Goal: Task Accomplishment & Management: Use online tool/utility

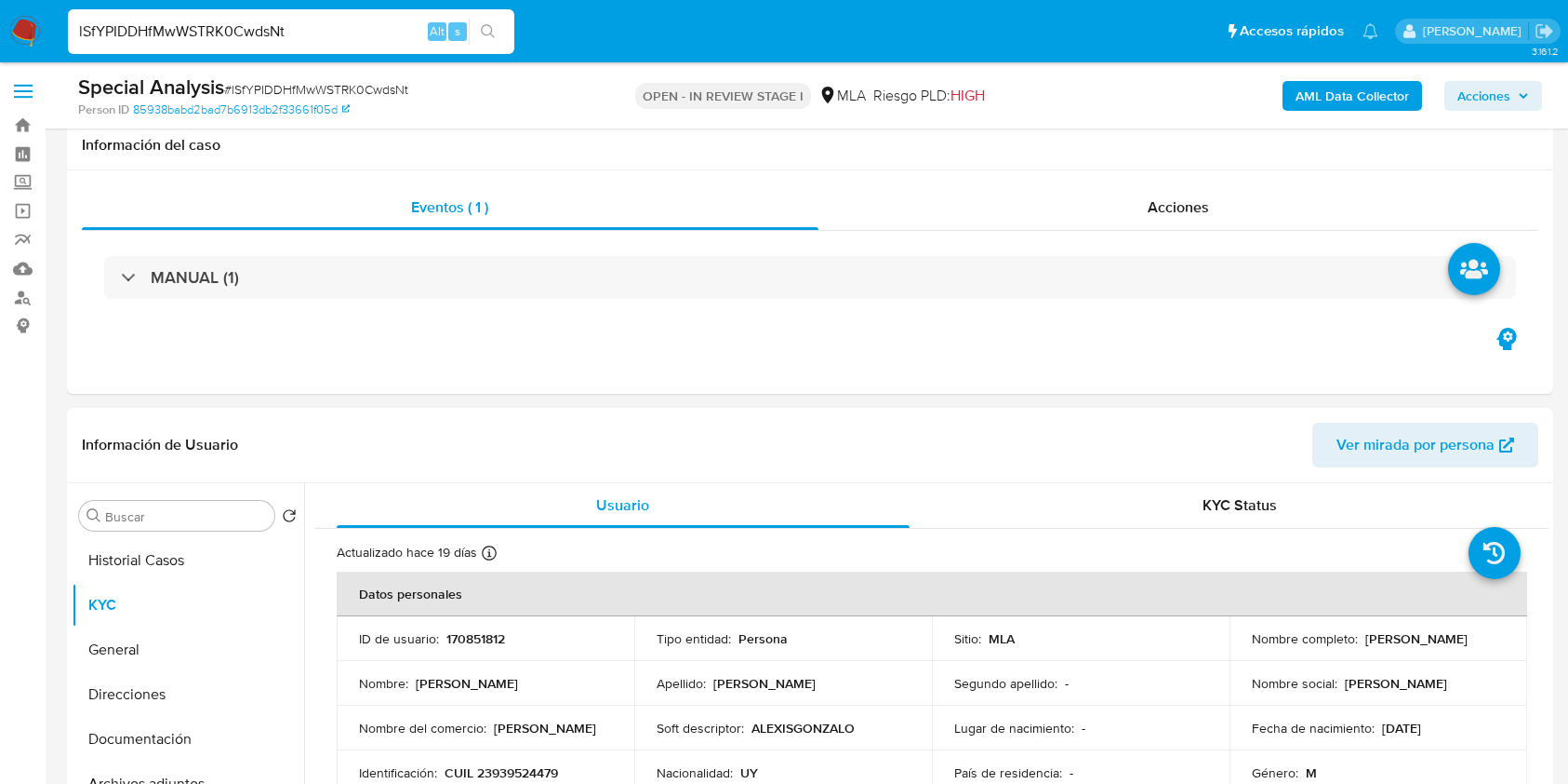
select select "10"
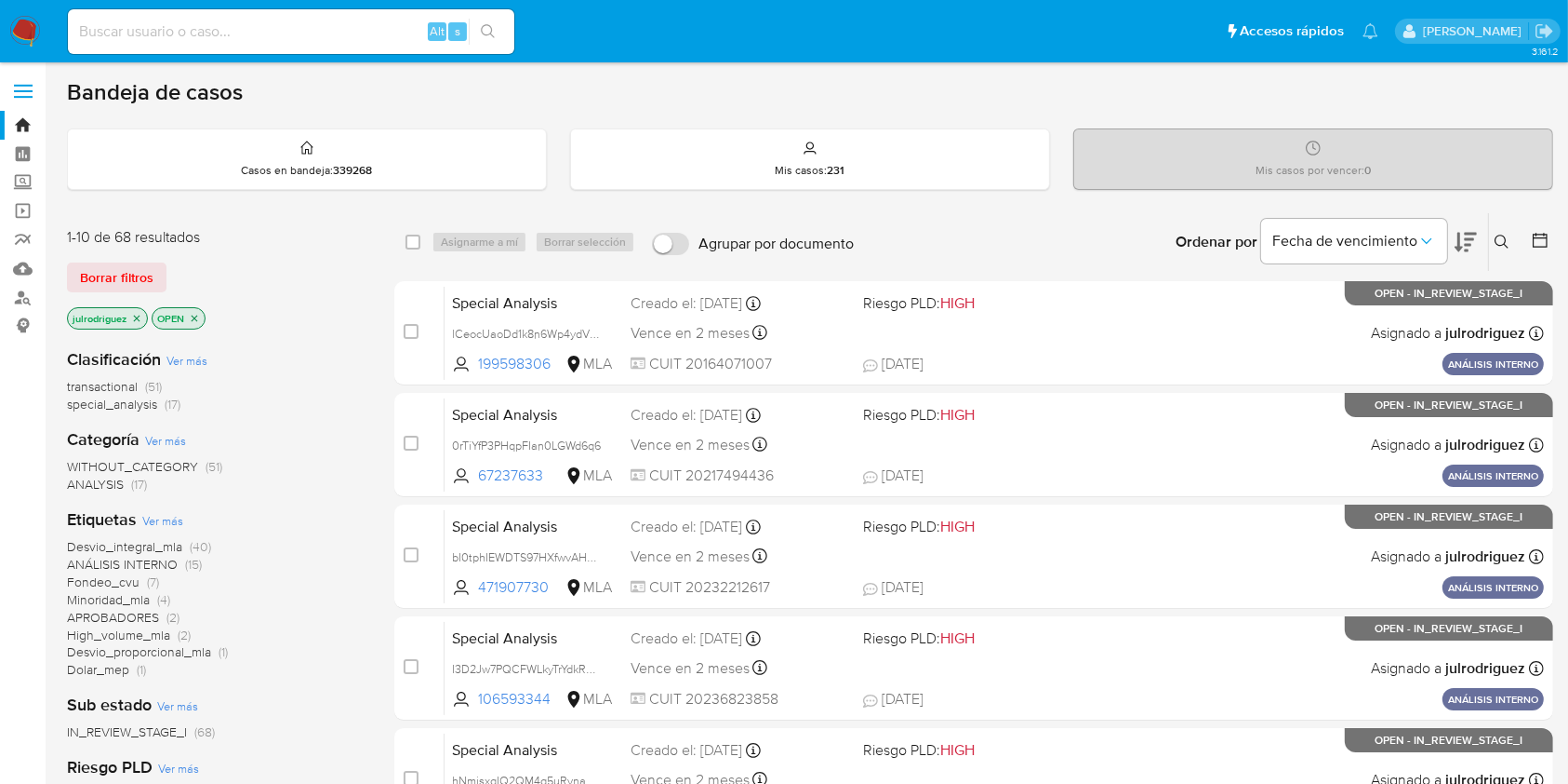
click at [269, 25] on input at bounding box center [291, 31] width 446 height 24
paste input "lSfYPIDDHfMwWSTRK0CwdsNt"
type input "lSfYPIDDHfMwWSTRK0CwdsNt"
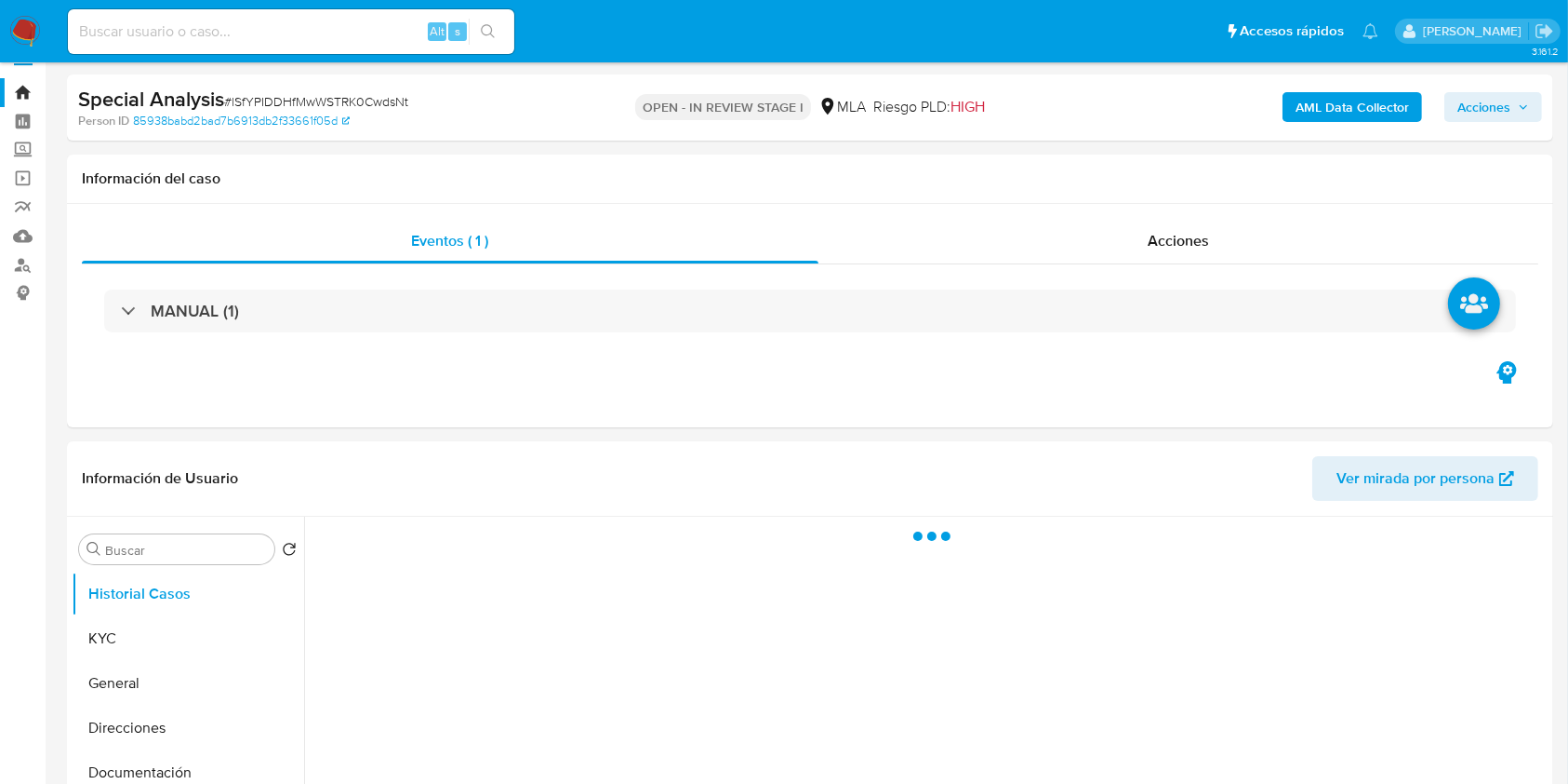
scroll to position [247, 0]
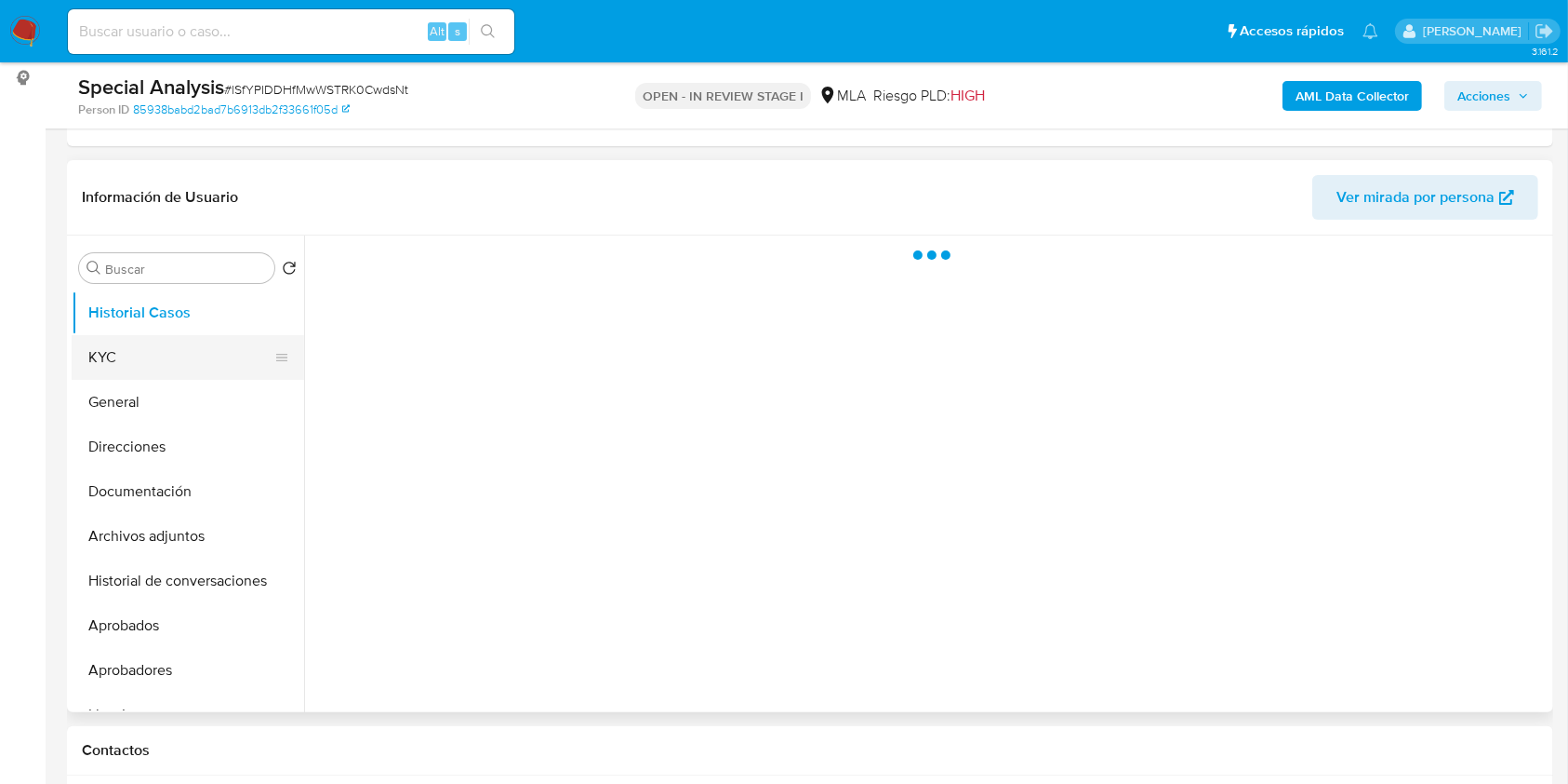
click at [119, 347] on button "KYC" at bounding box center [180, 358] width 217 height 44
select select "10"
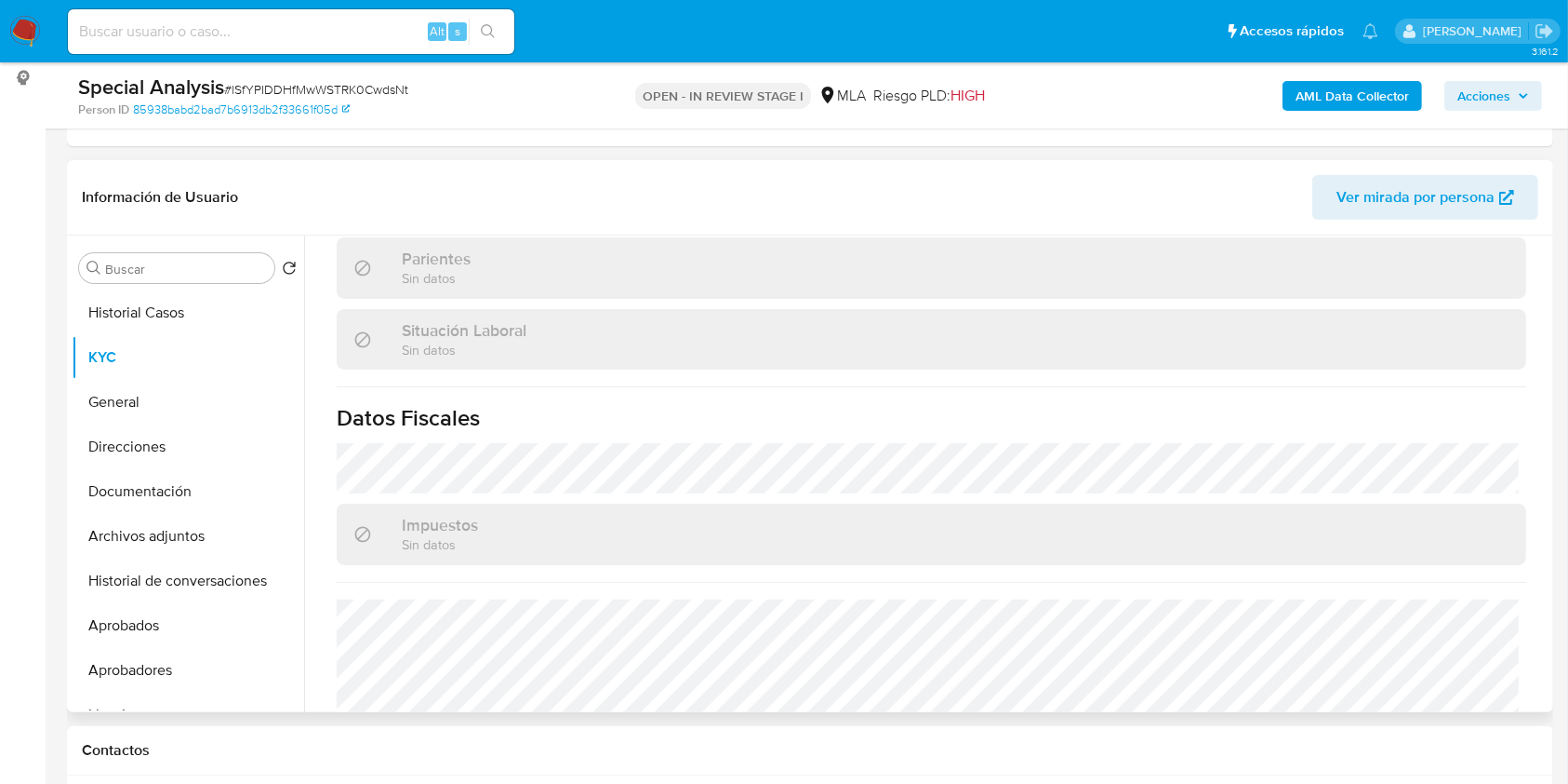
scroll to position [961, 0]
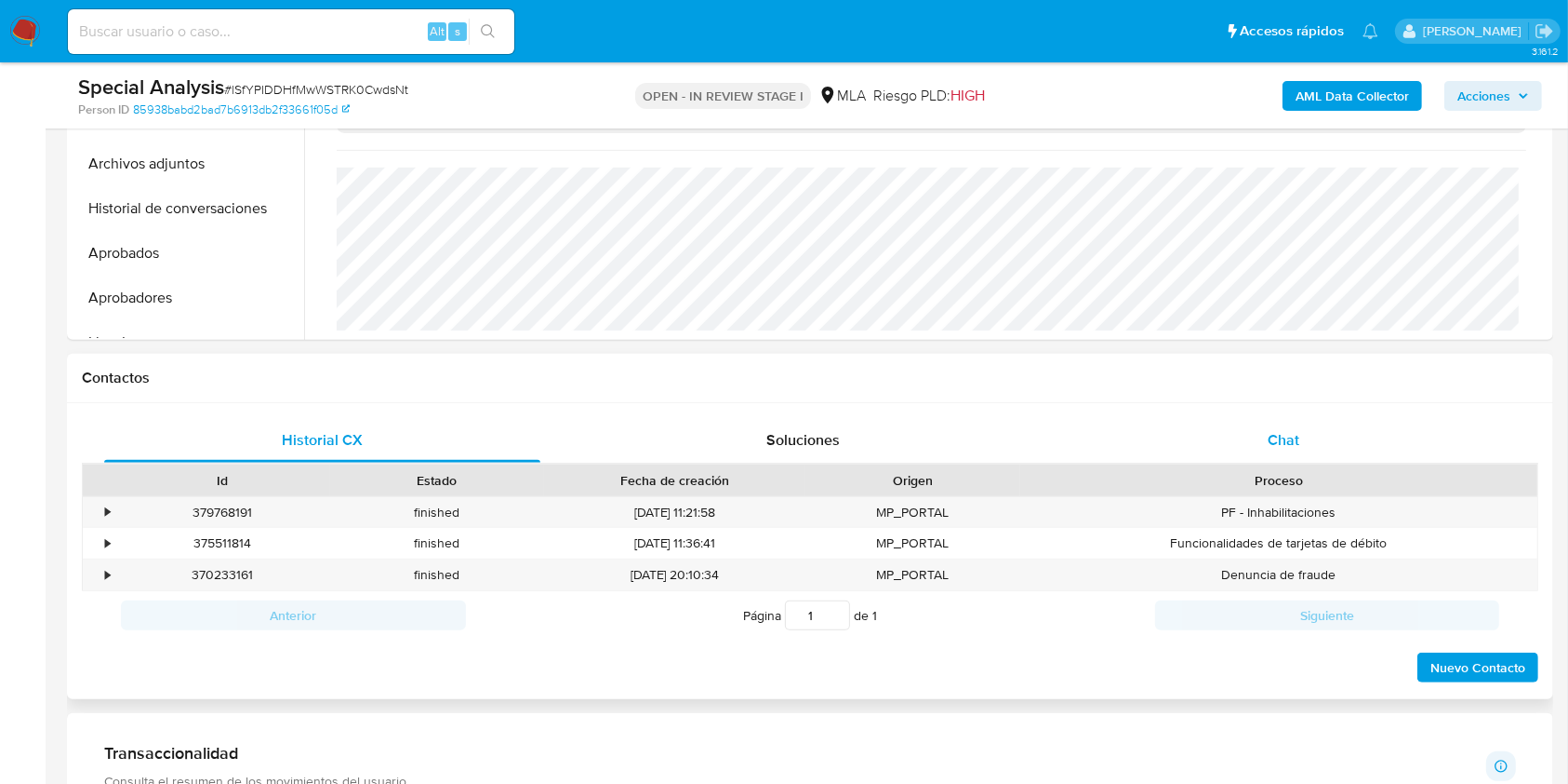
click at [1297, 434] on span "Chat" at bounding box center [1283, 440] width 32 height 21
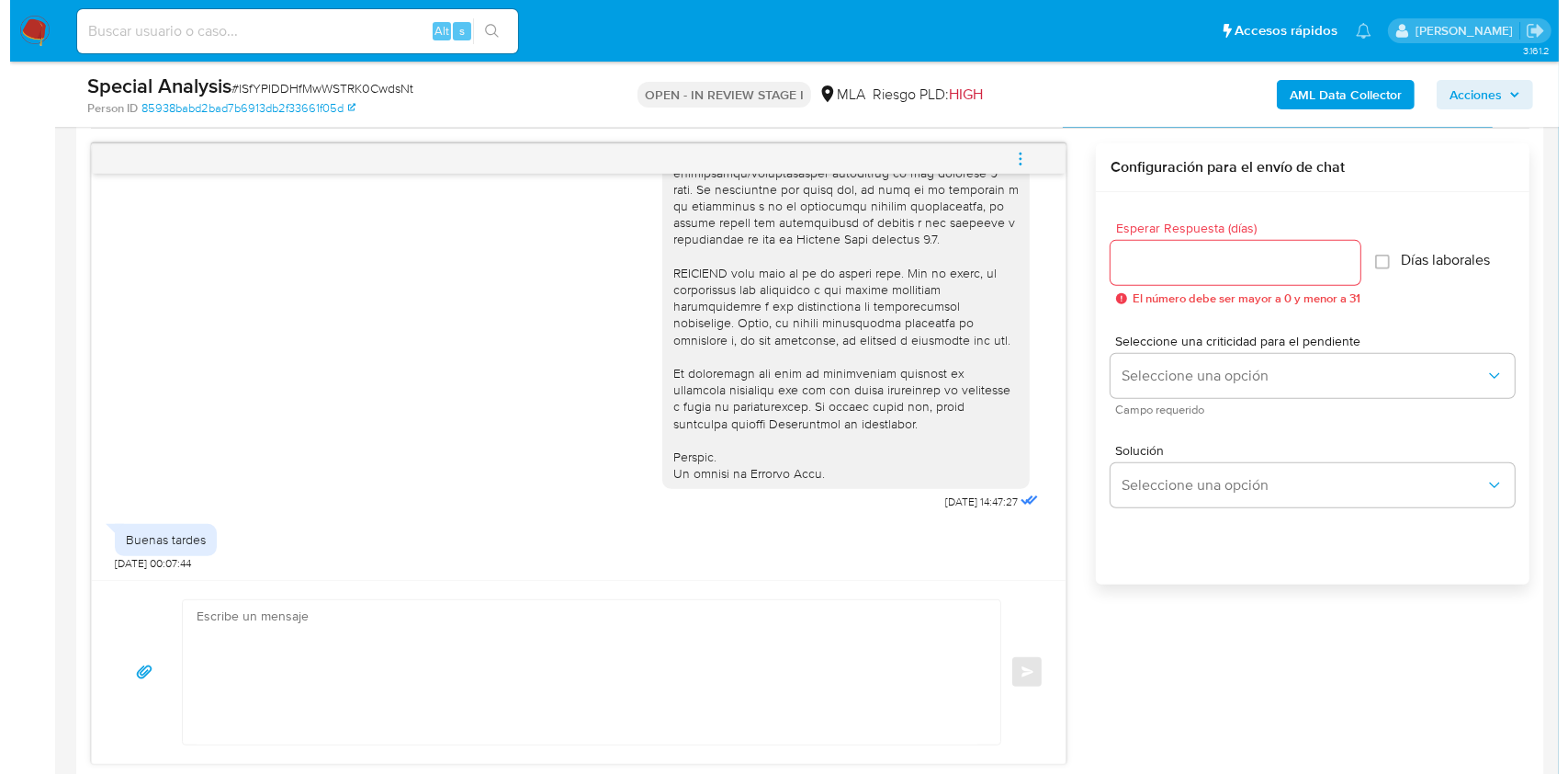
scroll to position [979, 0]
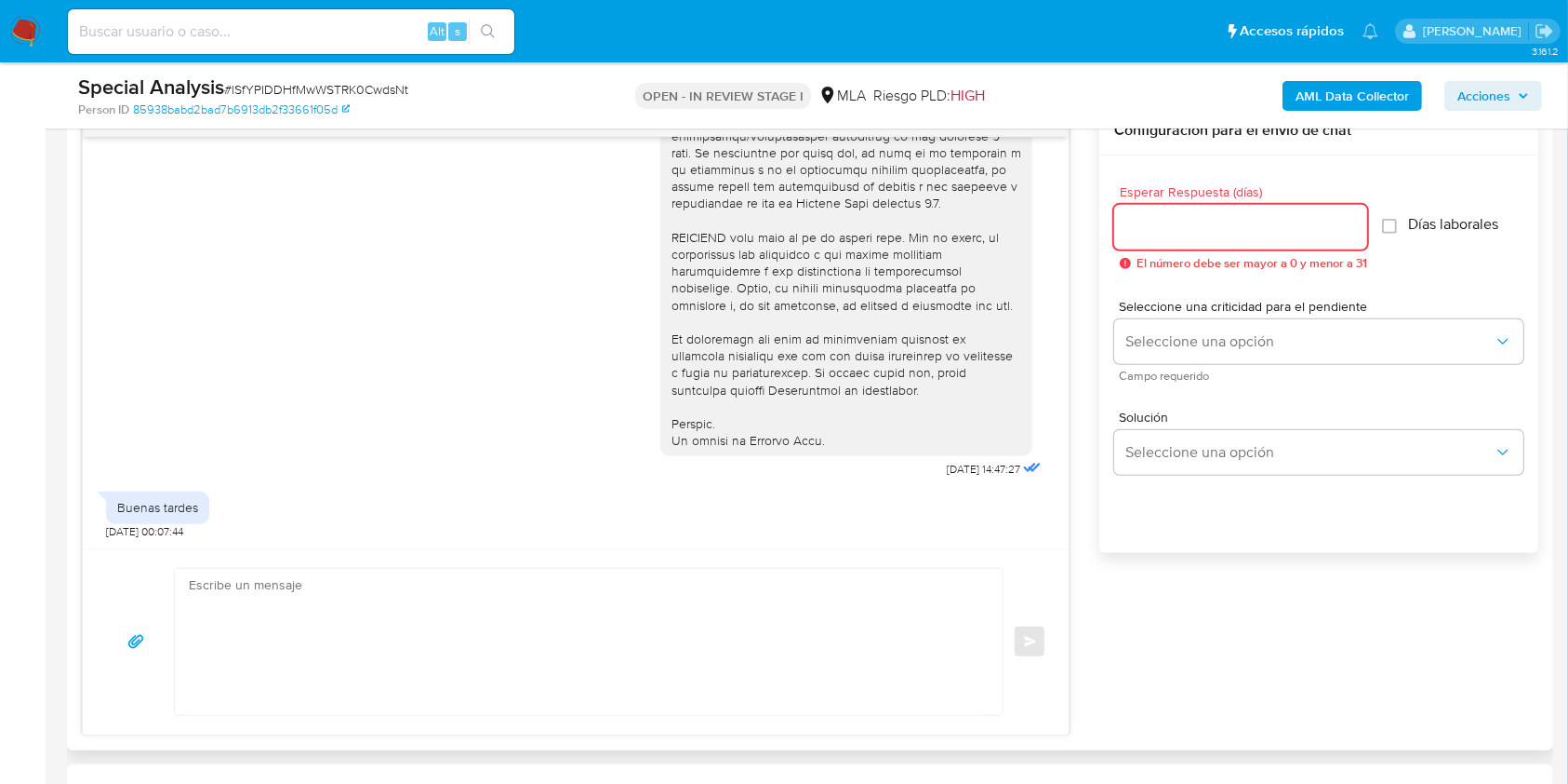
click at [1158, 227] on input "Esperar Respuesta (días)" at bounding box center [1240, 226] width 253 height 24
type input "3"
type input "2"
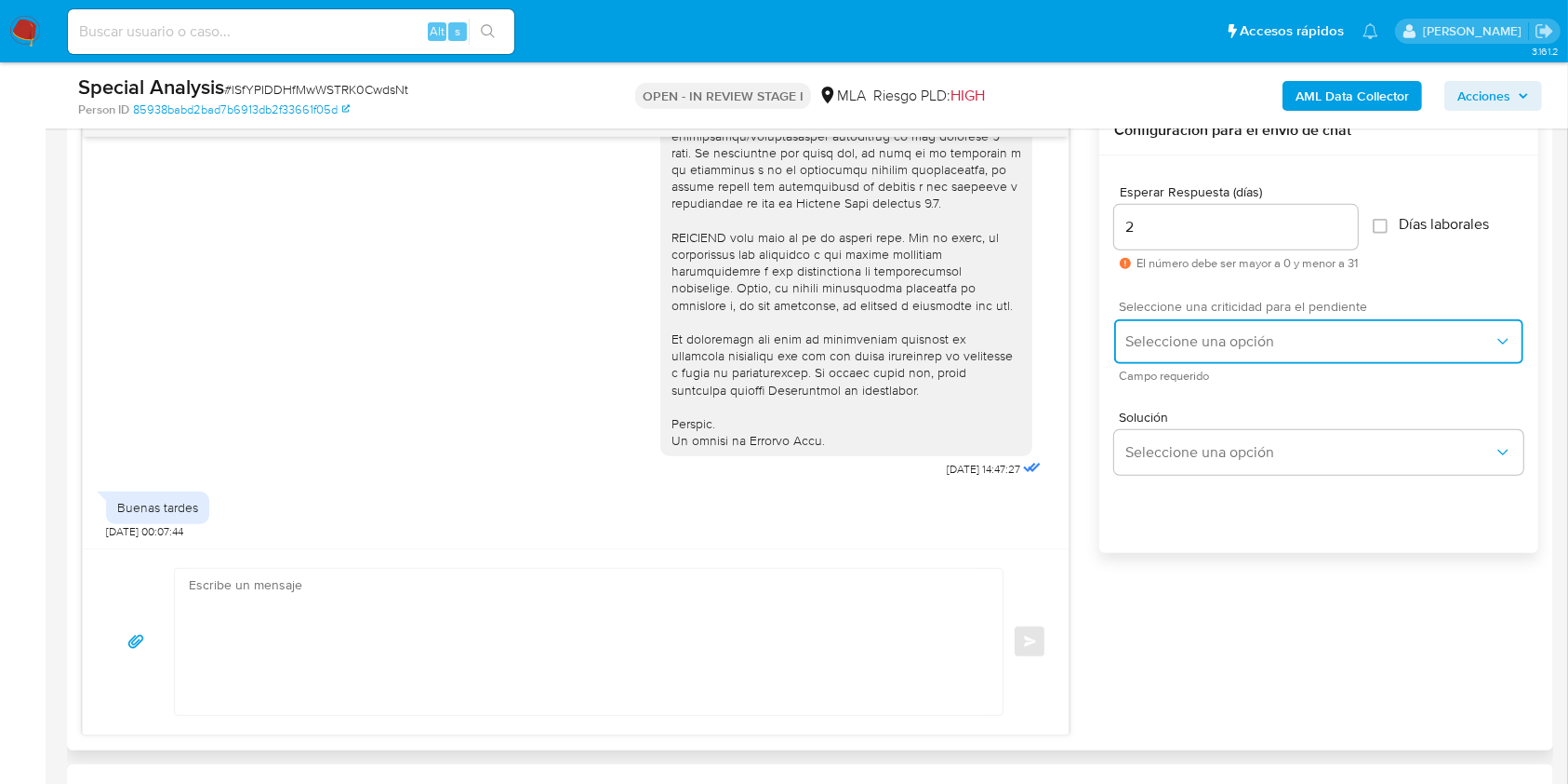
click at [1252, 334] on span "Seleccione una opción" at bounding box center [1309, 341] width 368 height 18
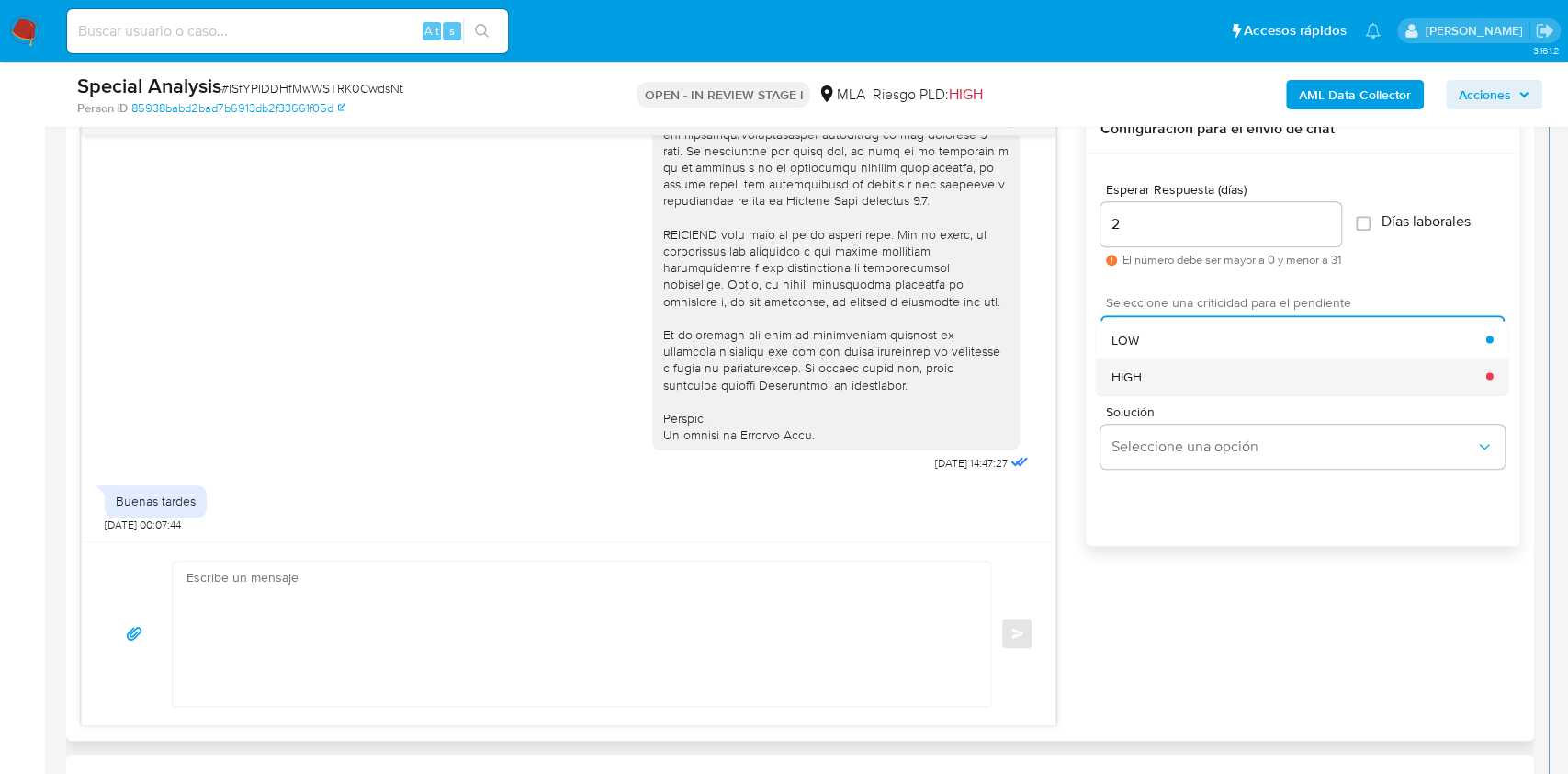
click at [1202, 376] on div "HIGH" at bounding box center [1299, 375] width 375 height 37
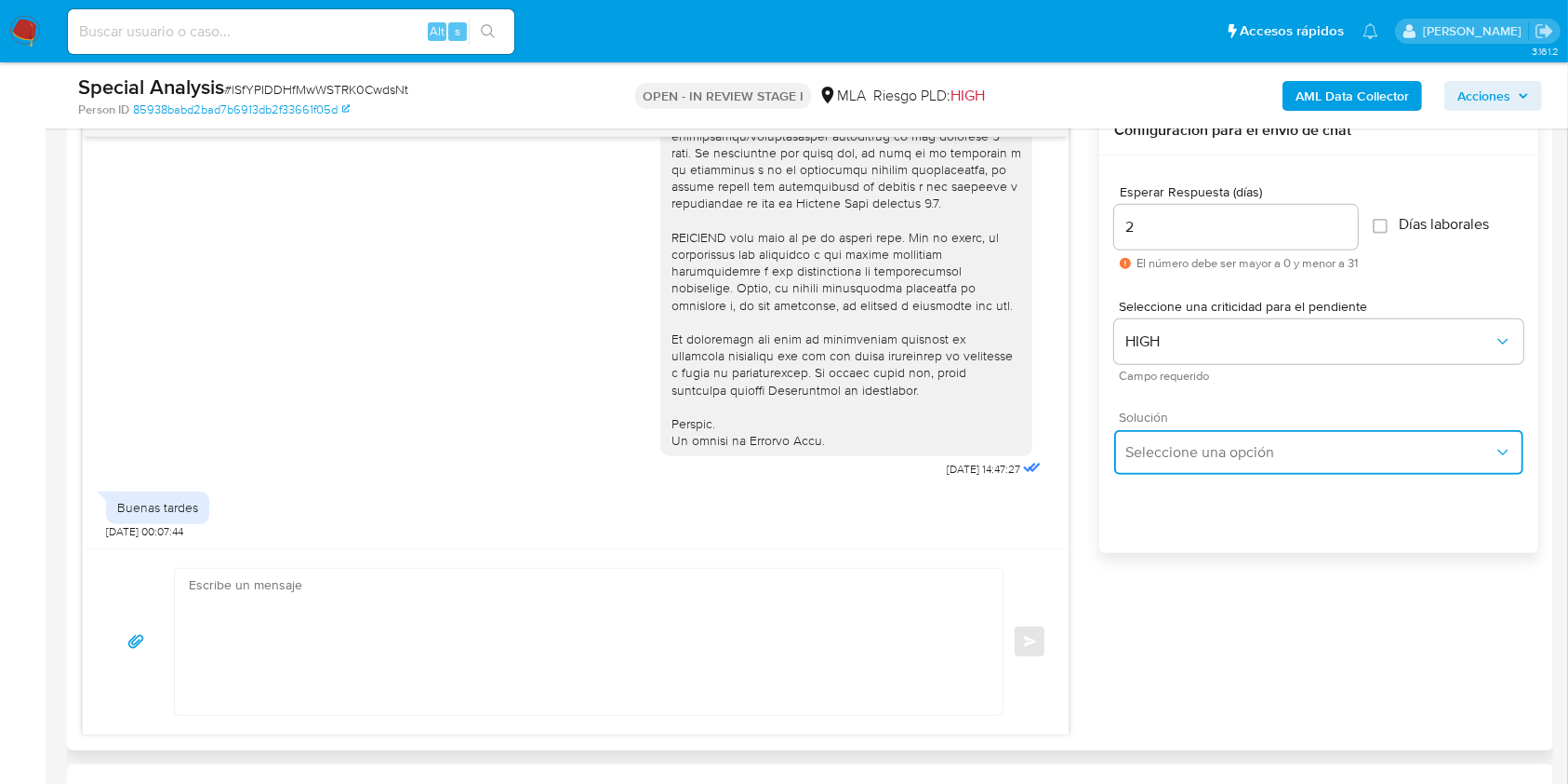
click at [1183, 451] on span "Seleccione una opción" at bounding box center [1309, 451] width 368 height 18
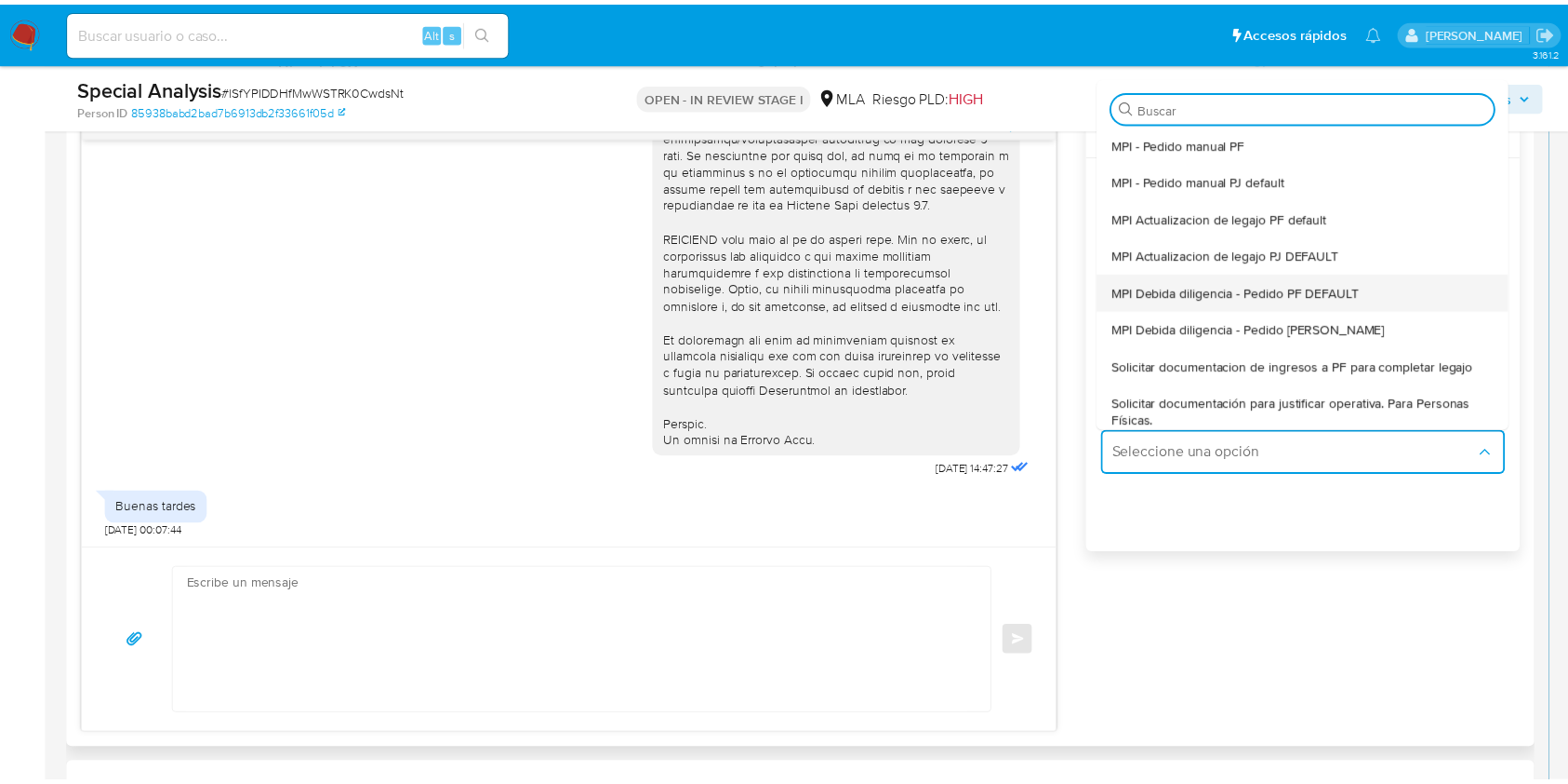
scroll to position [124, 0]
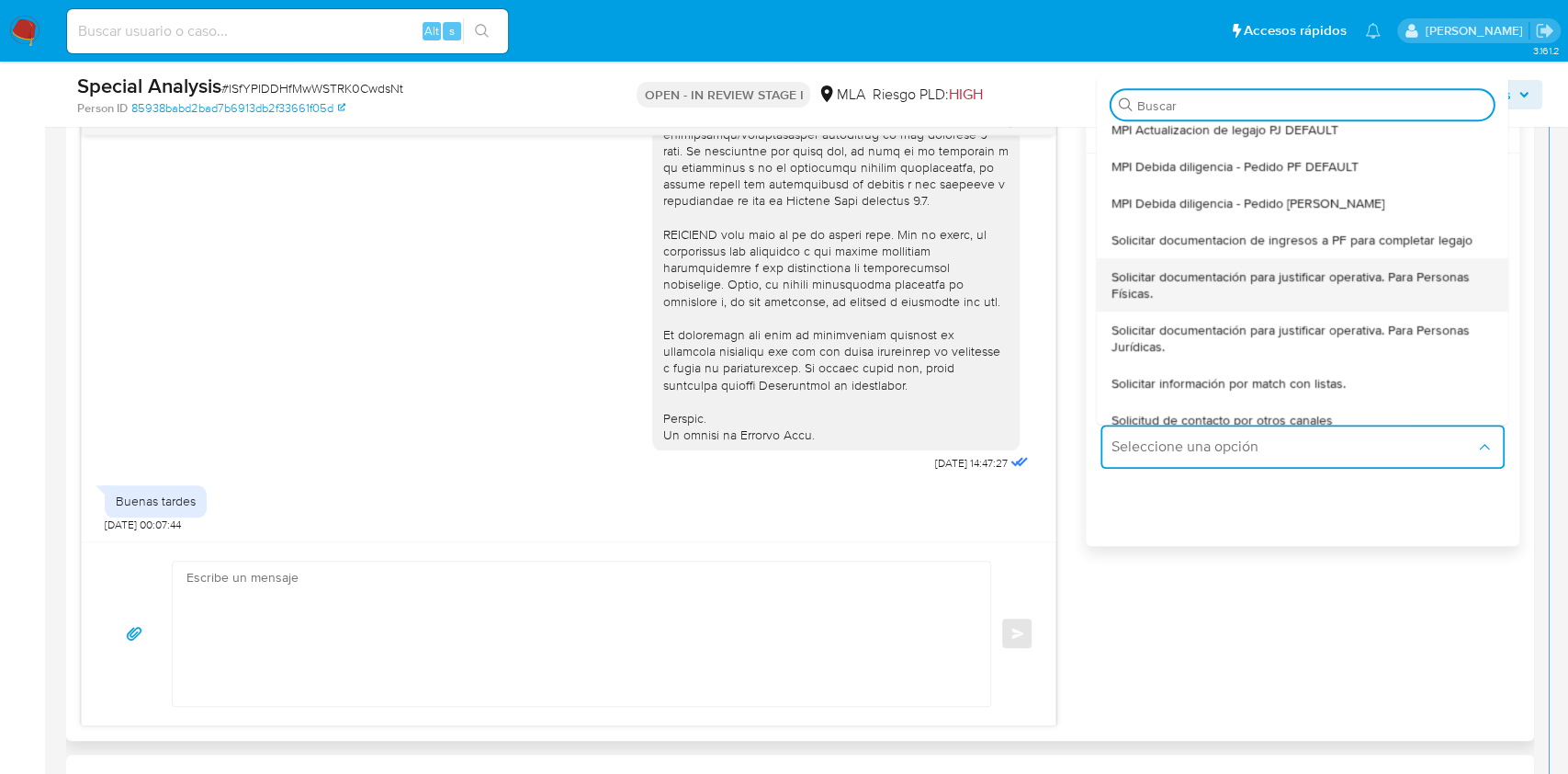
click at [1191, 283] on span "Solicitar documentación para justificar operativa. Para Personas Físicas." at bounding box center [1303, 284] width 382 height 33
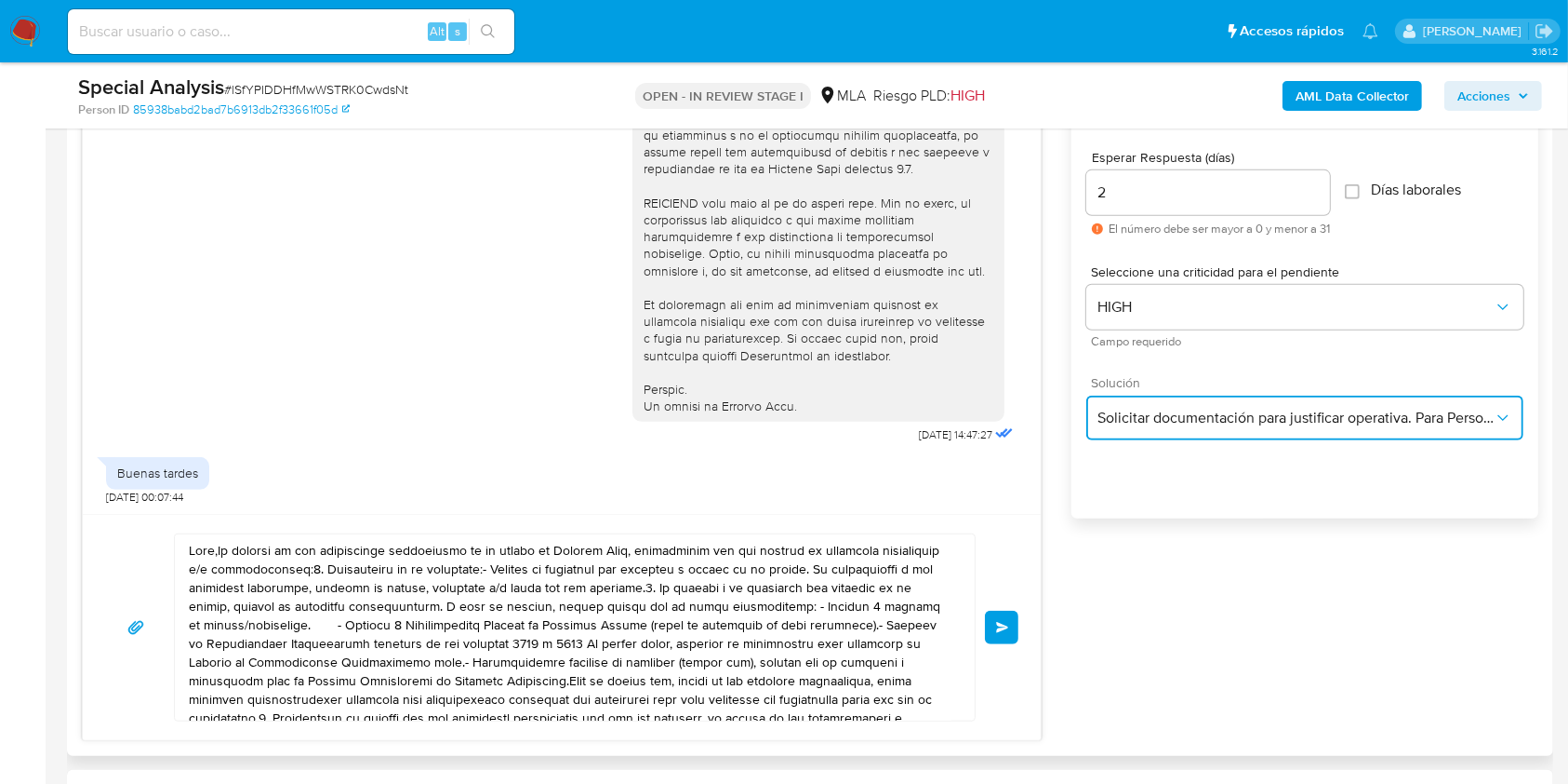
scroll to position [1117, 0]
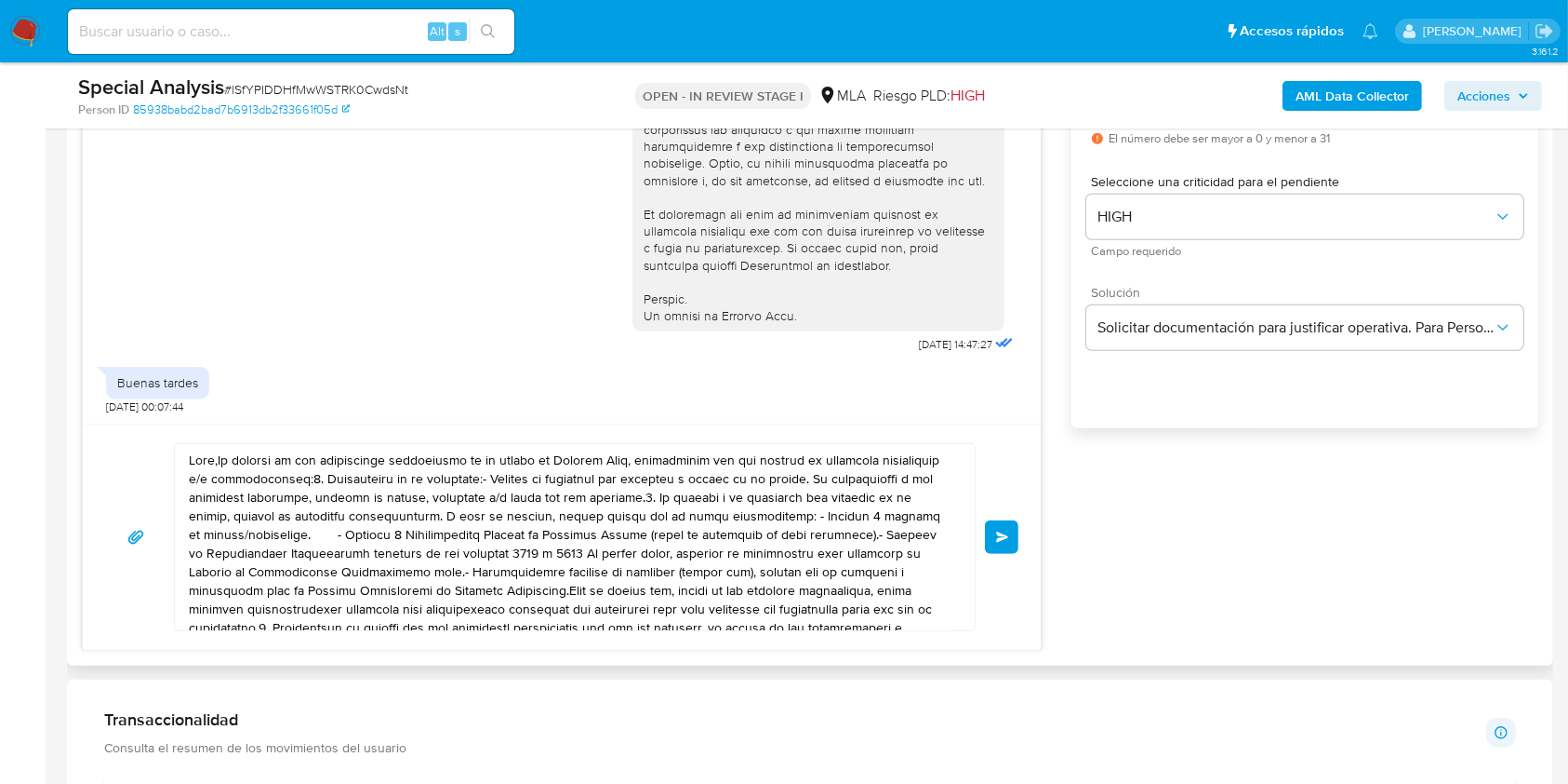
click at [215, 457] on textarea at bounding box center [569, 537] width 762 height 187
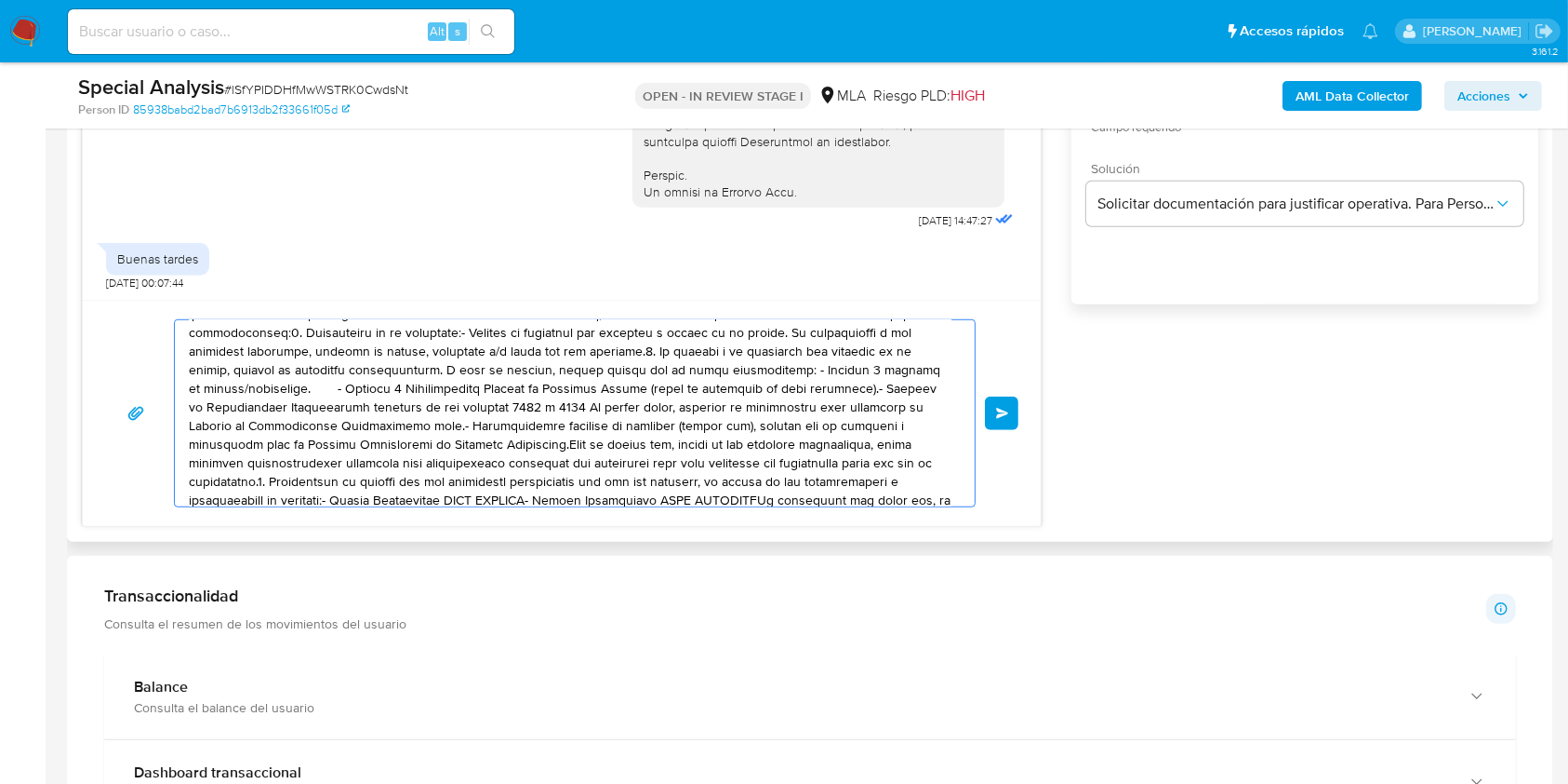
scroll to position [26, 0]
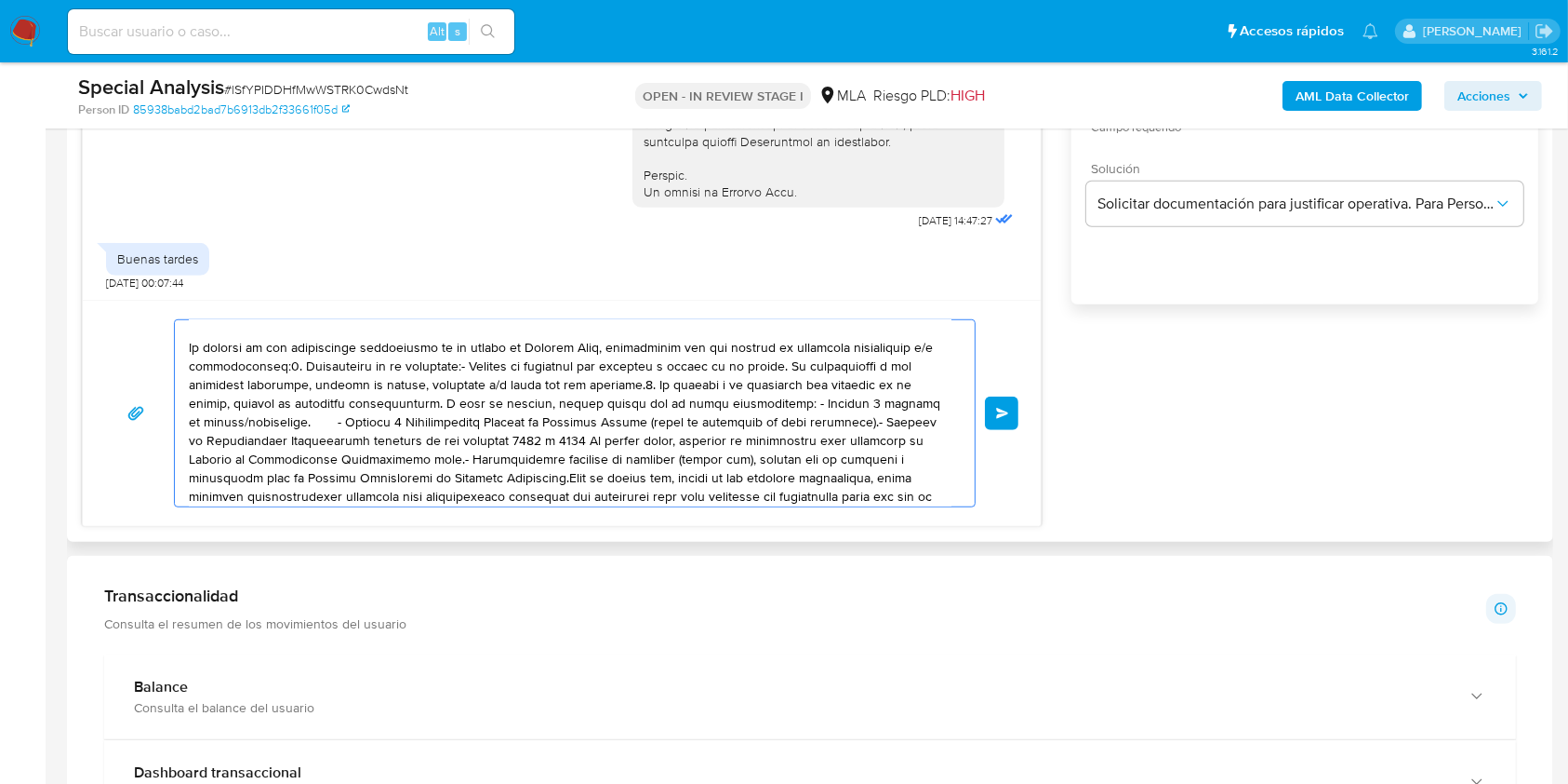
click at [300, 364] on textarea at bounding box center [569, 413] width 762 height 187
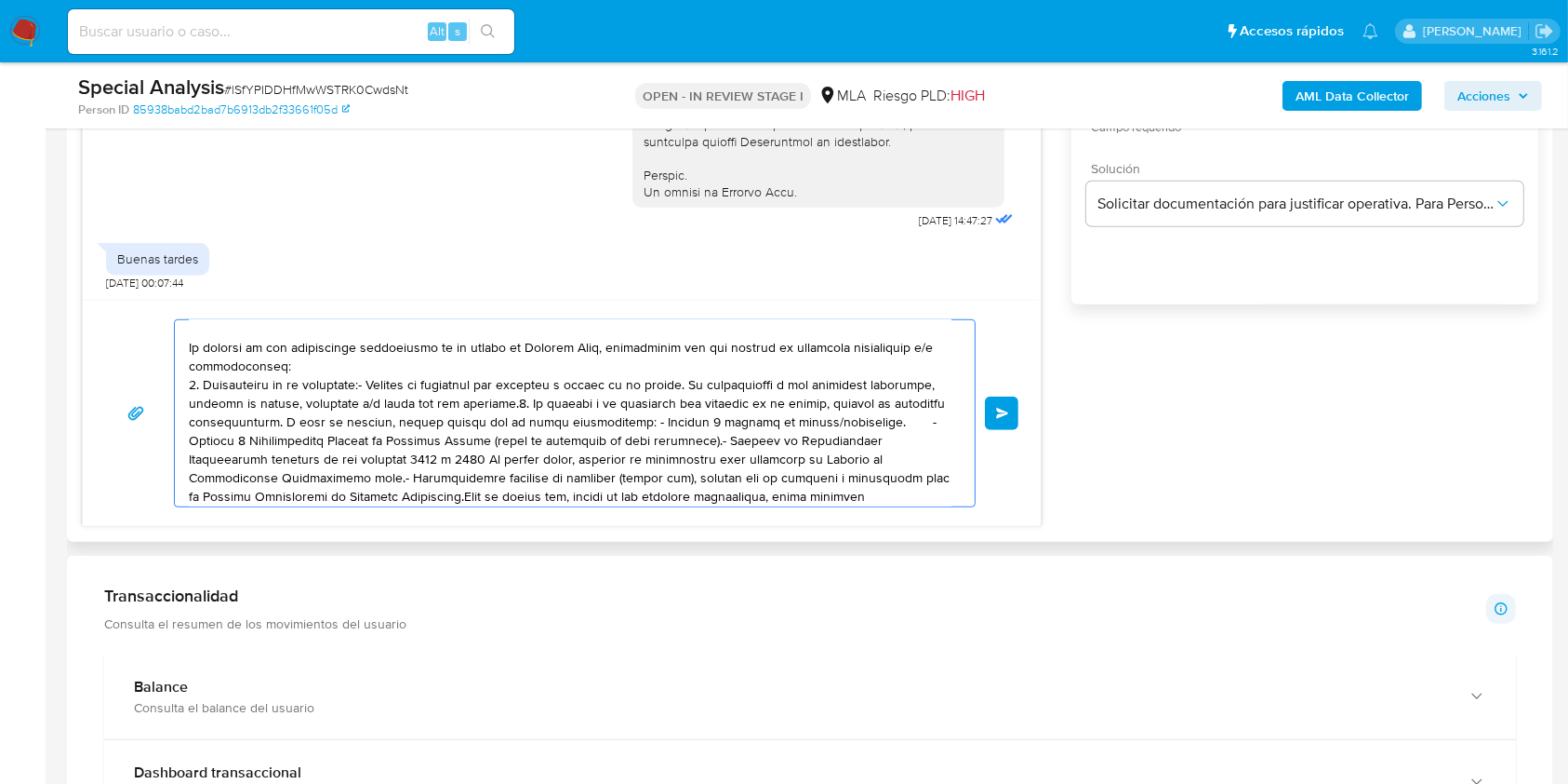
scroll to position [64, 0]
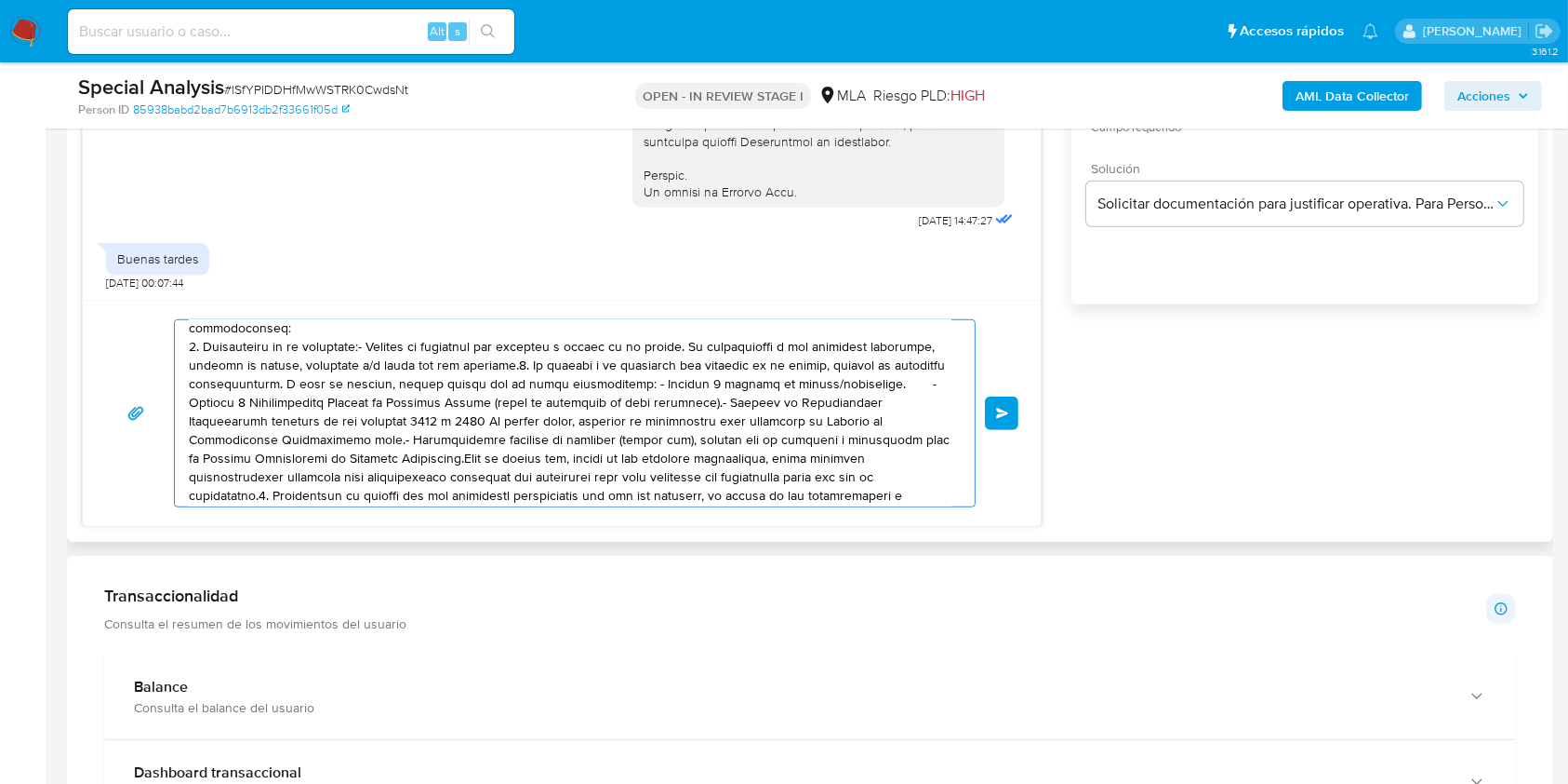
click at [502, 362] on textarea at bounding box center [569, 413] width 762 height 187
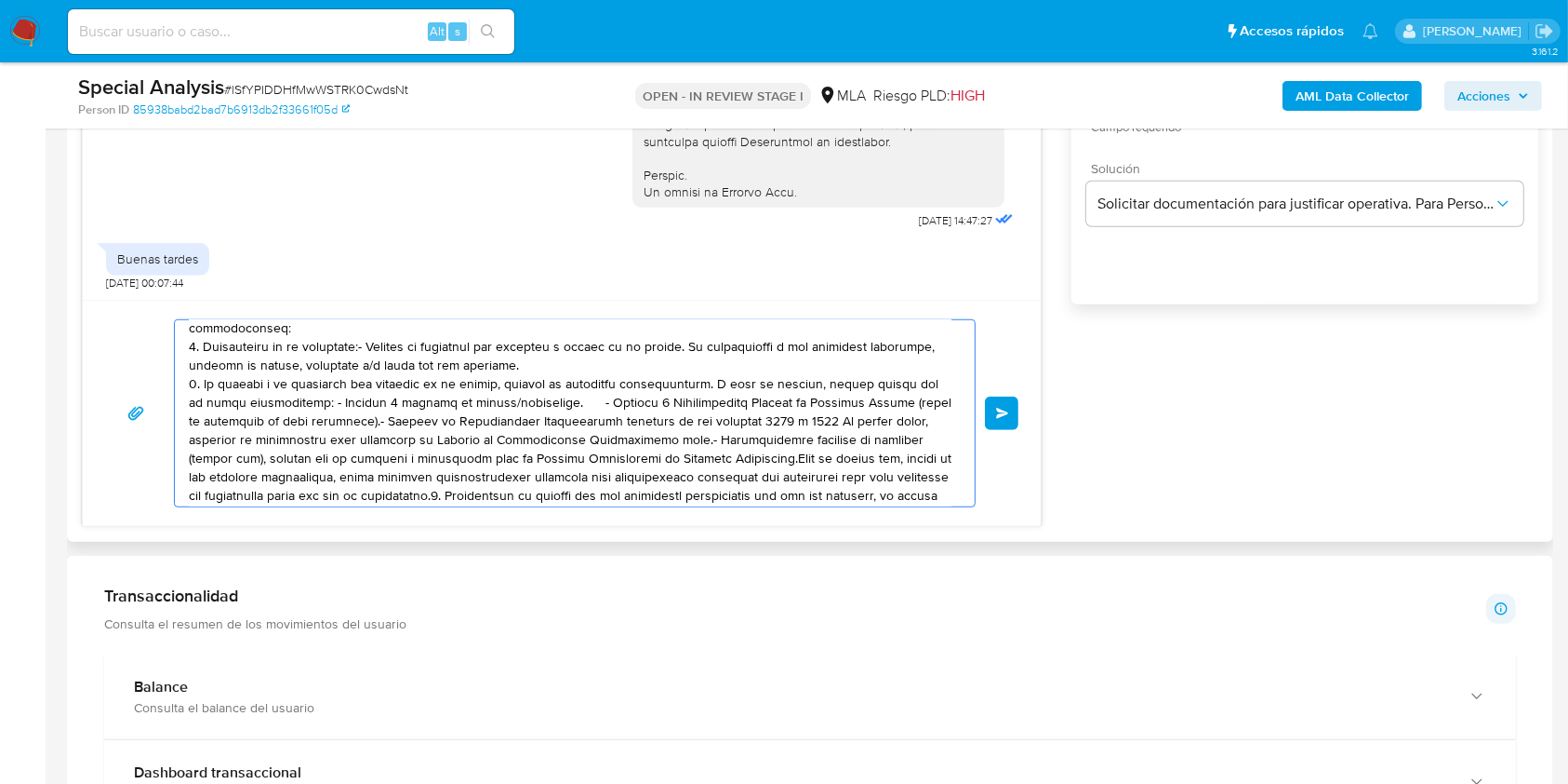
scroll to position [102, 0]
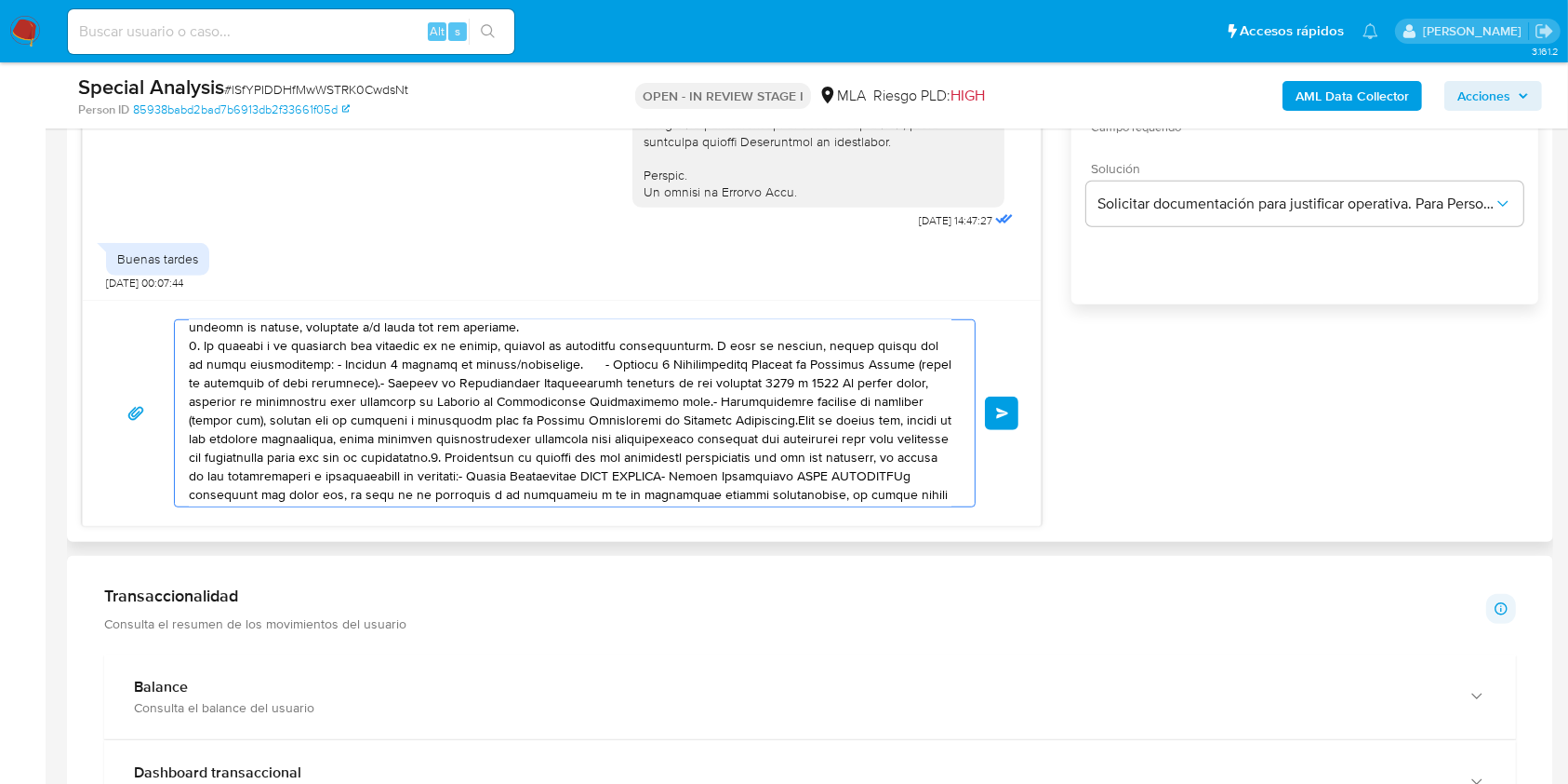
click at [562, 458] on textarea at bounding box center [569, 413] width 762 height 187
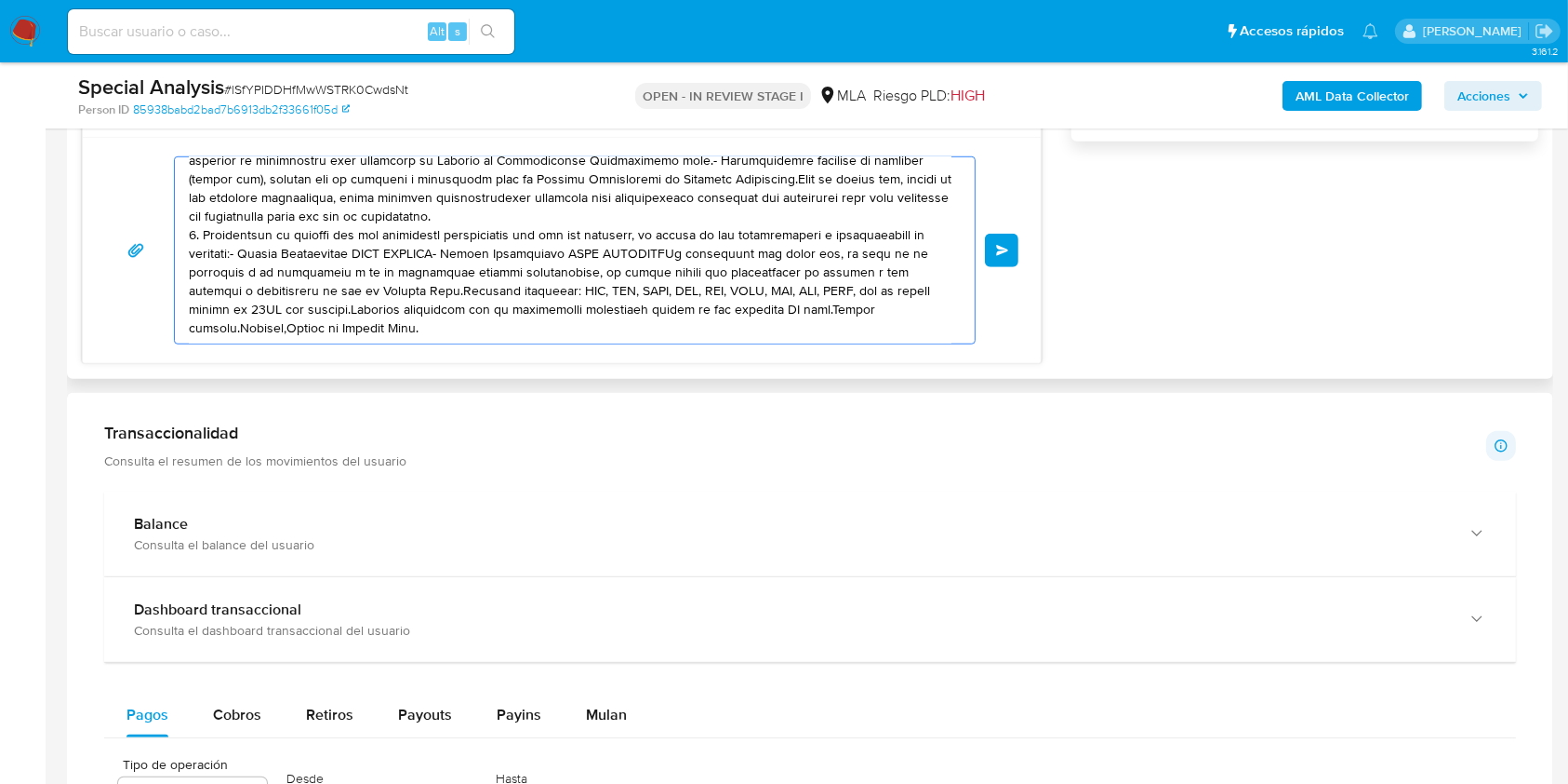
scroll to position [1364, 0]
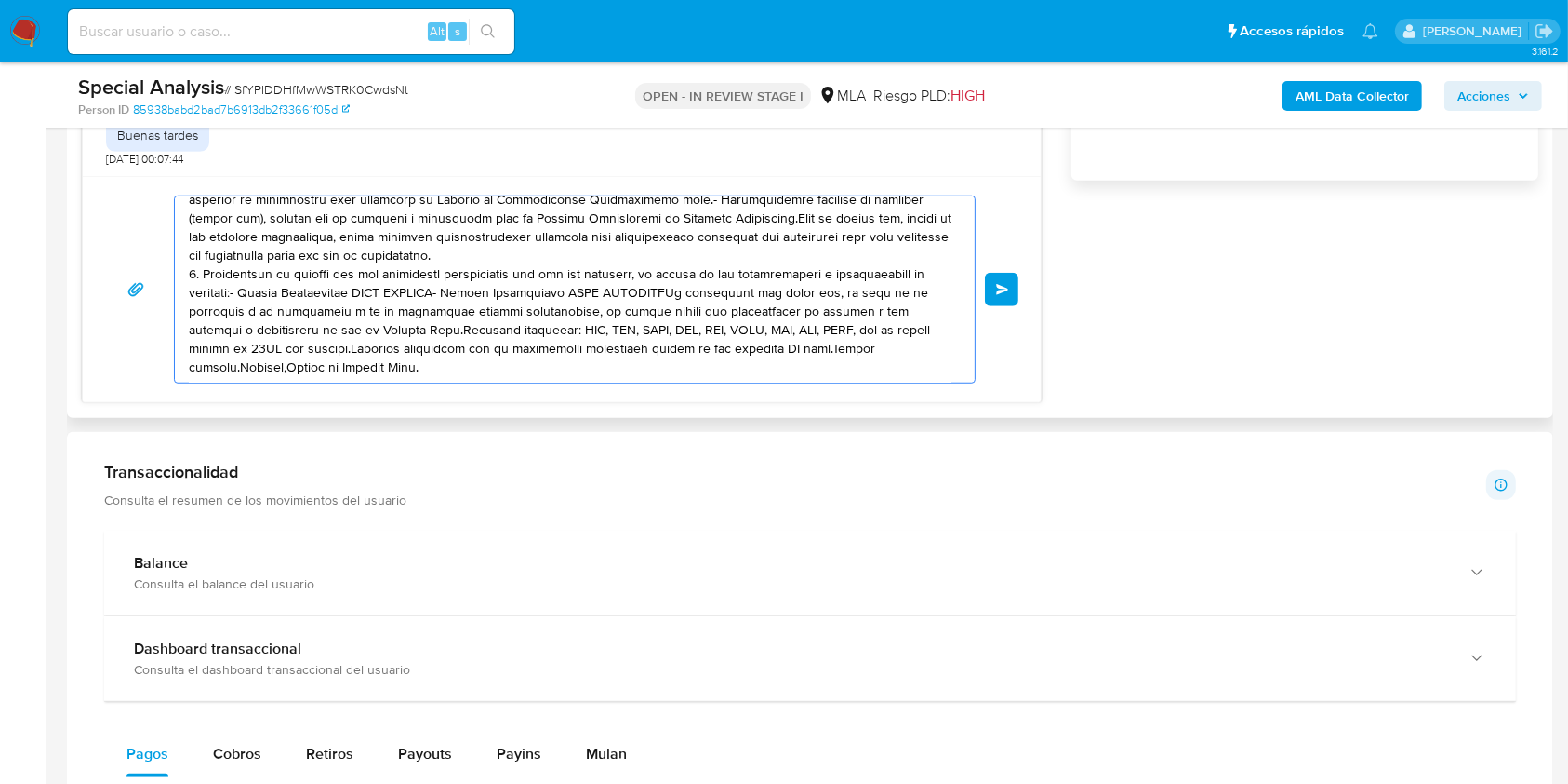
drag, startPoint x: 186, startPoint y: 273, endPoint x: 686, endPoint y: 282, distance: 500.1
click at [686, 282] on div at bounding box center [570, 289] width 790 height 187
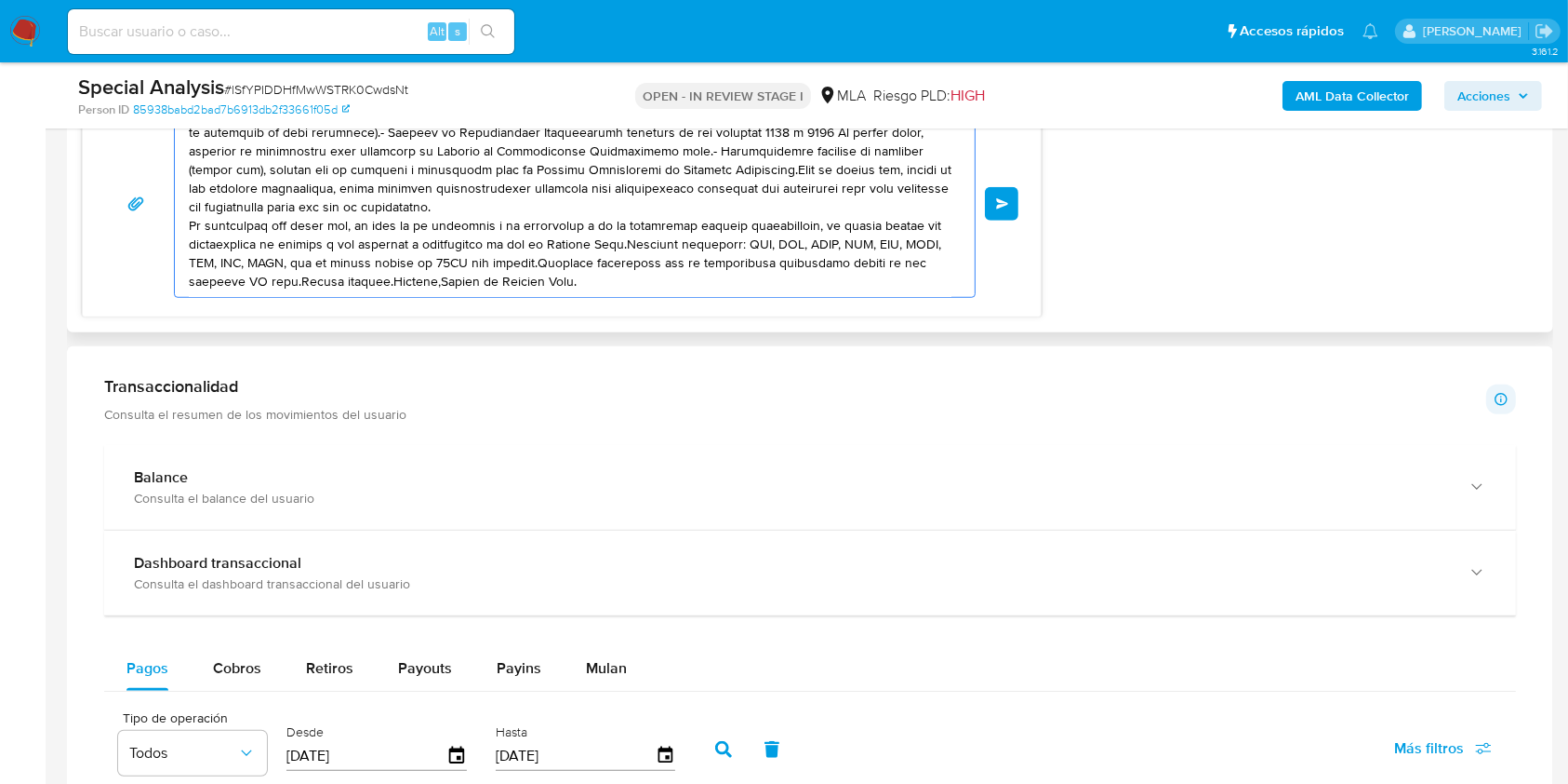
scroll to position [1489, 0]
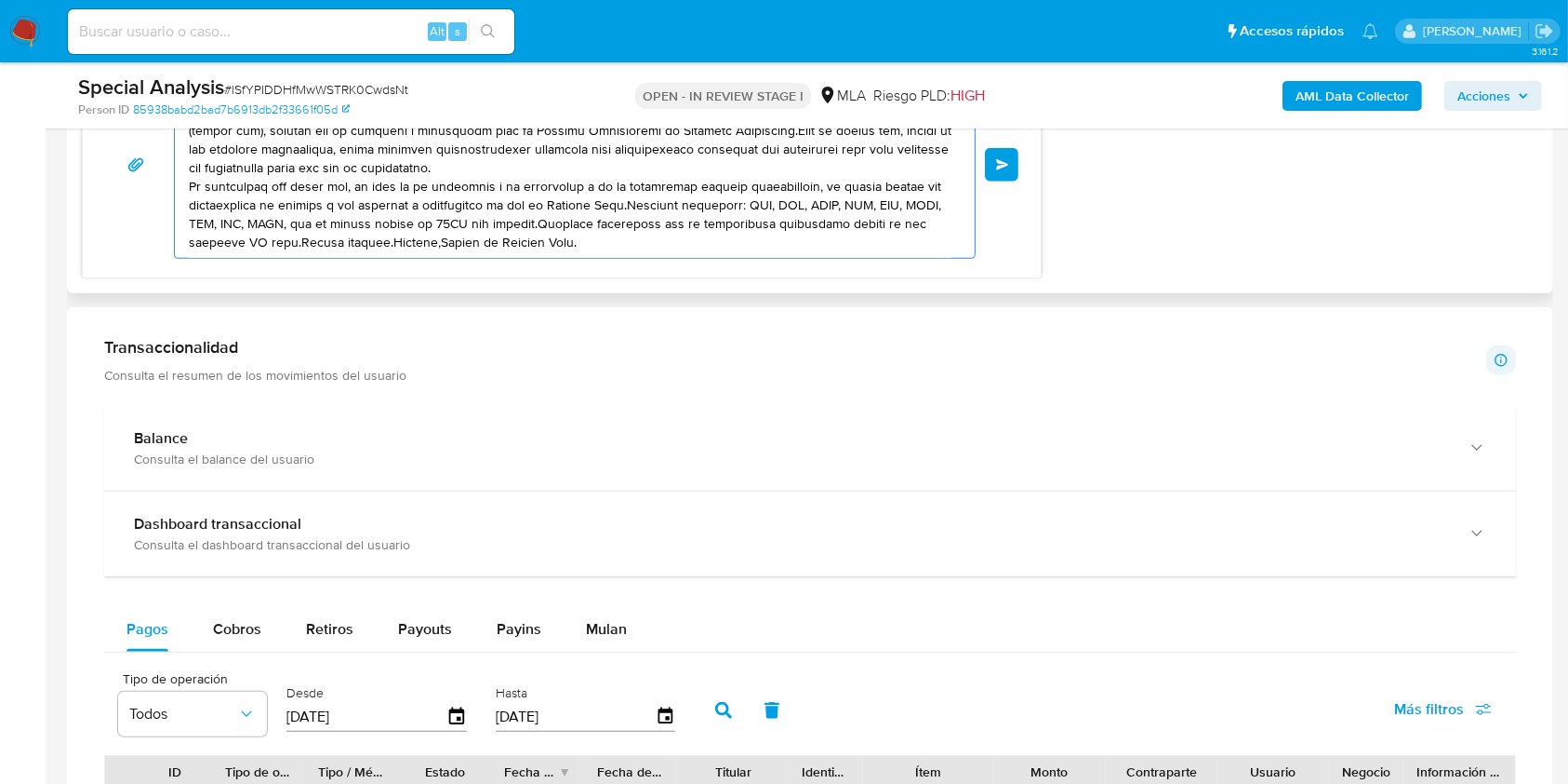
click at [334, 244] on textarea at bounding box center [569, 164] width 762 height 187
click at [587, 223] on textarea at bounding box center [569, 164] width 762 height 187
click at [589, 221] on textarea at bounding box center [569, 164] width 762 height 187
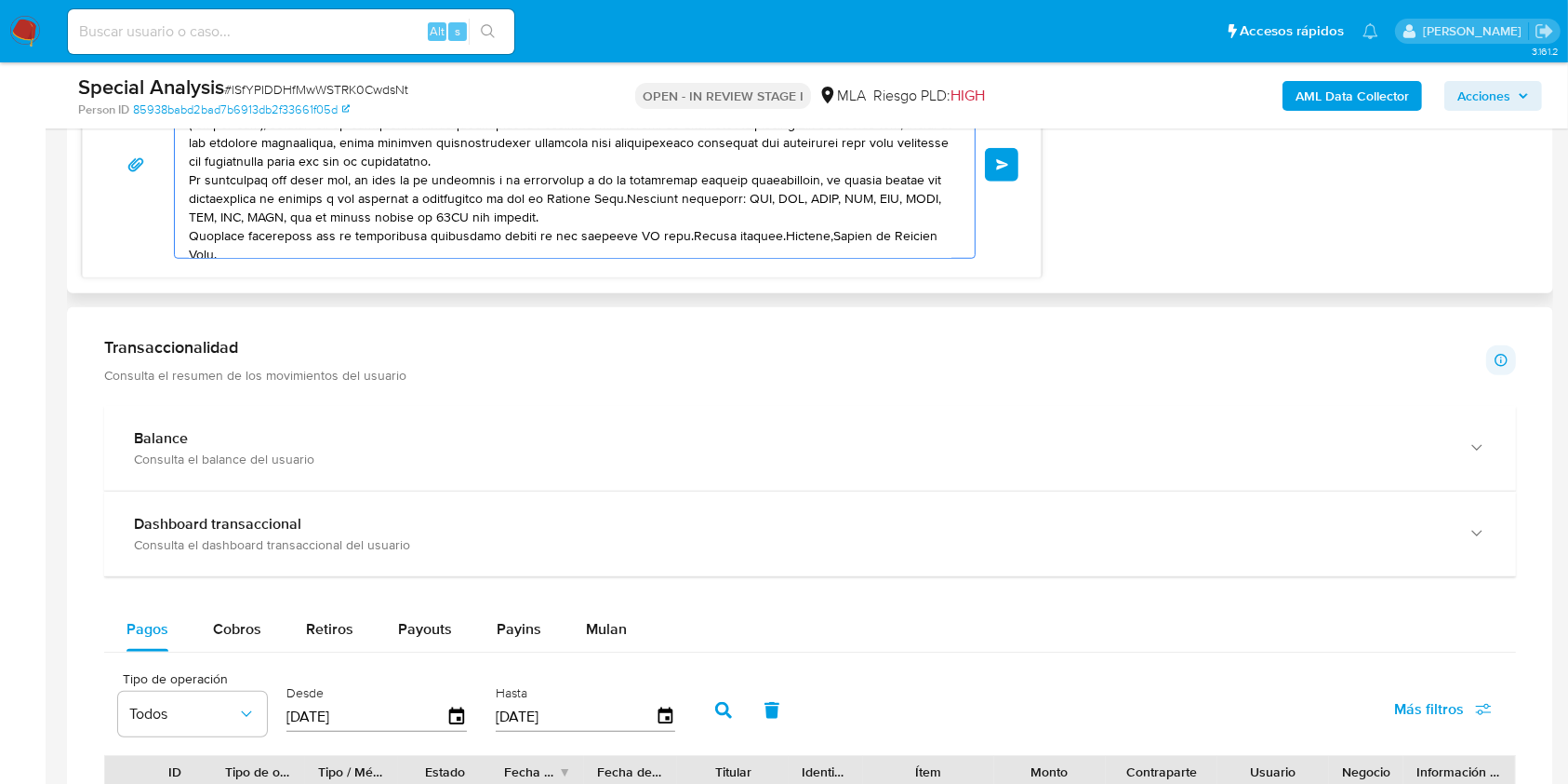
click at [640, 240] on textarea at bounding box center [569, 164] width 762 height 187
click at [665, 243] on textarea at bounding box center [569, 164] width 762 height 187
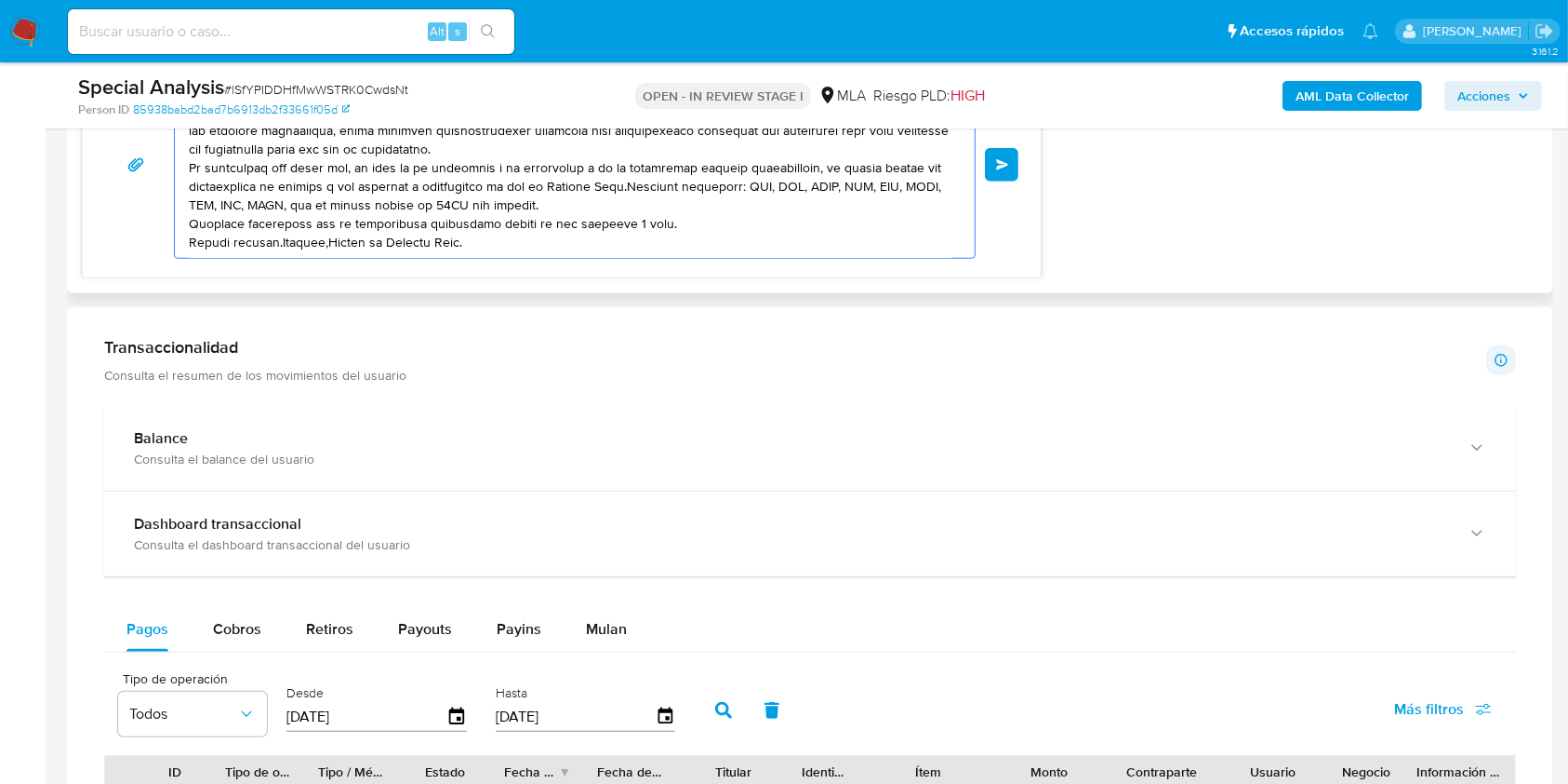
click at [282, 247] on textarea at bounding box center [569, 164] width 762 height 187
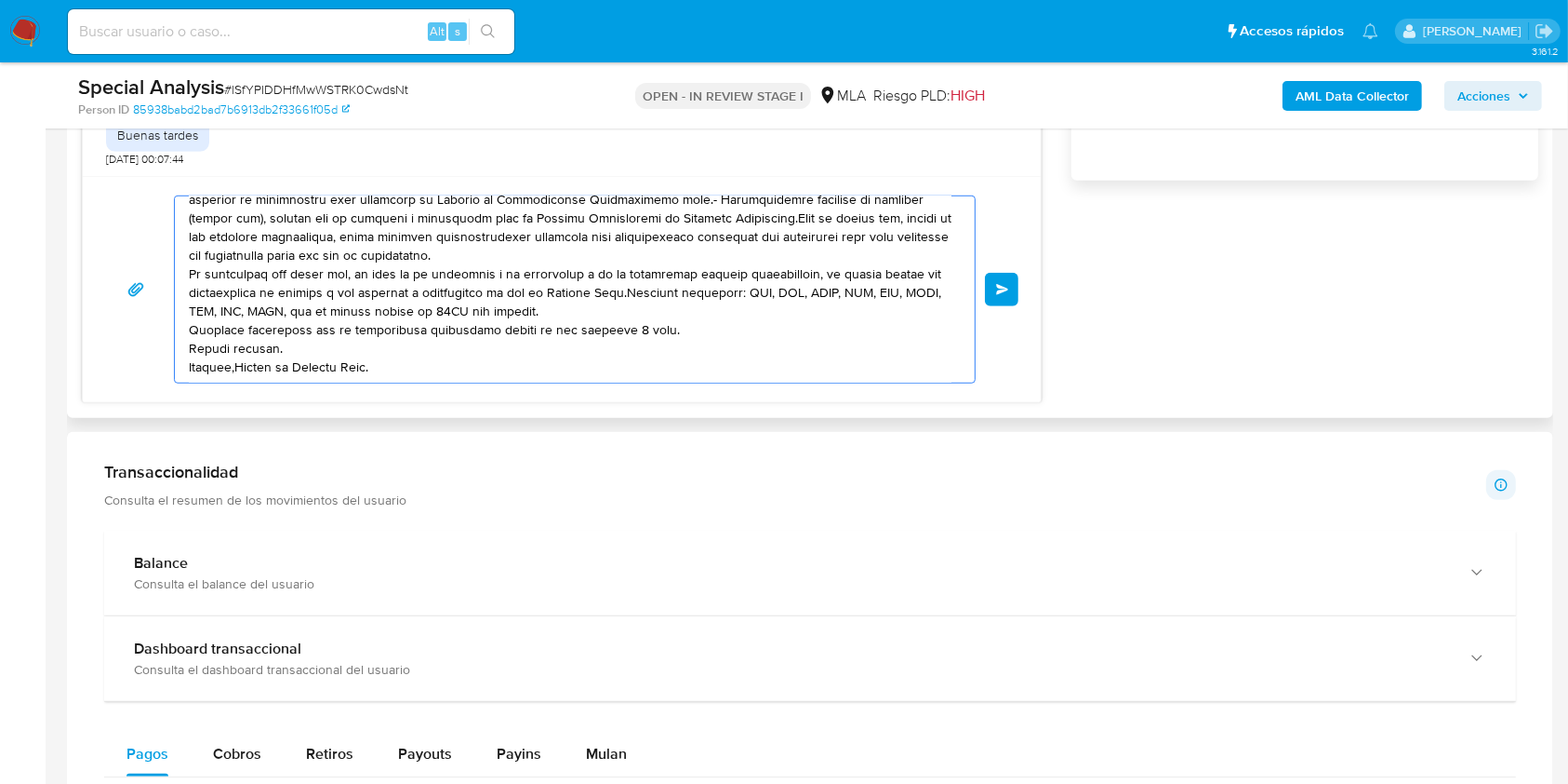
scroll to position [1240, 0]
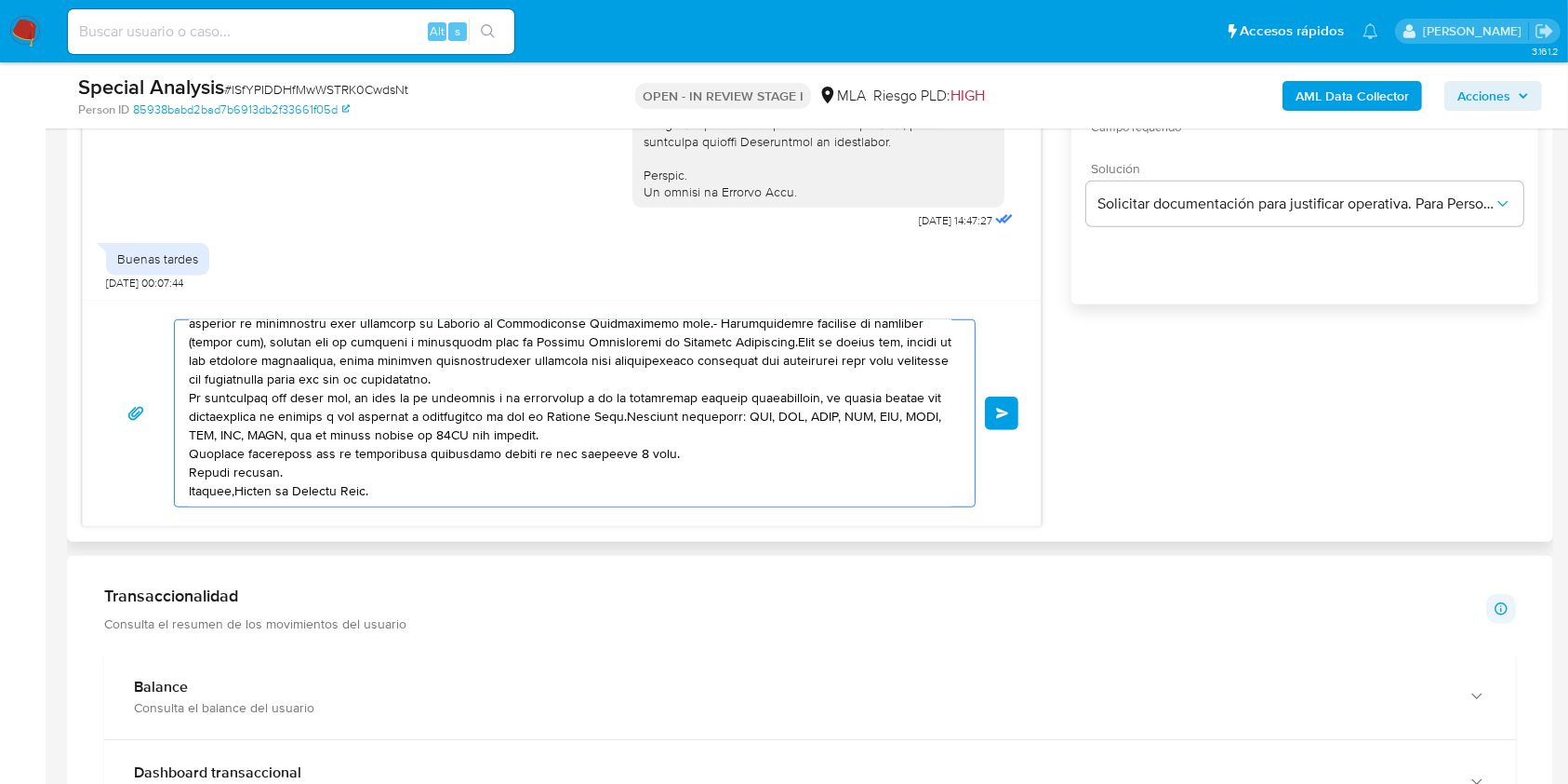
drag, startPoint x: 239, startPoint y: 491, endPoint x: 662, endPoint y: 505, distance: 423.2
click at [242, 491] on textarea at bounding box center [569, 413] width 762 height 187
type textarea "Hola, En función de las operaciones registradas en tu cuenta de Mercado Pago, n…"
drag, startPoint x: 1018, startPoint y: 410, endPoint x: 1003, endPoint y: 418, distance: 17.0
click at [1018, 409] on button "Enviar" at bounding box center [1001, 413] width 34 height 34
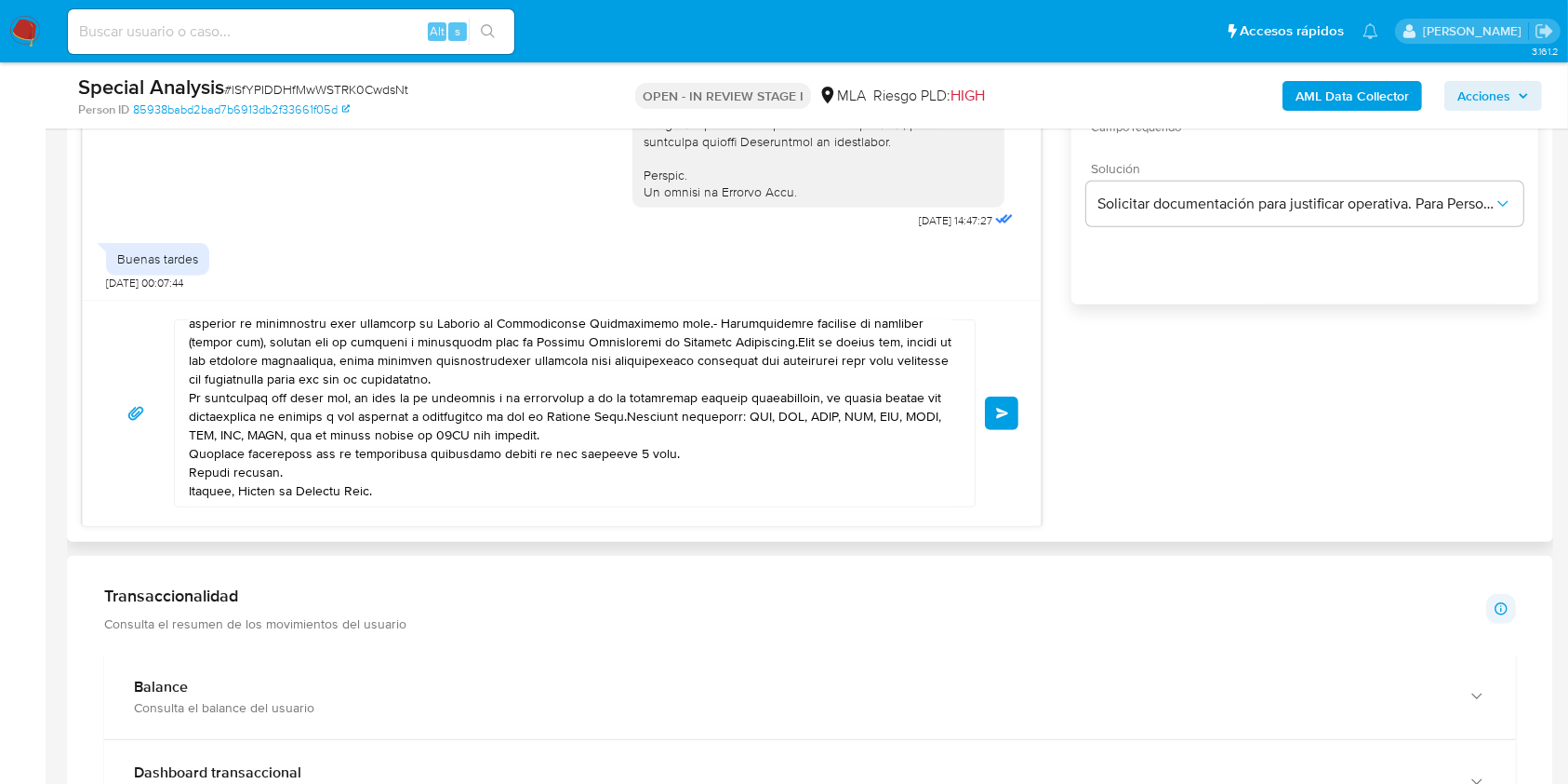
click at [997, 396] on button "Enviar" at bounding box center [1001, 413] width 34 height 34
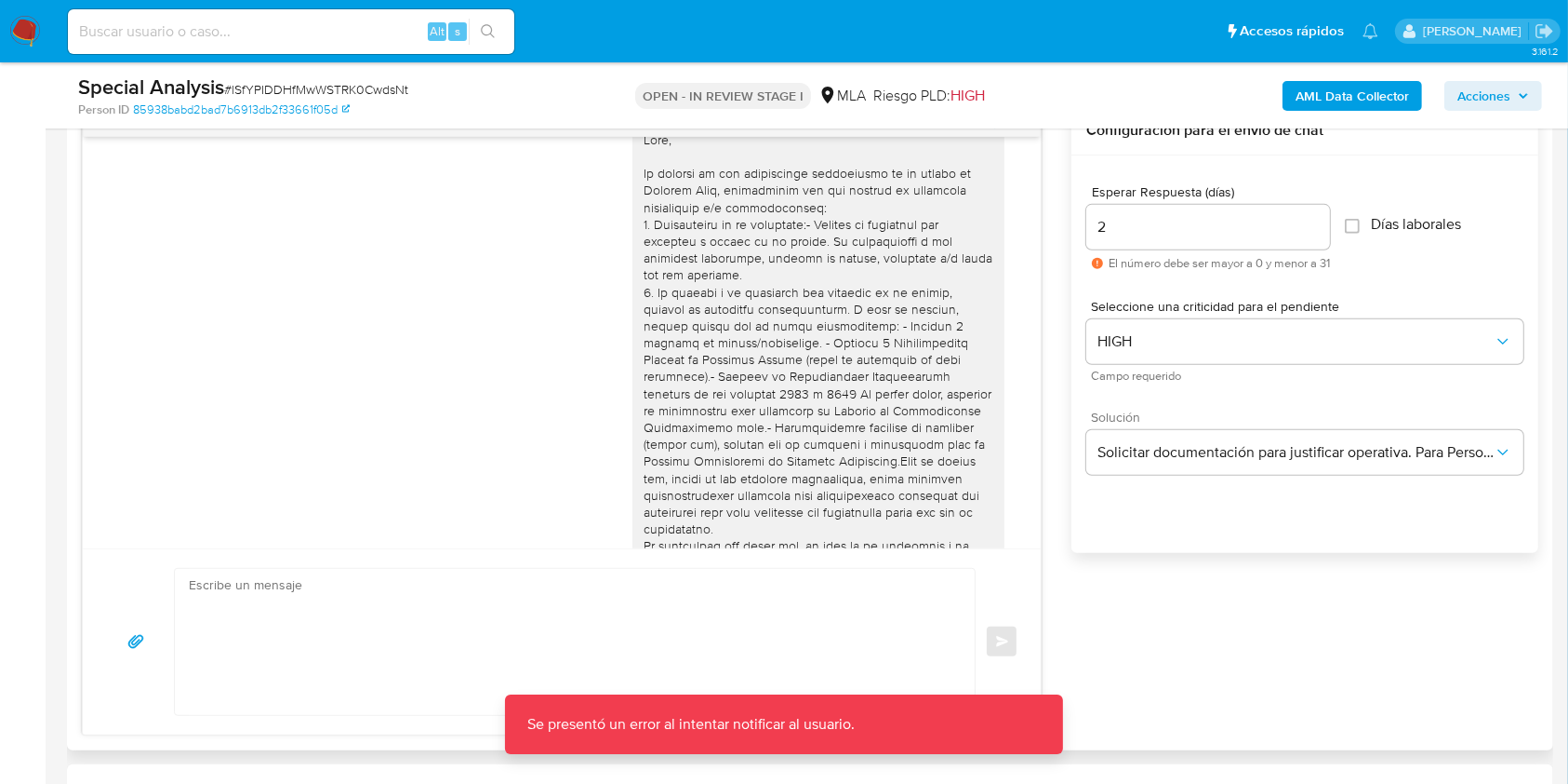
scroll to position [973, 0]
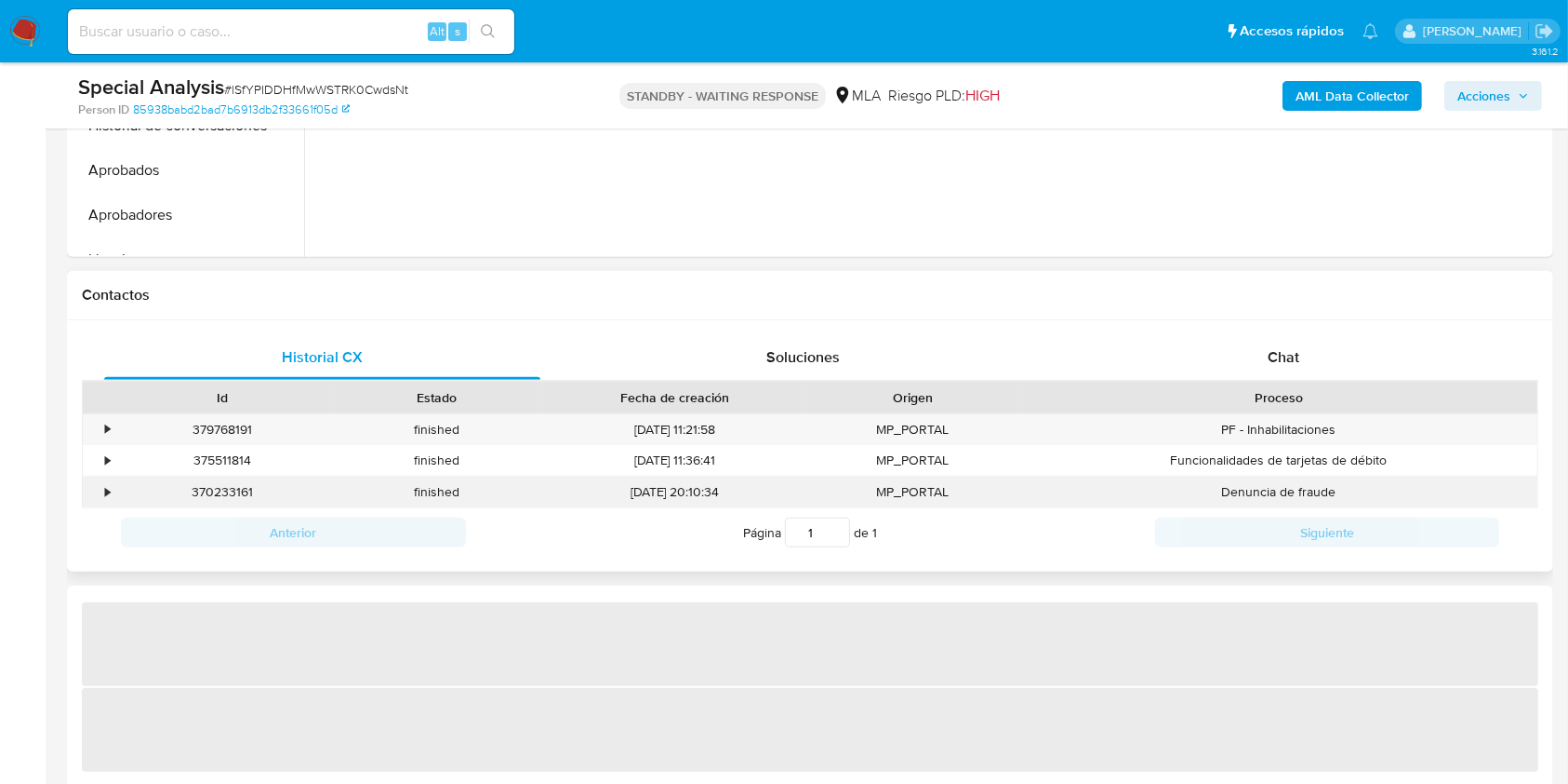
scroll to position [744, 0]
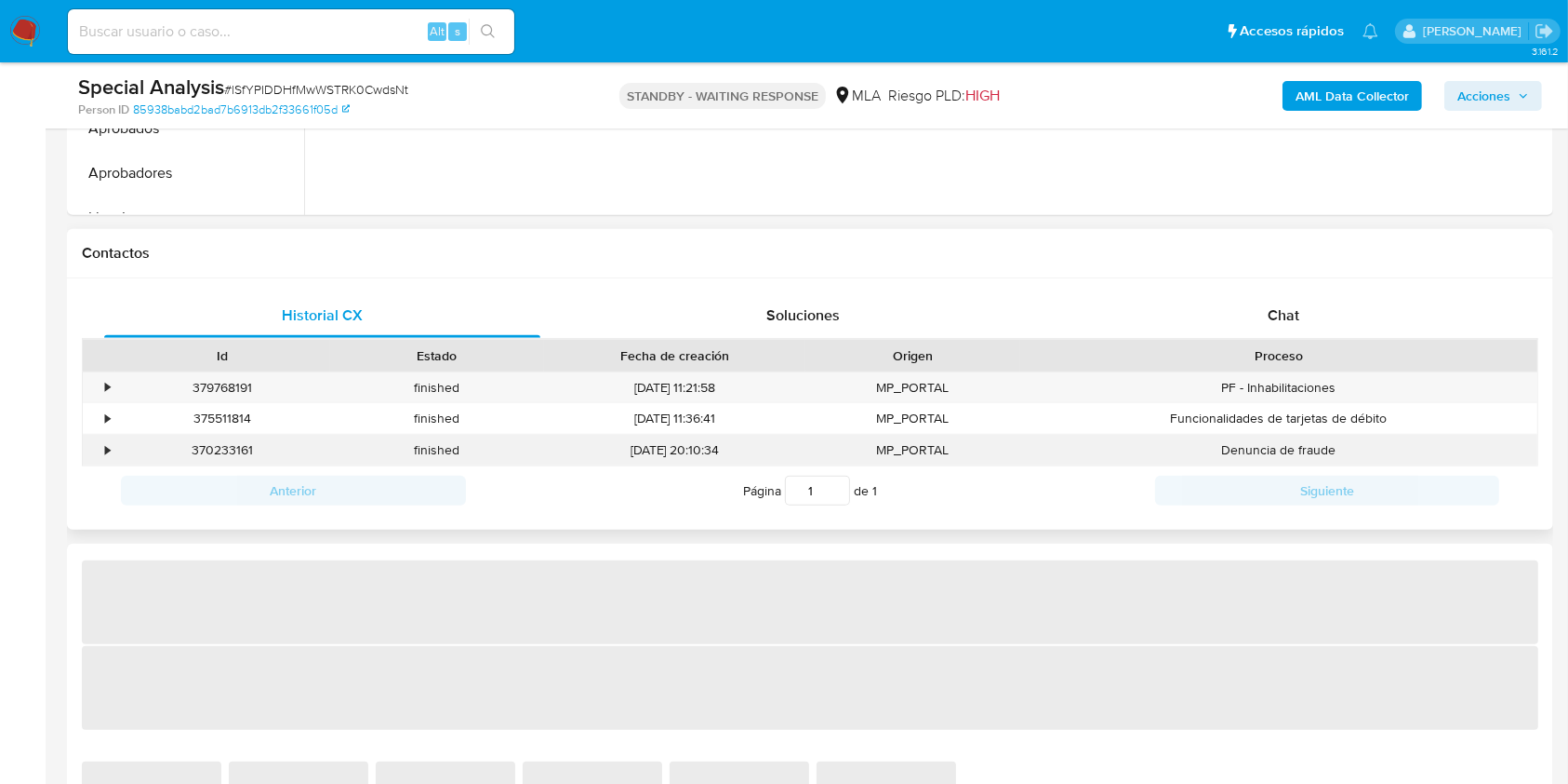
select select "10"
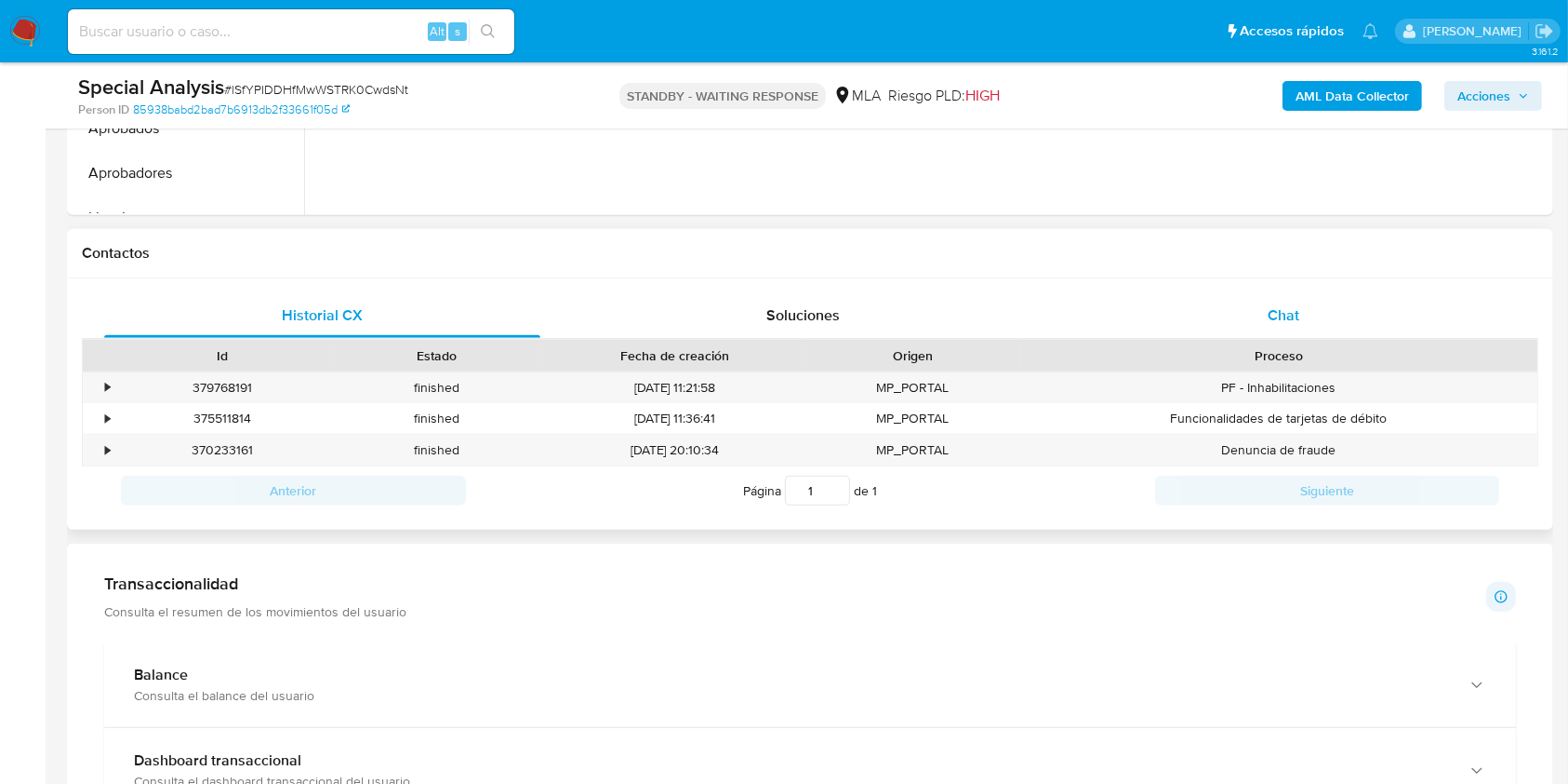
click at [1287, 324] on span "Chat" at bounding box center [1283, 315] width 32 height 21
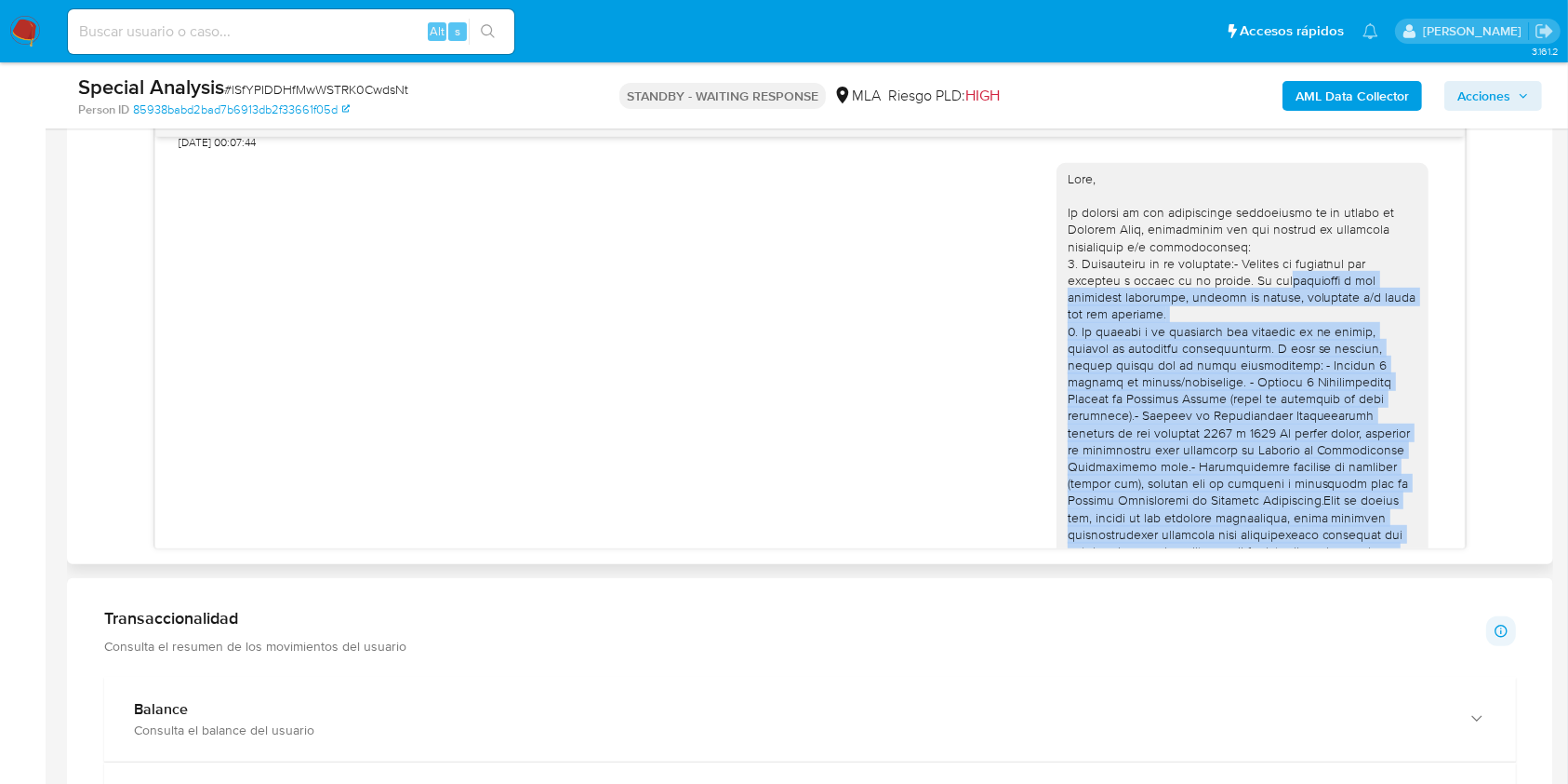
scroll to position [973, 0]
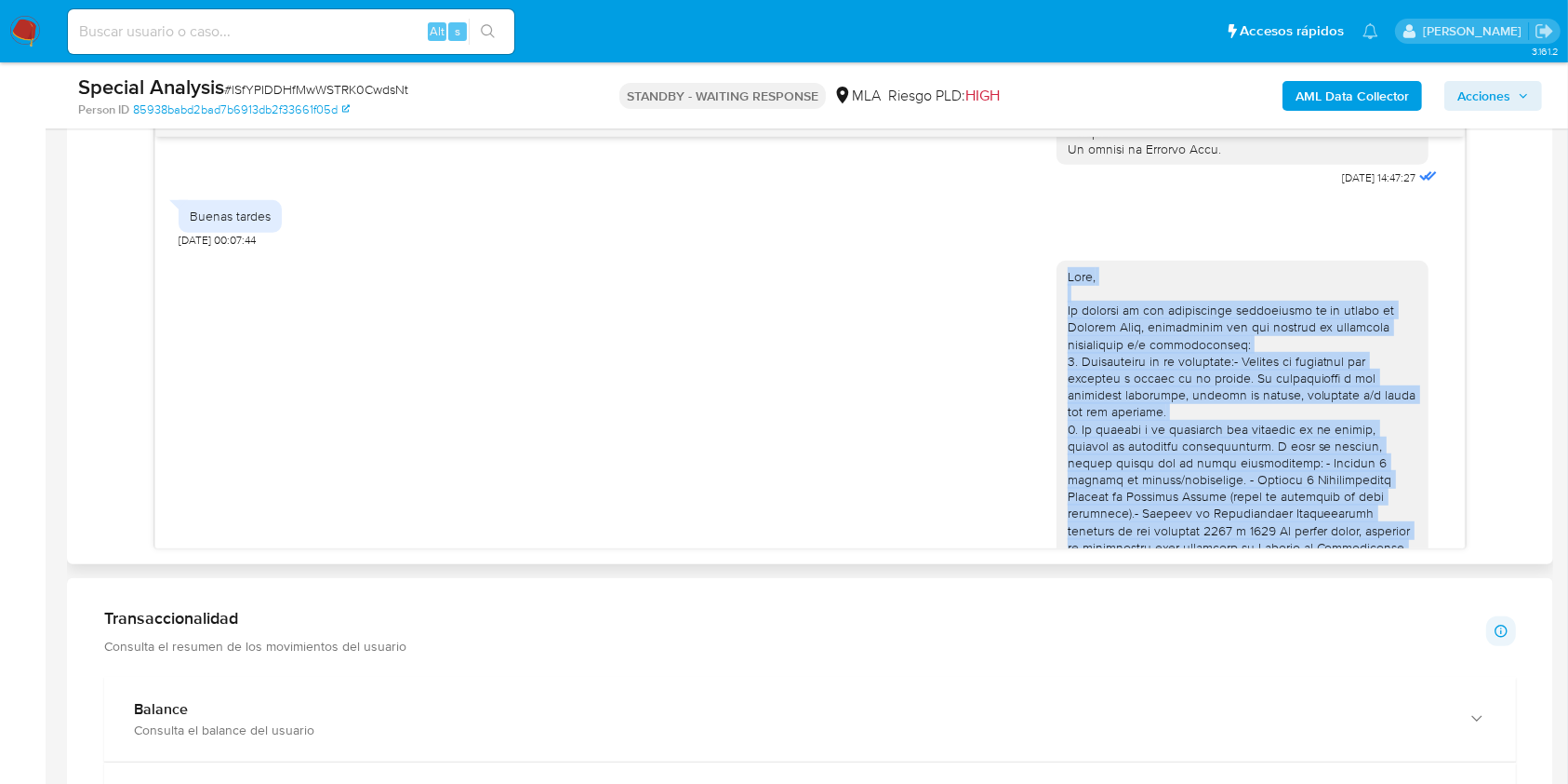
drag, startPoint x: 1200, startPoint y: 413, endPoint x: 884, endPoint y: 221, distance: 369.8
click at [1034, 303] on div "07/10/2025 13:59:44" at bounding box center [810, 563] width 1262 height 630
copy div "Hola, En función de las operaciones registradas en tu cuenta de Mercado Pago, n…"
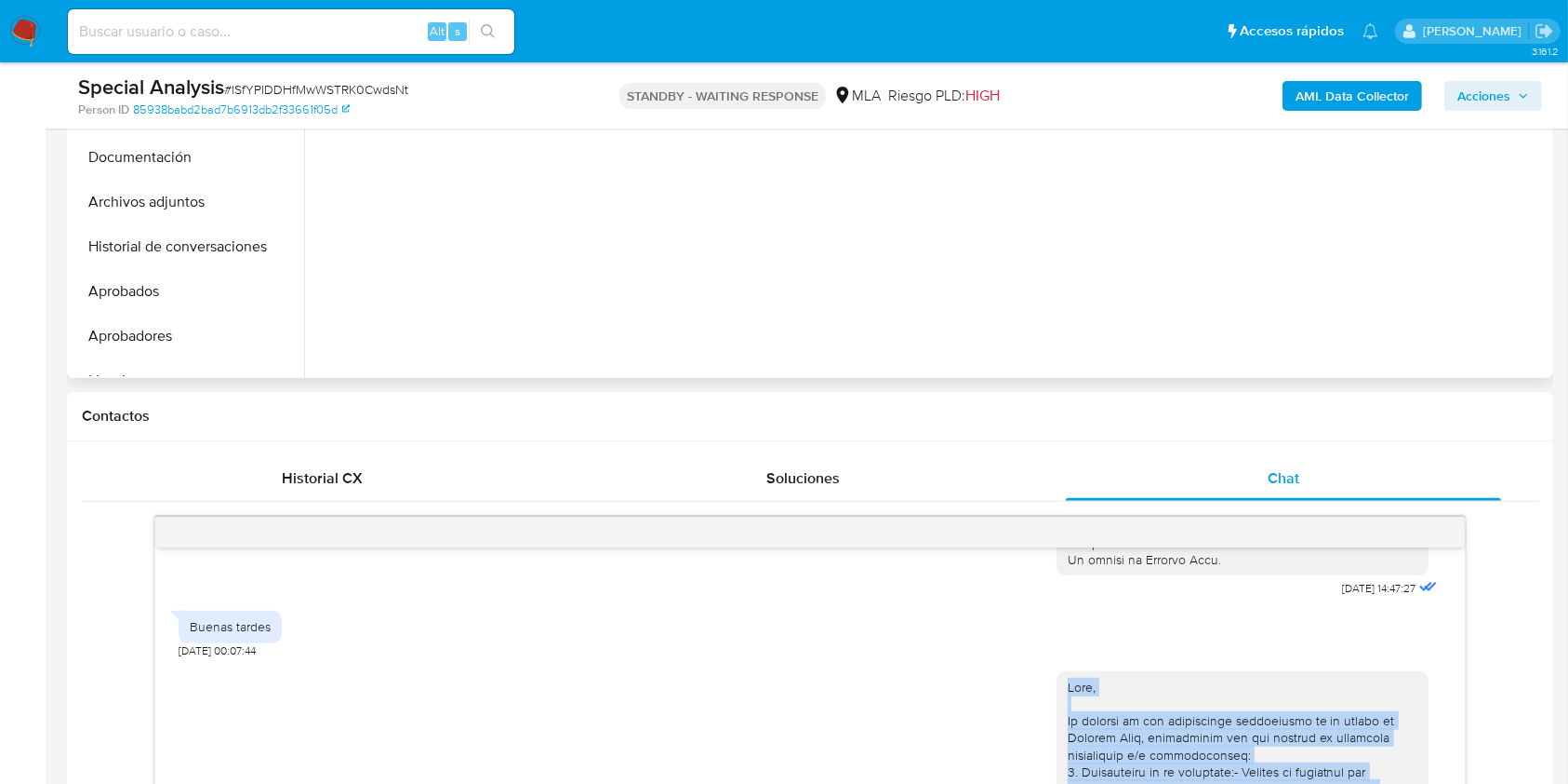
scroll to position [372, 0]
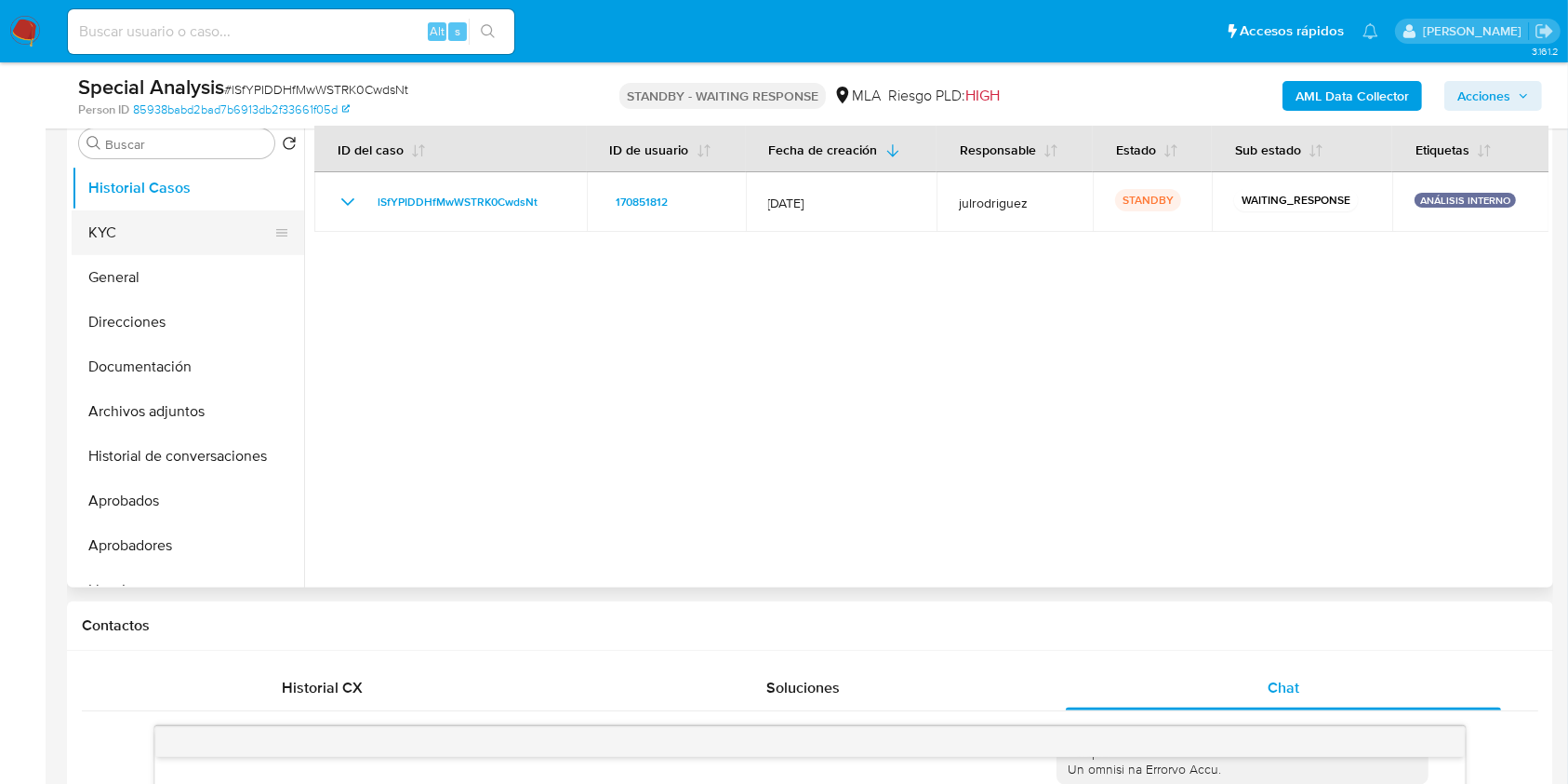
click at [175, 228] on button "KYC" at bounding box center [180, 233] width 217 height 44
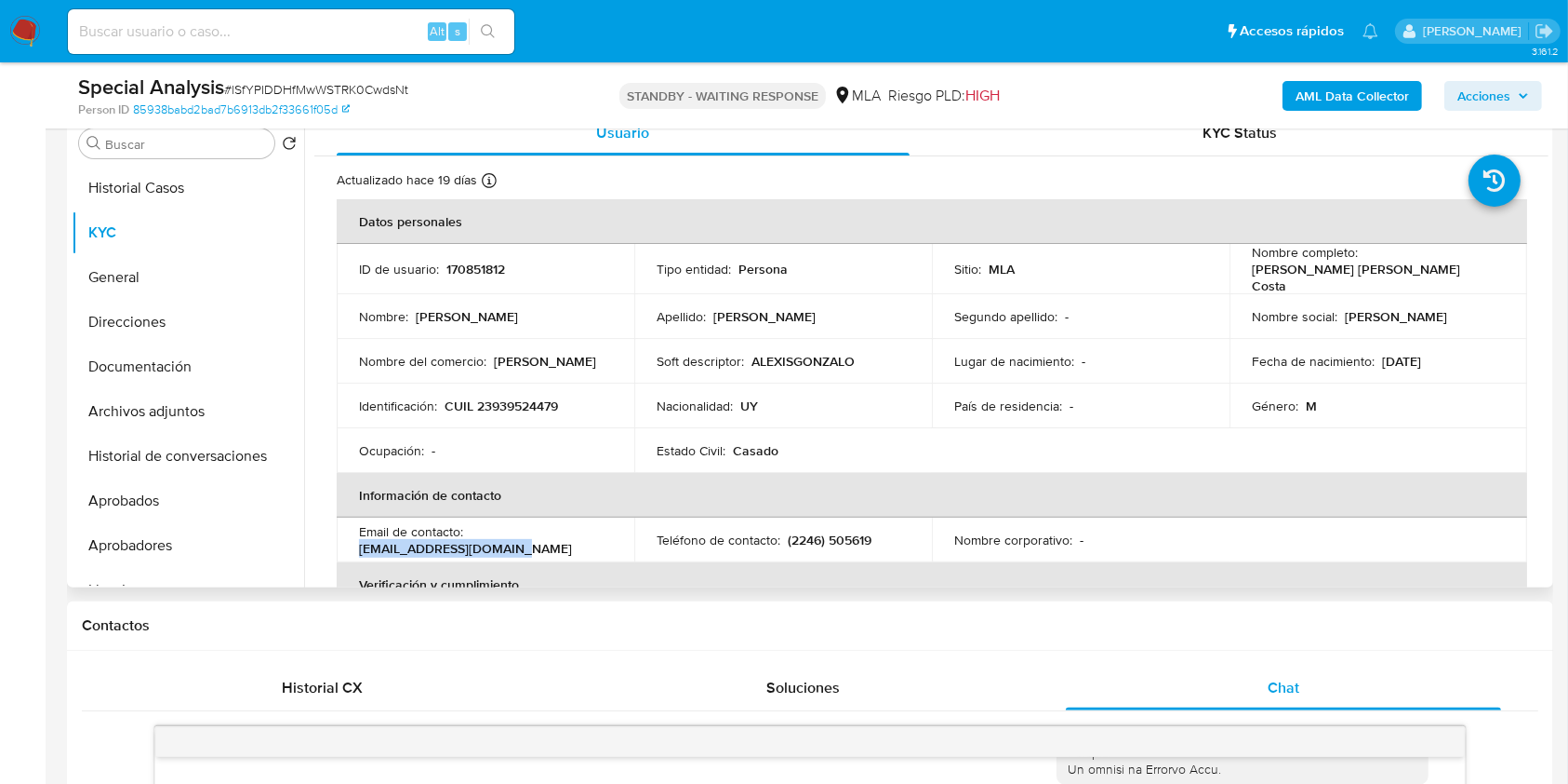
drag, startPoint x: 531, startPoint y: 538, endPoint x: 344, endPoint y: 551, distance: 187.5
click at [344, 551] on td "Email de contacto : alexisgrc1982@gmail.com" at bounding box center [485, 539] width 298 height 44
copy p "alexisgrc1982@gmail.com"
click at [936, 338] on td "Lugar de nacimiento : -" at bounding box center [1081, 361] width 298 height 44
click at [345, 34] on input at bounding box center [291, 31] width 446 height 24
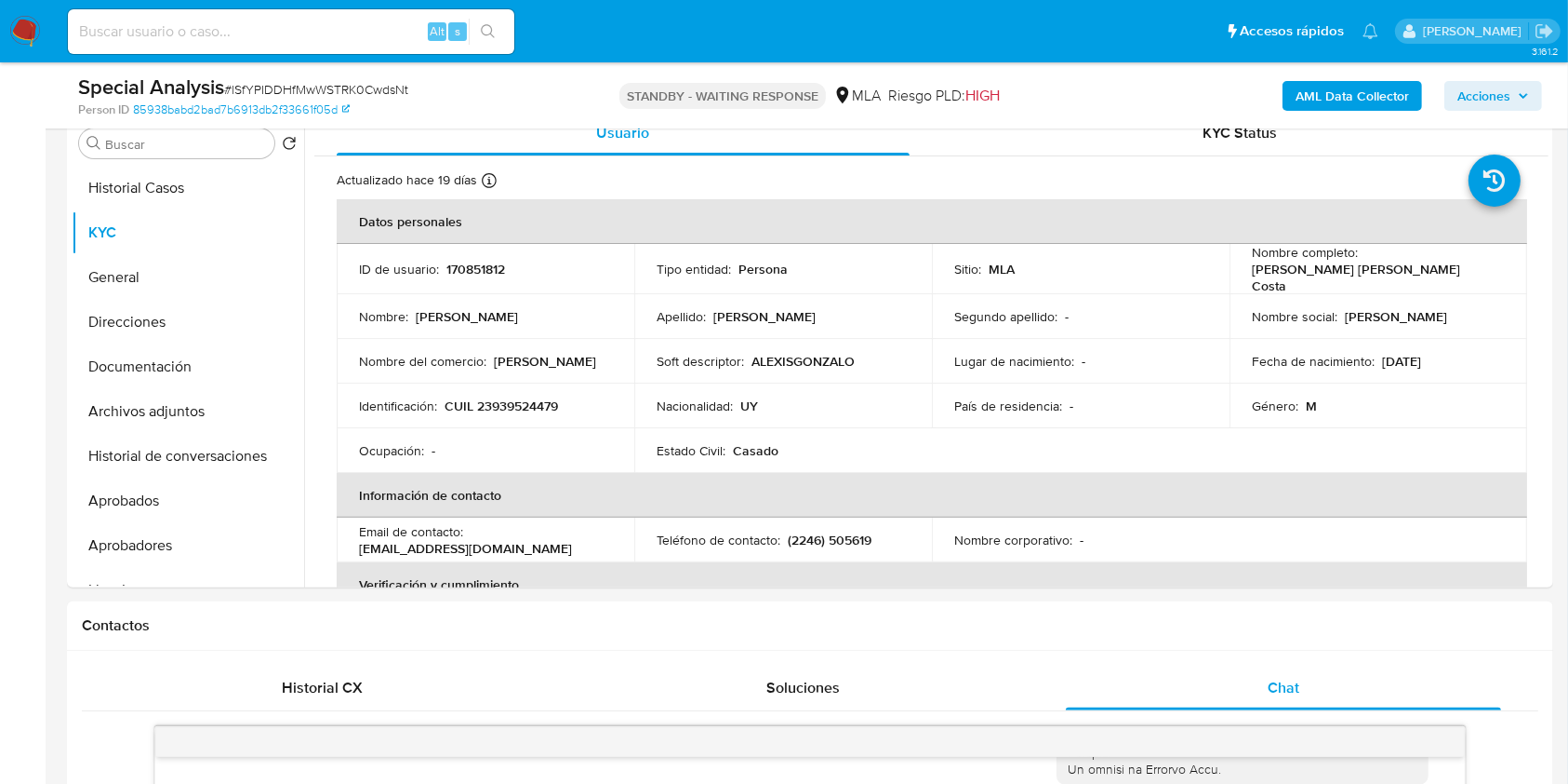
paste input "YQYVide8OyN6nApBZ8FVgRUK"
type input "YQYVide8OyN6nApBZ8FVgRUK"
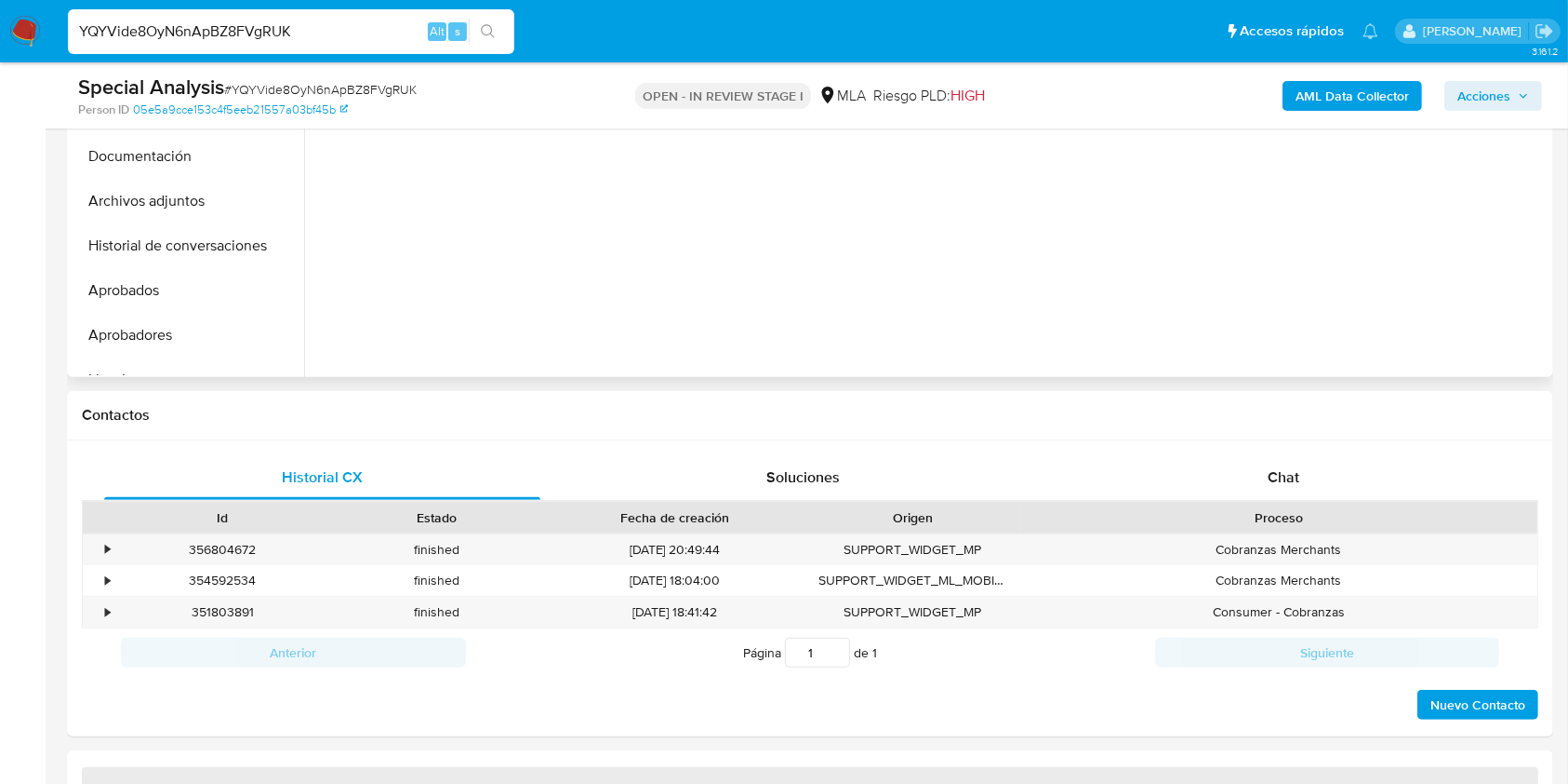
scroll to position [620, 0]
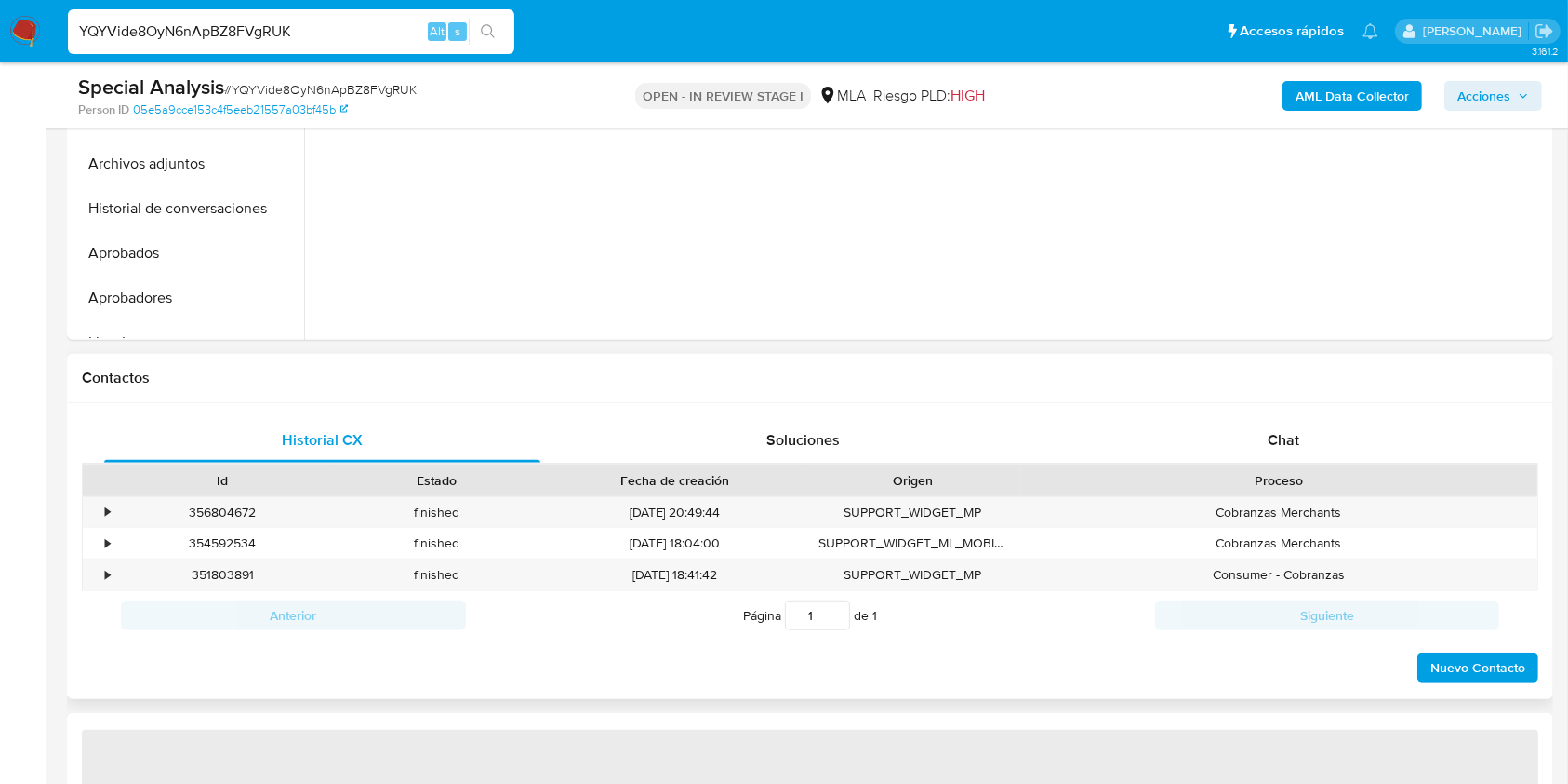
select select "10"
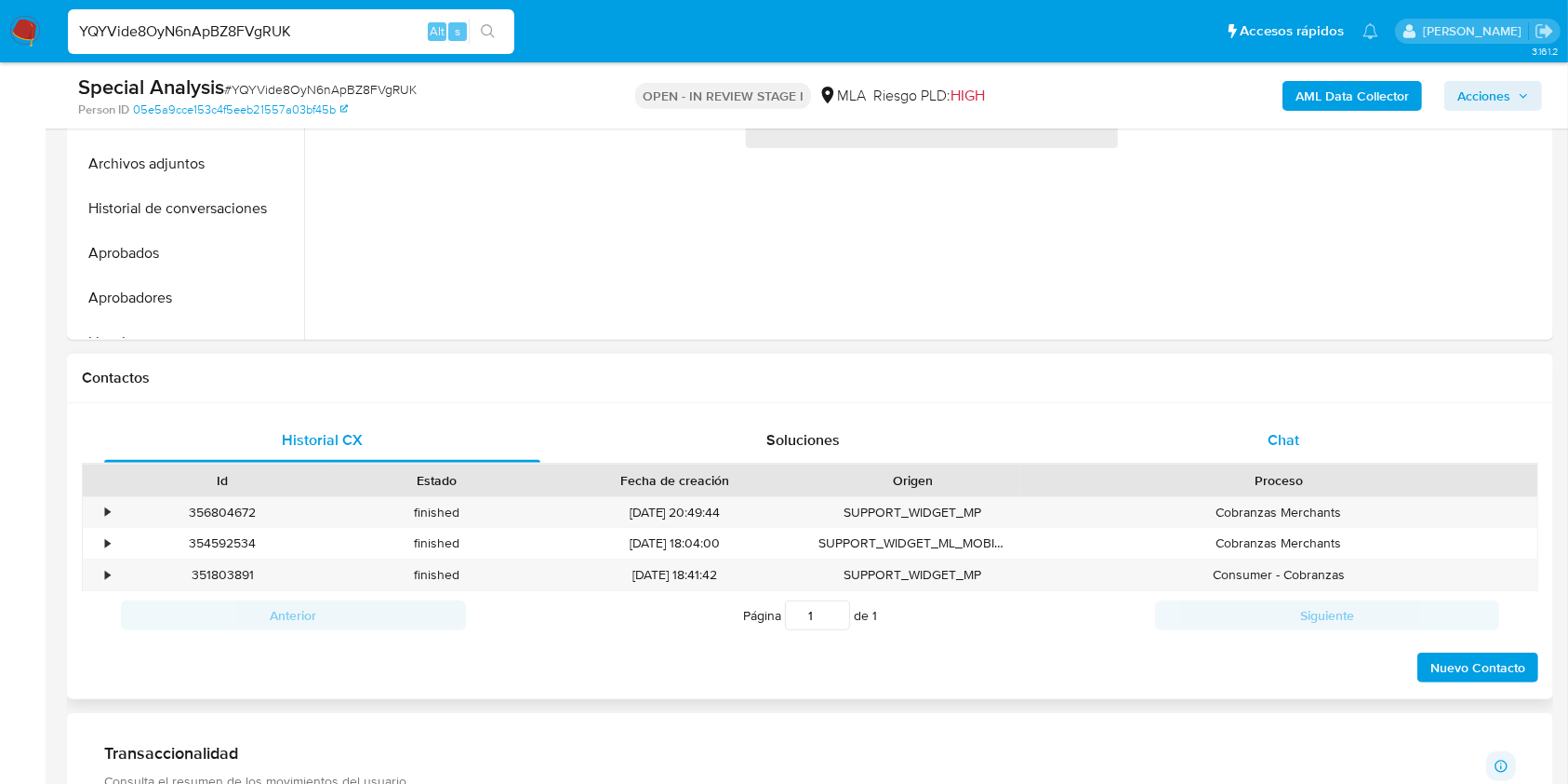
click at [1321, 443] on div "Chat" at bounding box center [1283, 440] width 436 height 44
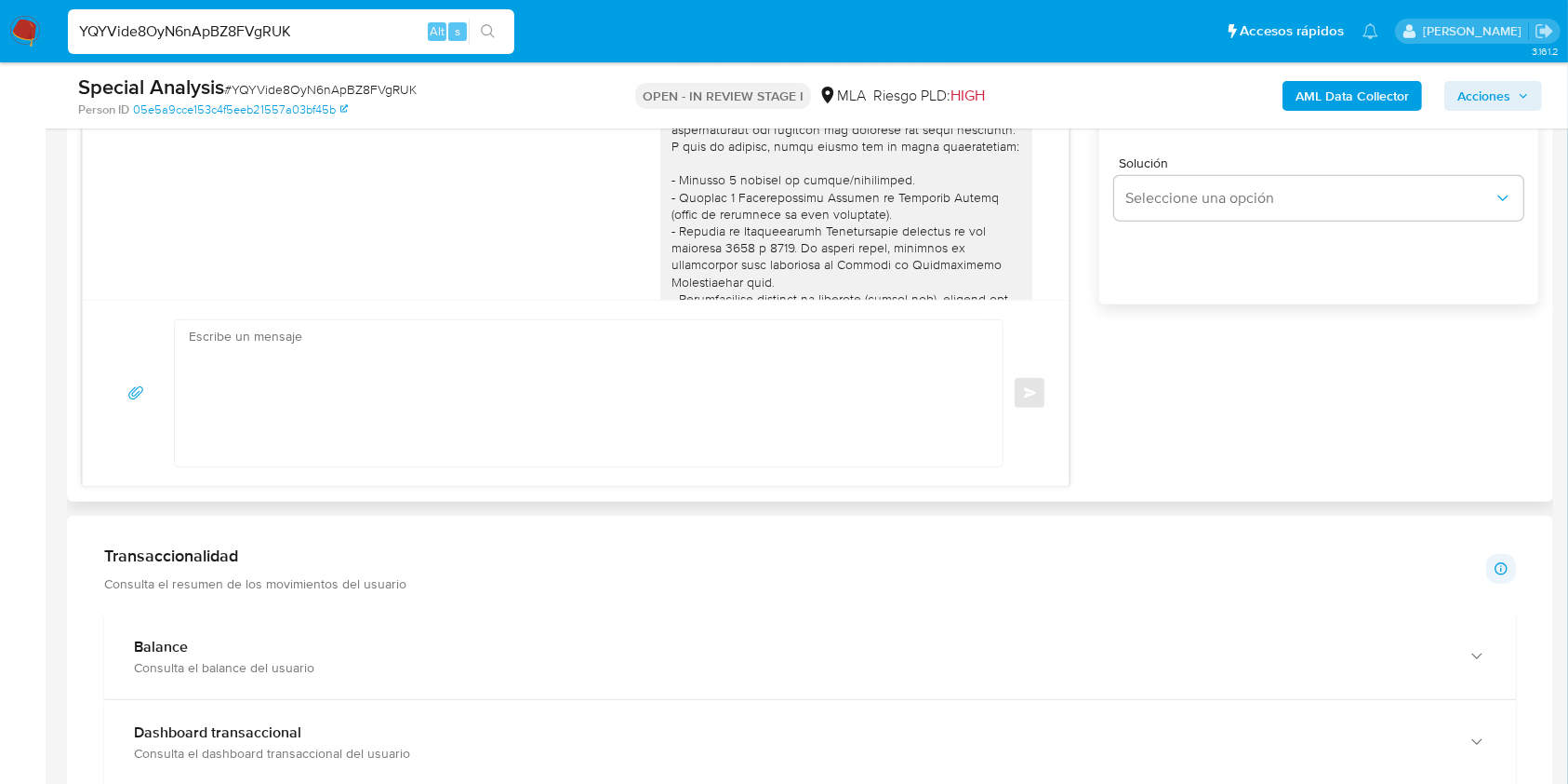
scroll to position [715, 0]
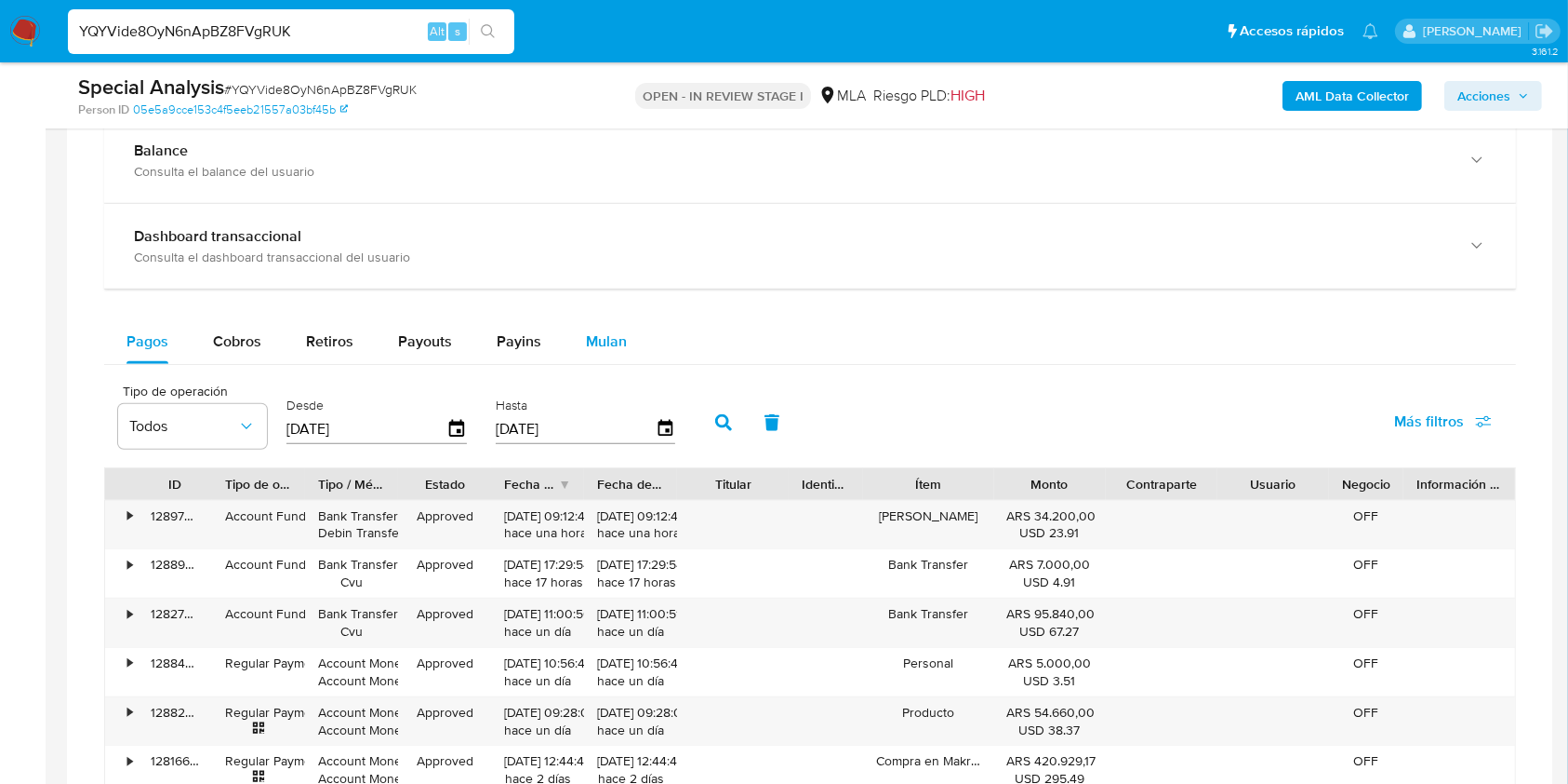
click at [629, 333] on button "Mulan" at bounding box center [606, 341] width 86 height 44
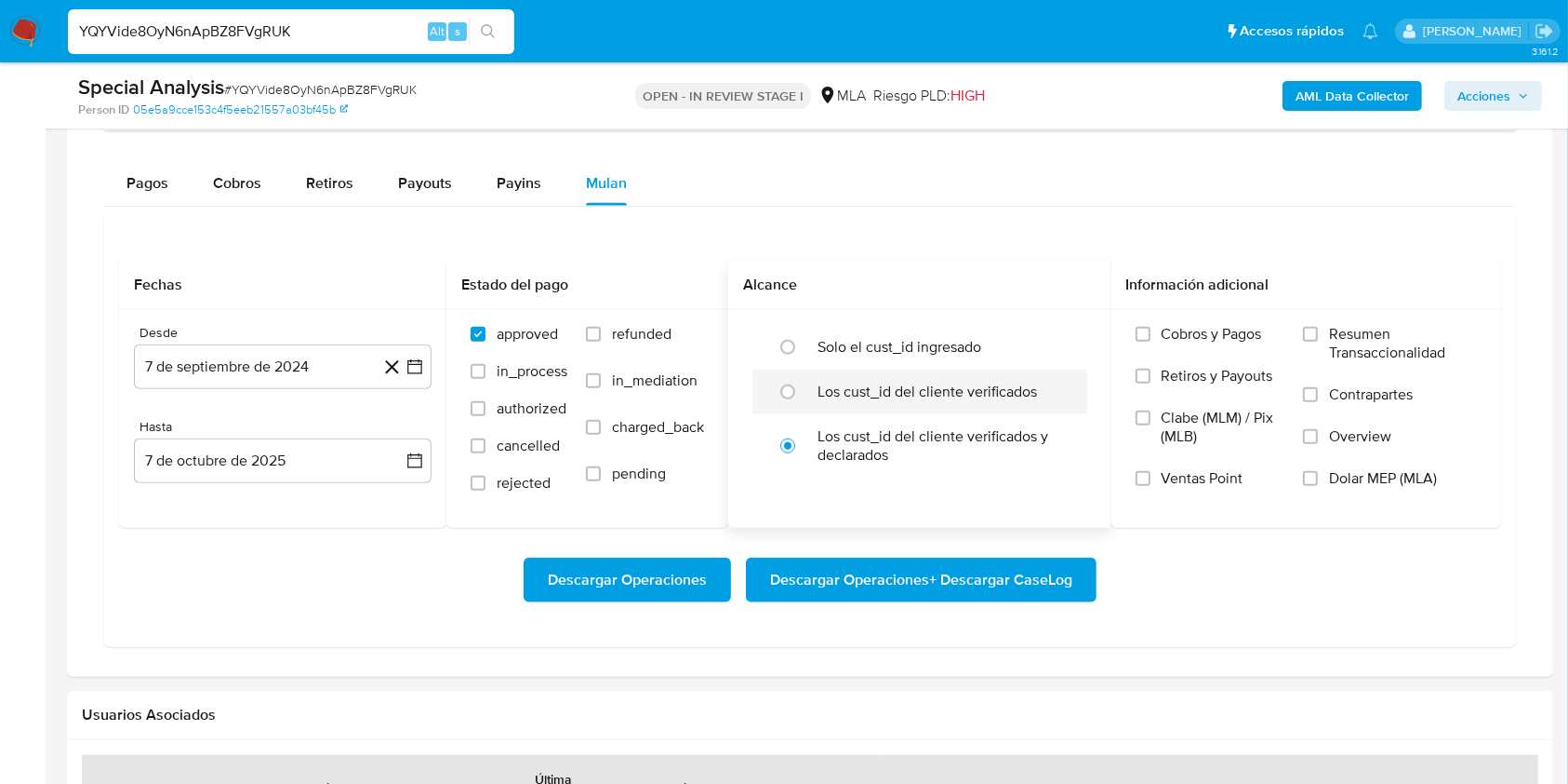
scroll to position [1985, 0]
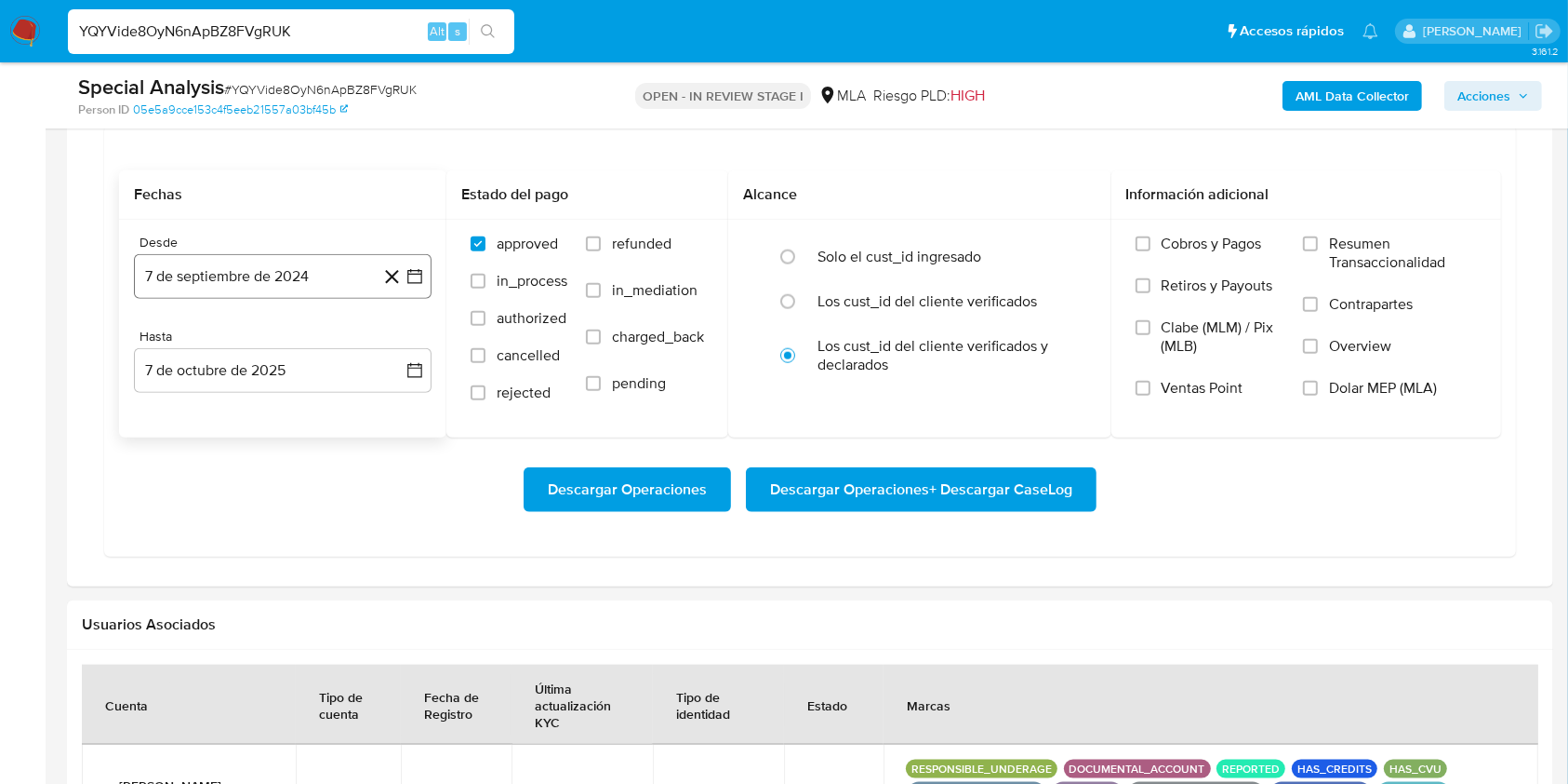
click at [274, 279] on button "7 de septiembre de 2024" at bounding box center [283, 276] width 298 height 44
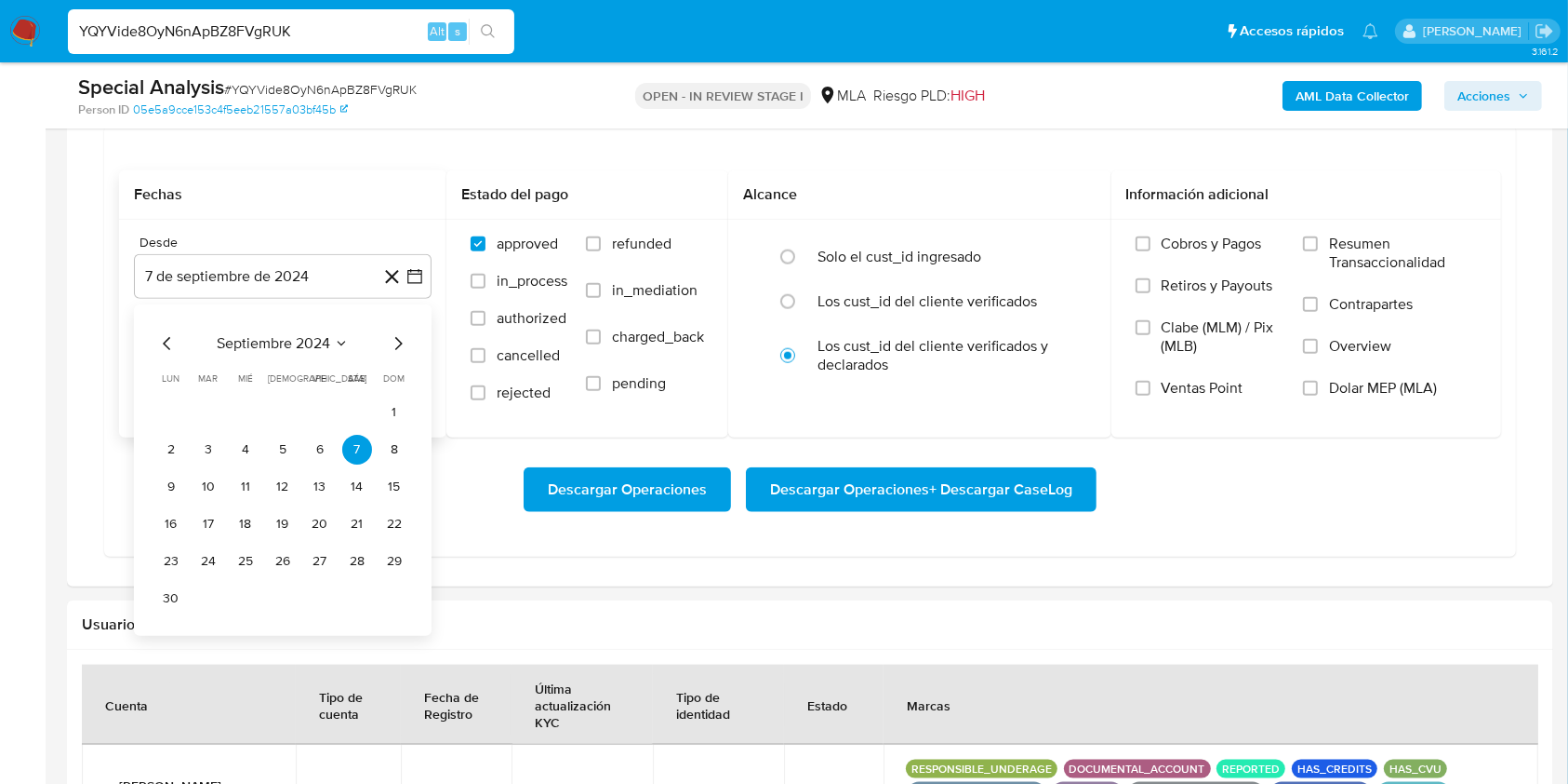
click at [274, 340] on span "septiembre 2024" at bounding box center [272, 343] width 113 height 18
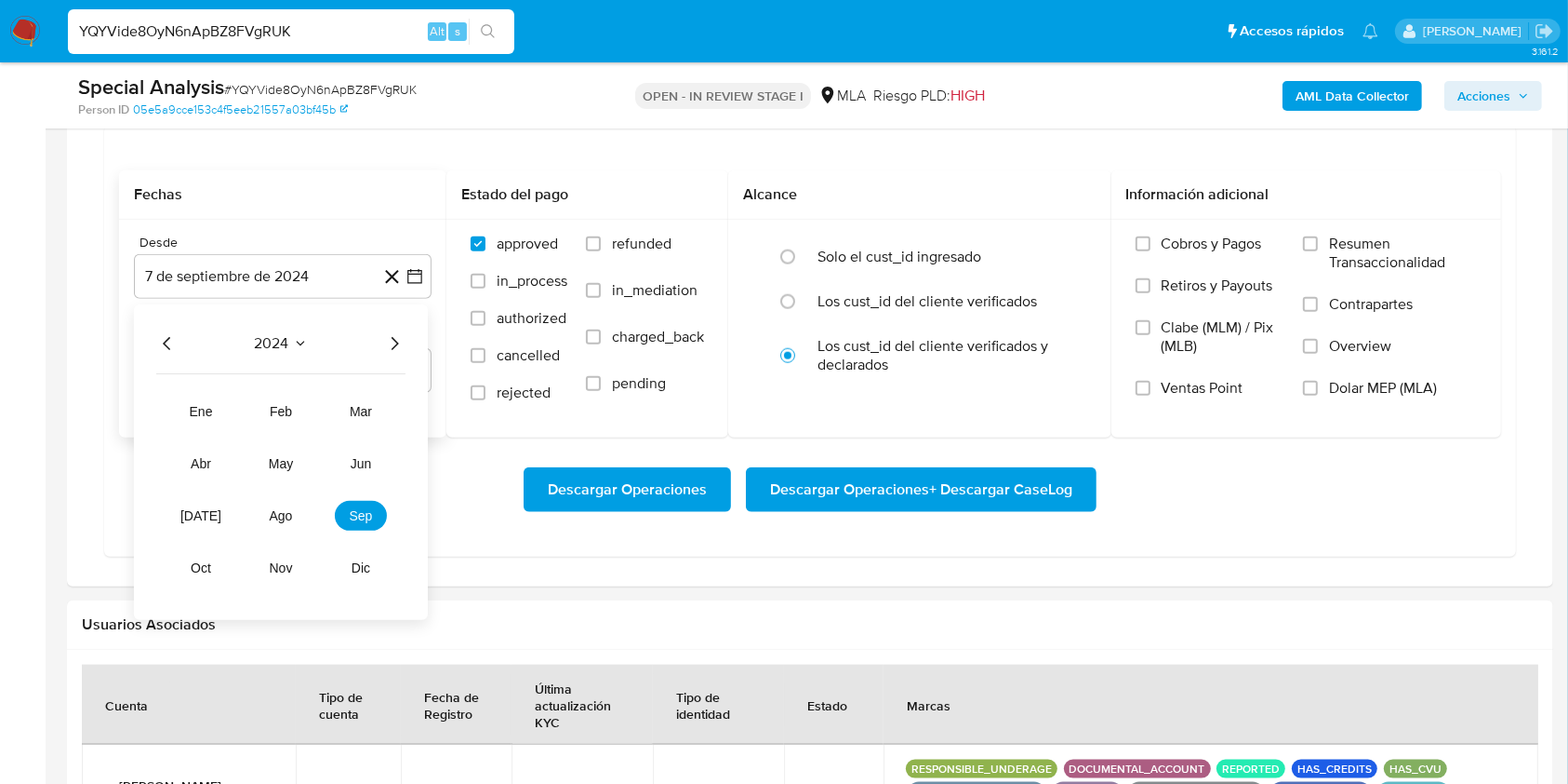
click at [394, 342] on icon "Año siguiente" at bounding box center [394, 343] width 22 height 22
click at [267, 455] on button "may" at bounding box center [281, 463] width 52 height 30
click at [287, 407] on button "1" at bounding box center [282, 412] width 30 height 30
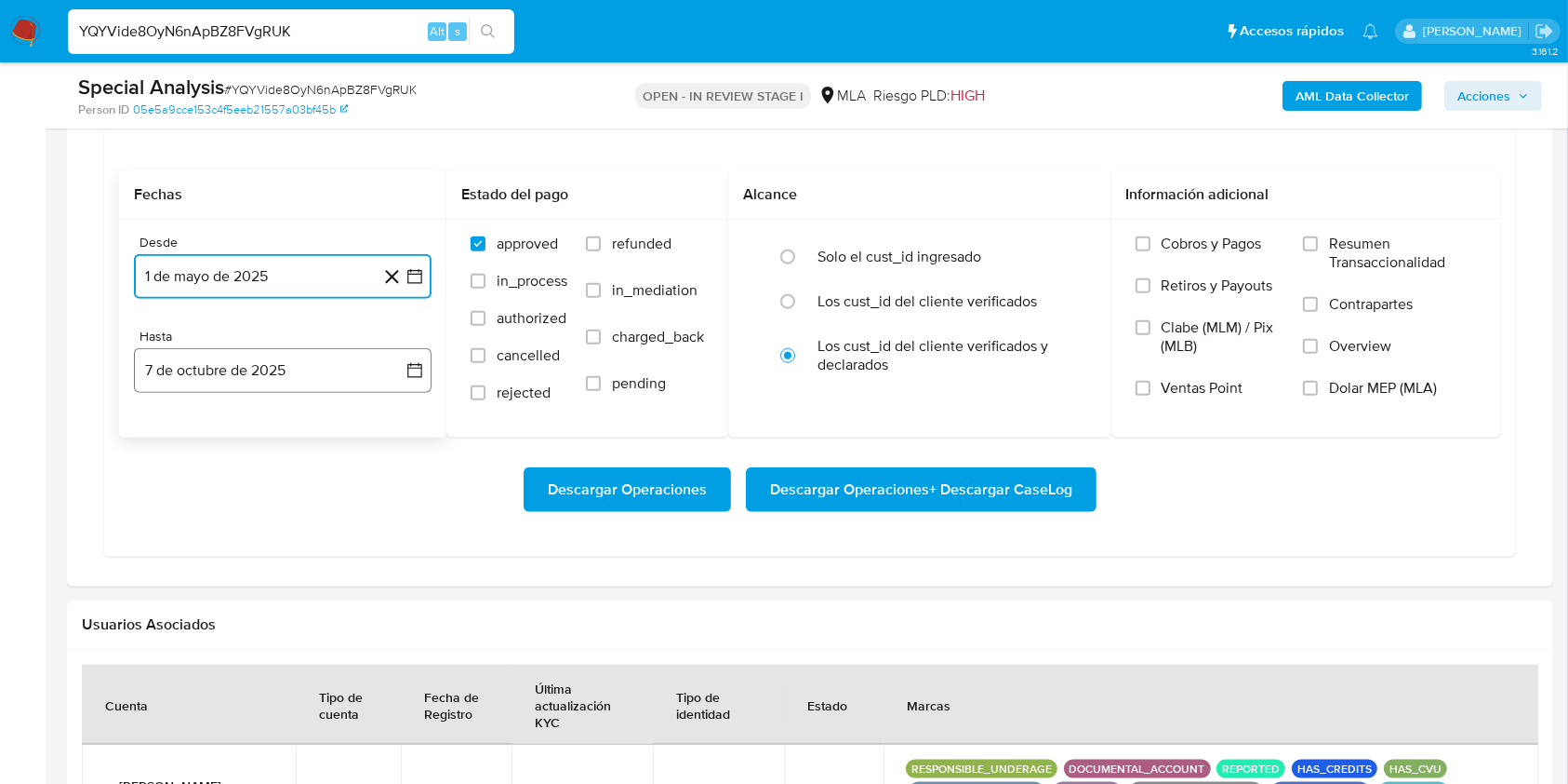
click at [245, 373] on button "7 de octubre de 2025" at bounding box center [283, 370] width 298 height 44
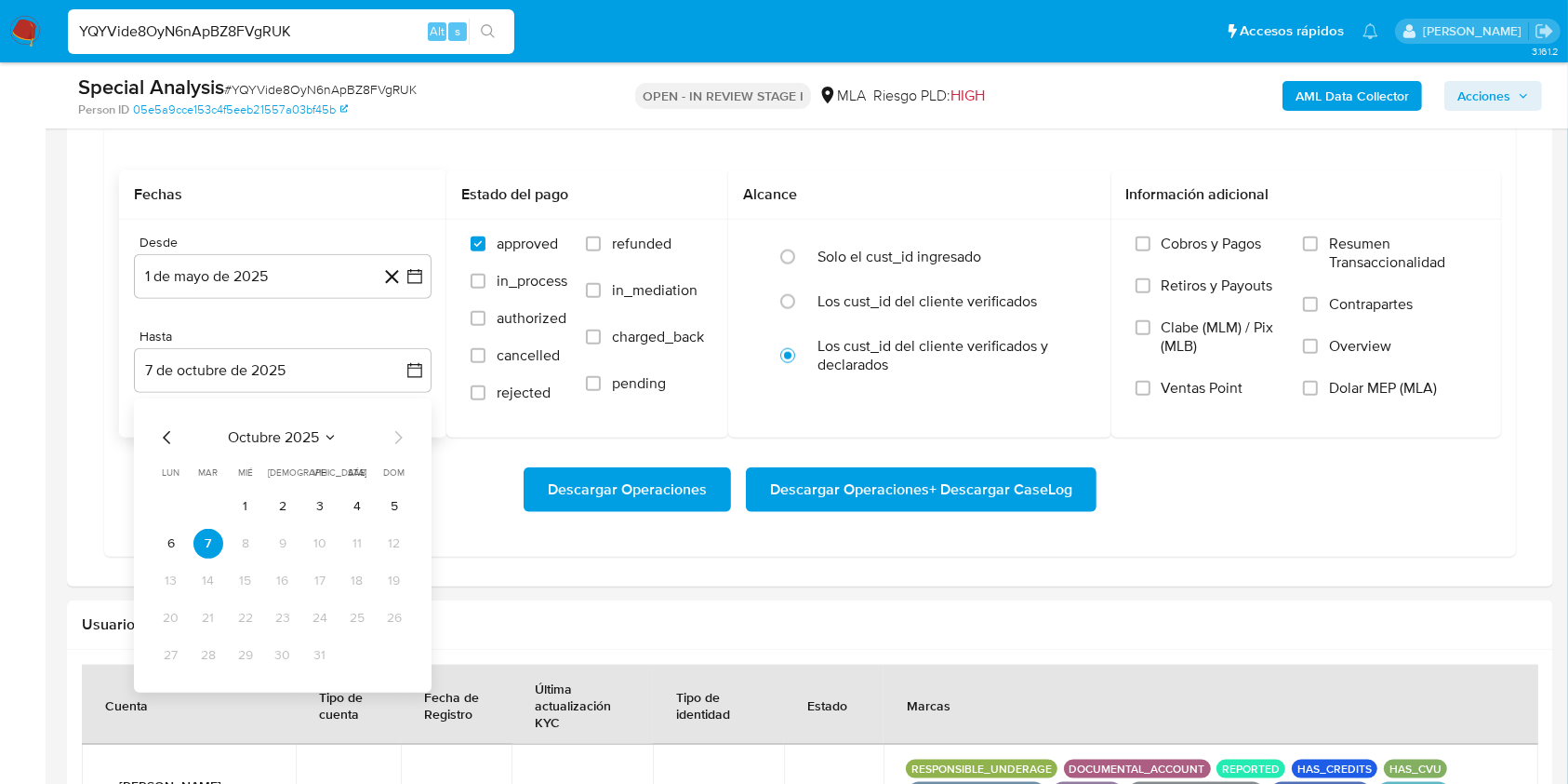
click at [163, 424] on div "octubre 2025 octubre 2025 lun lunes mar martes mié miércoles jue jueves vie vie…" at bounding box center [283, 545] width 298 height 294
click at [163, 428] on icon "Mes anterior" at bounding box center [167, 437] width 22 height 22
click at [162, 436] on icon "Mes anterior" at bounding box center [167, 437] width 22 height 22
click at [393, 660] on button "31" at bounding box center [394, 654] width 30 height 30
click at [1240, 505] on div "Descargar Operaciones Descargar Operaciones + Descargar CaseLog" at bounding box center [810, 489] width 1383 height 44
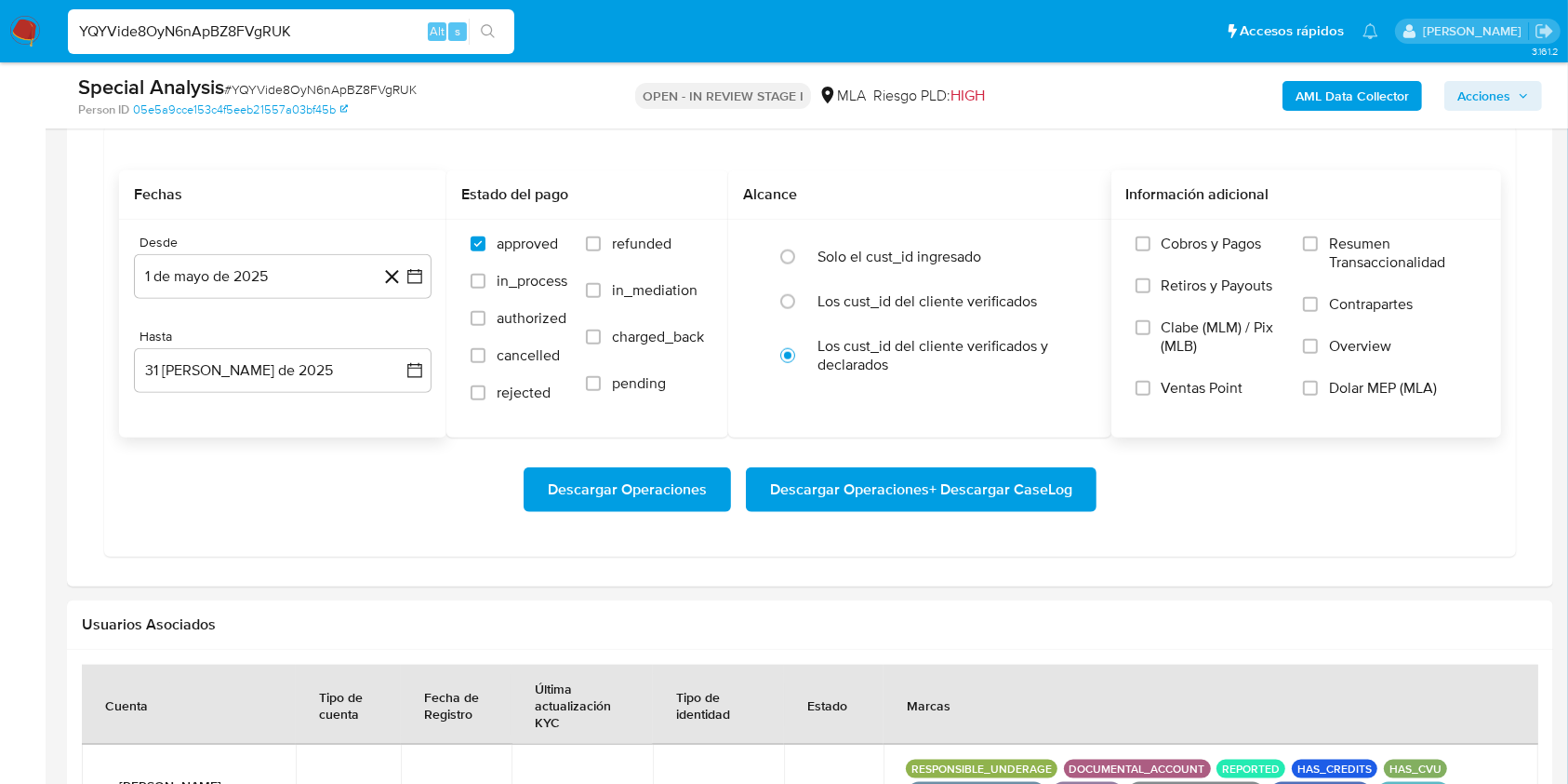
click at [1318, 379] on label "Dolar MEP (MLA)" at bounding box center [1390, 399] width 174 height 42
click at [1318, 381] on input "Dolar MEP (MLA)" at bounding box center [1310, 388] width 14 height 15
click at [940, 495] on span "Descargar Operaciones + Descargar CaseLog" at bounding box center [921, 489] width 302 height 41
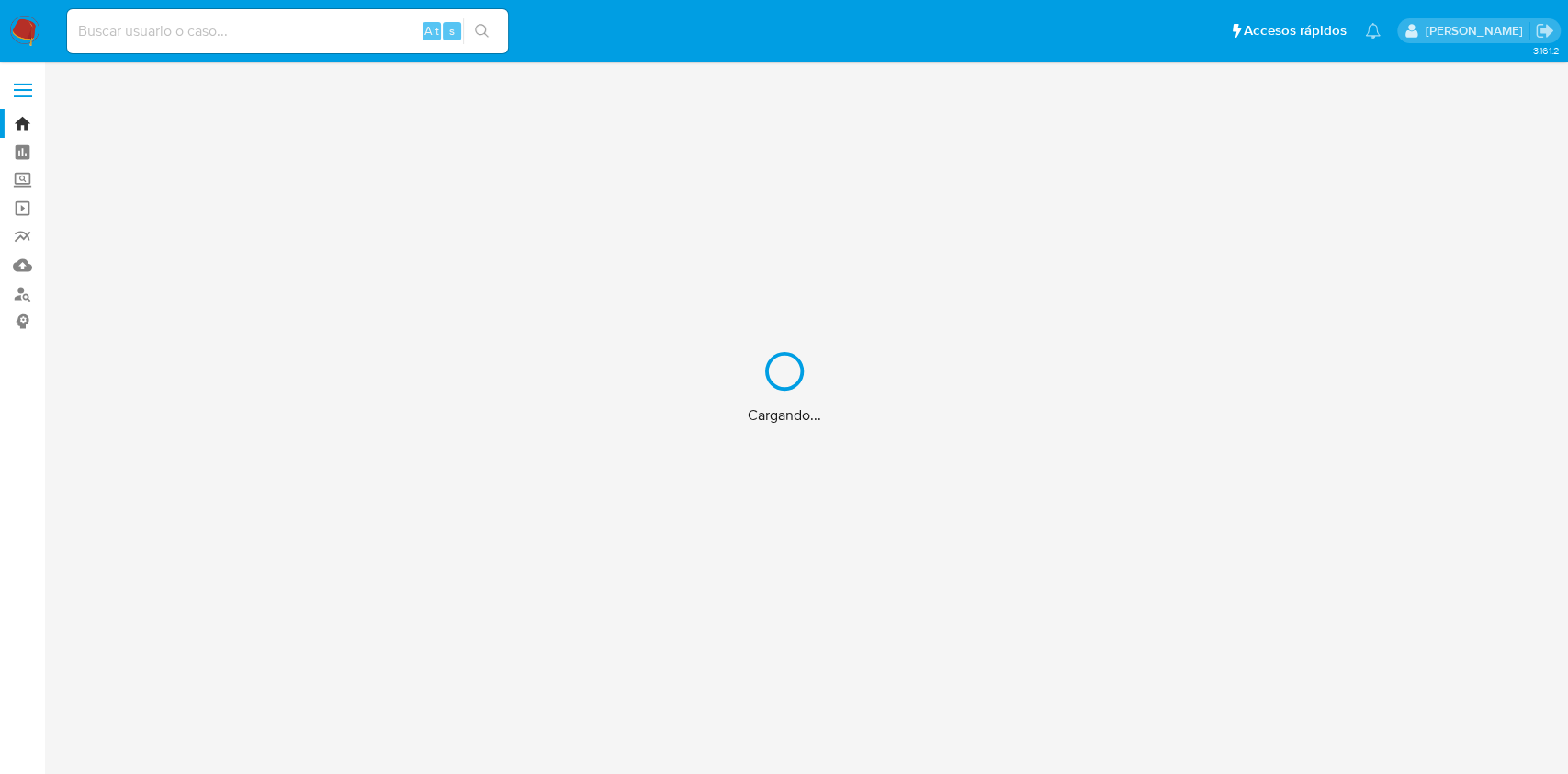
click at [282, 37] on div "Cargando..." at bounding box center [784, 387] width 1568 height 774
click at [279, 30] on div "Cargando..." at bounding box center [784, 387] width 1568 height 774
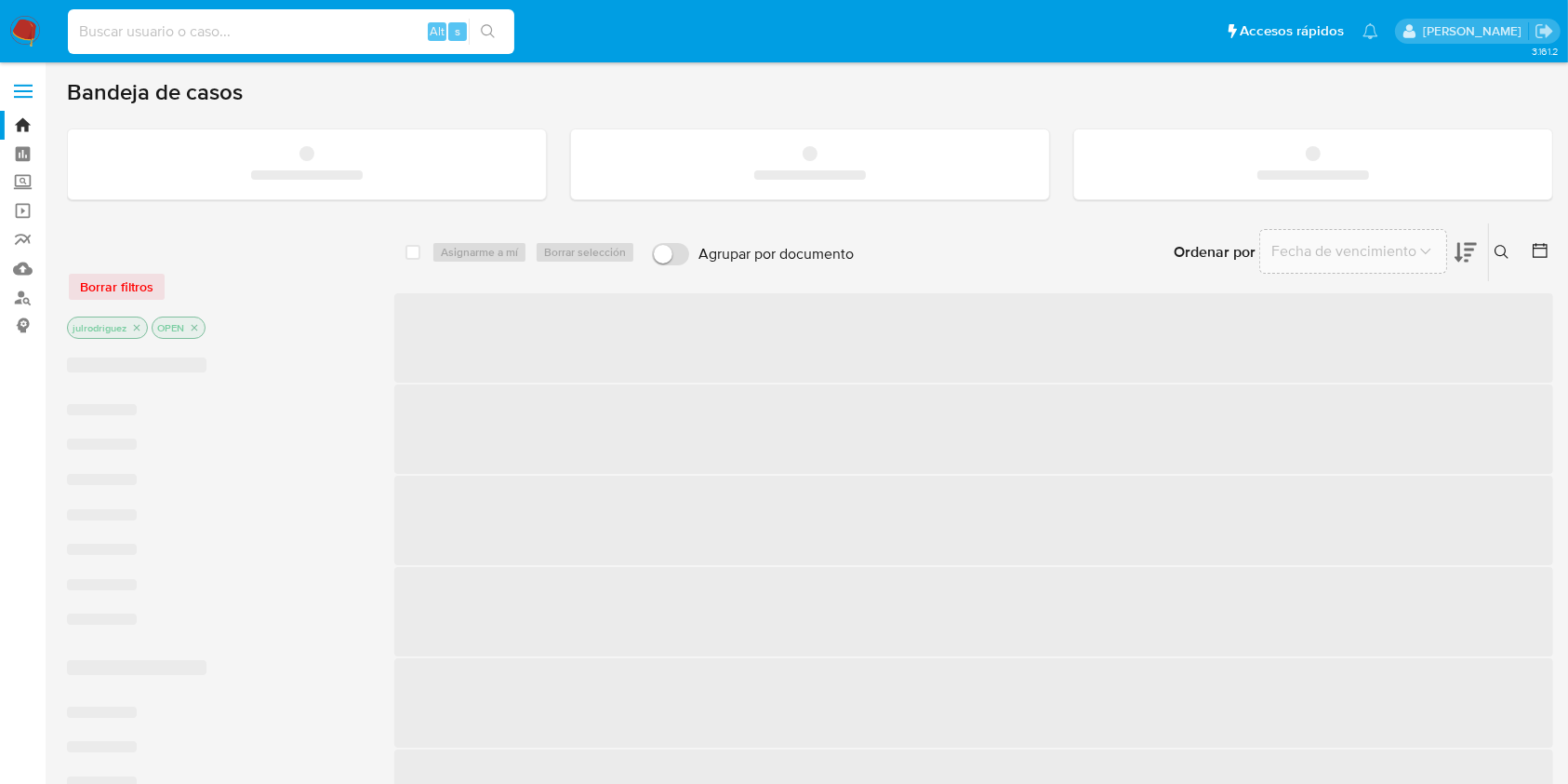
click at [269, 31] on input at bounding box center [291, 31] width 446 height 24
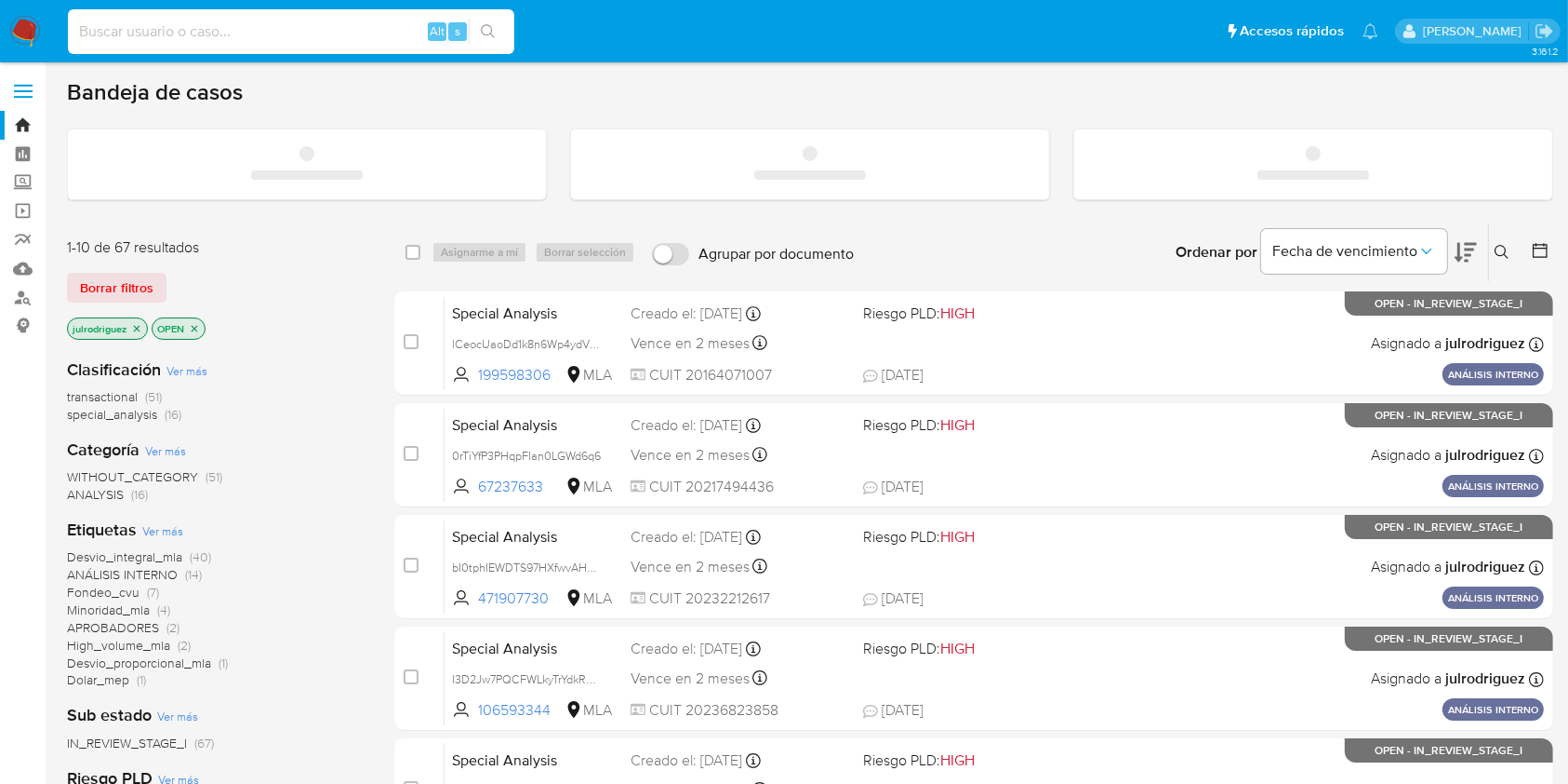
paste input "upf5wCsNKhkcbk9cShjKTy9G"
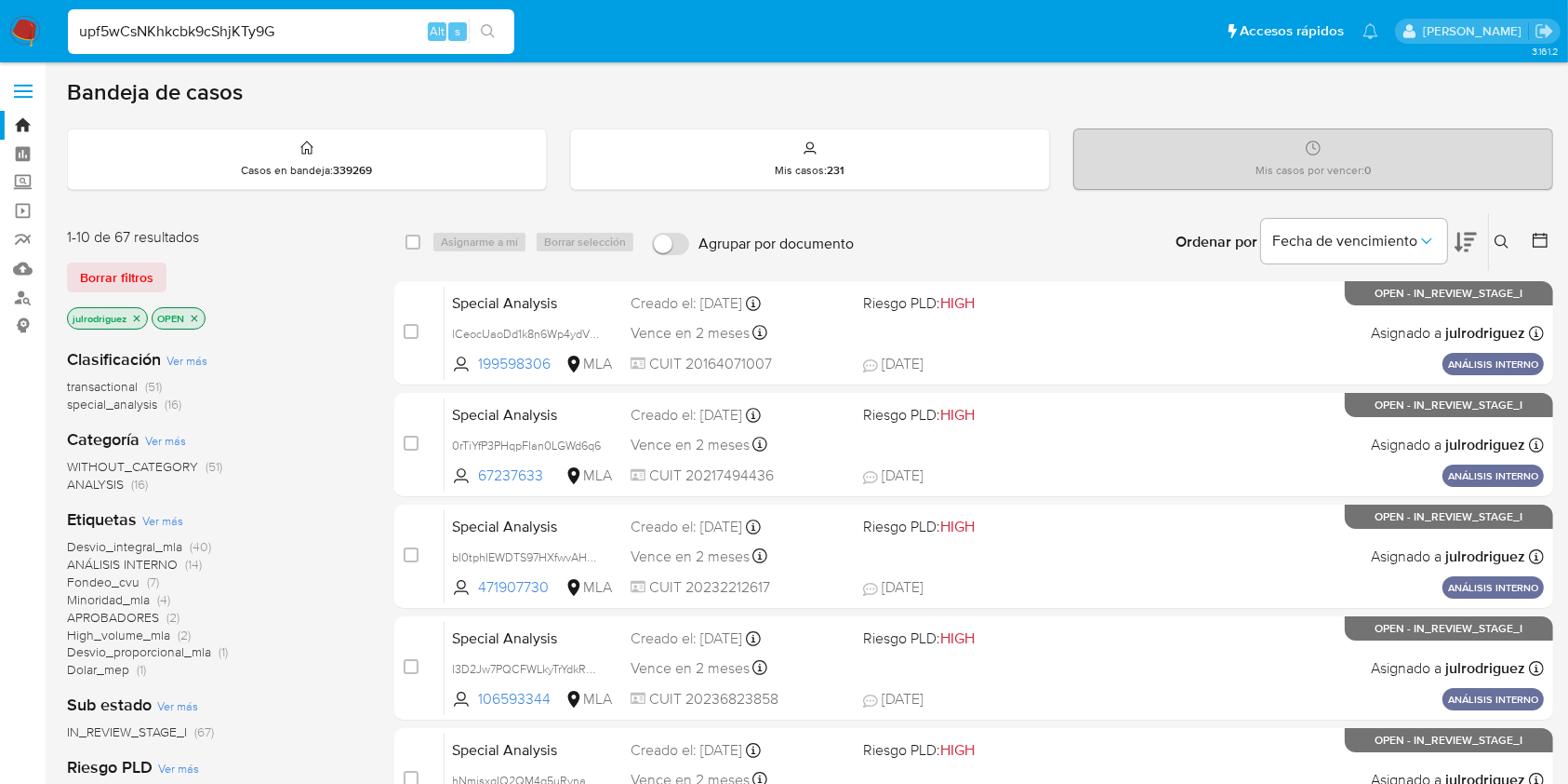
type input "upf5wCsNKhkcbk9cShjKTy9G"
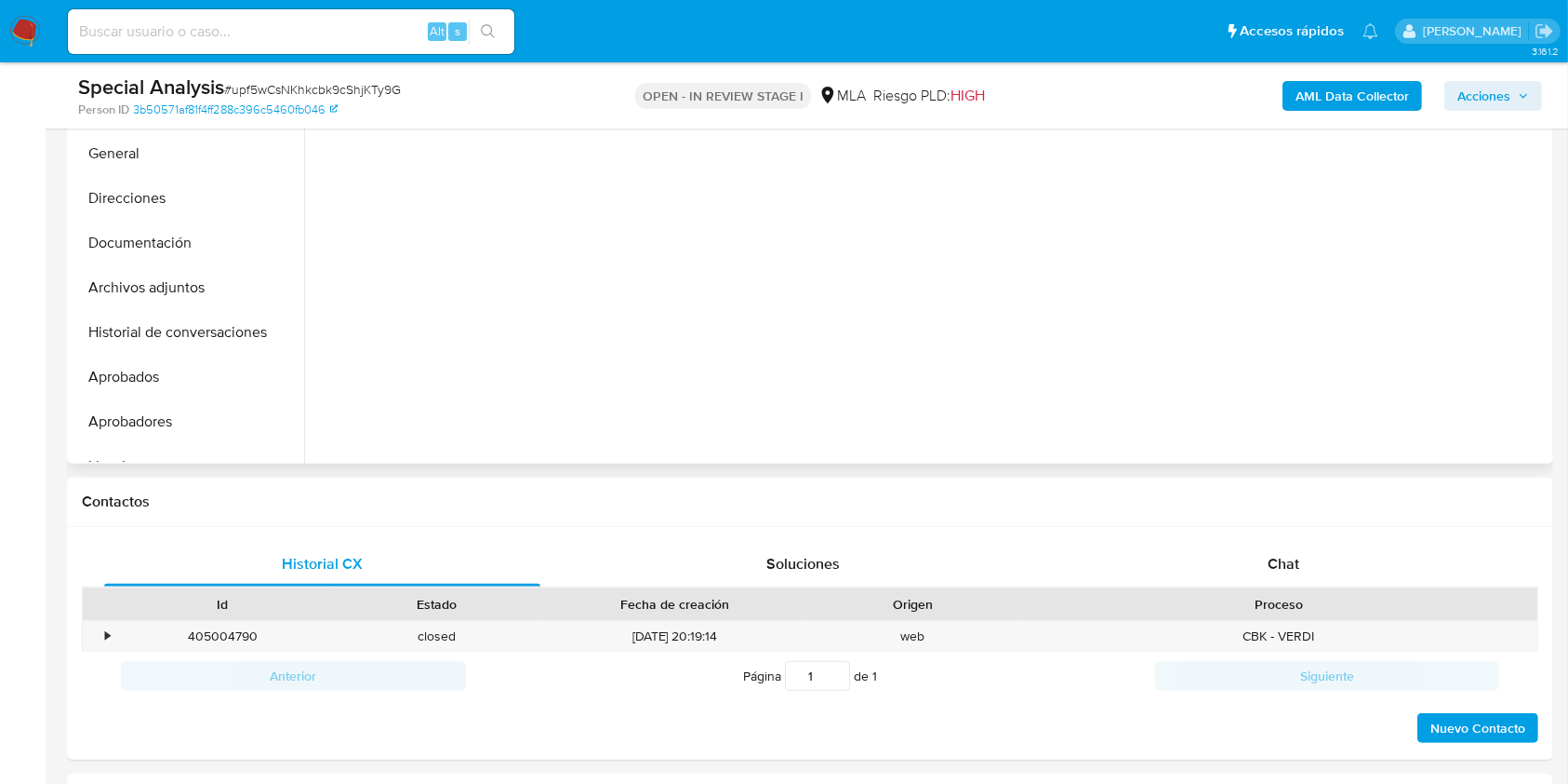
select select "10"
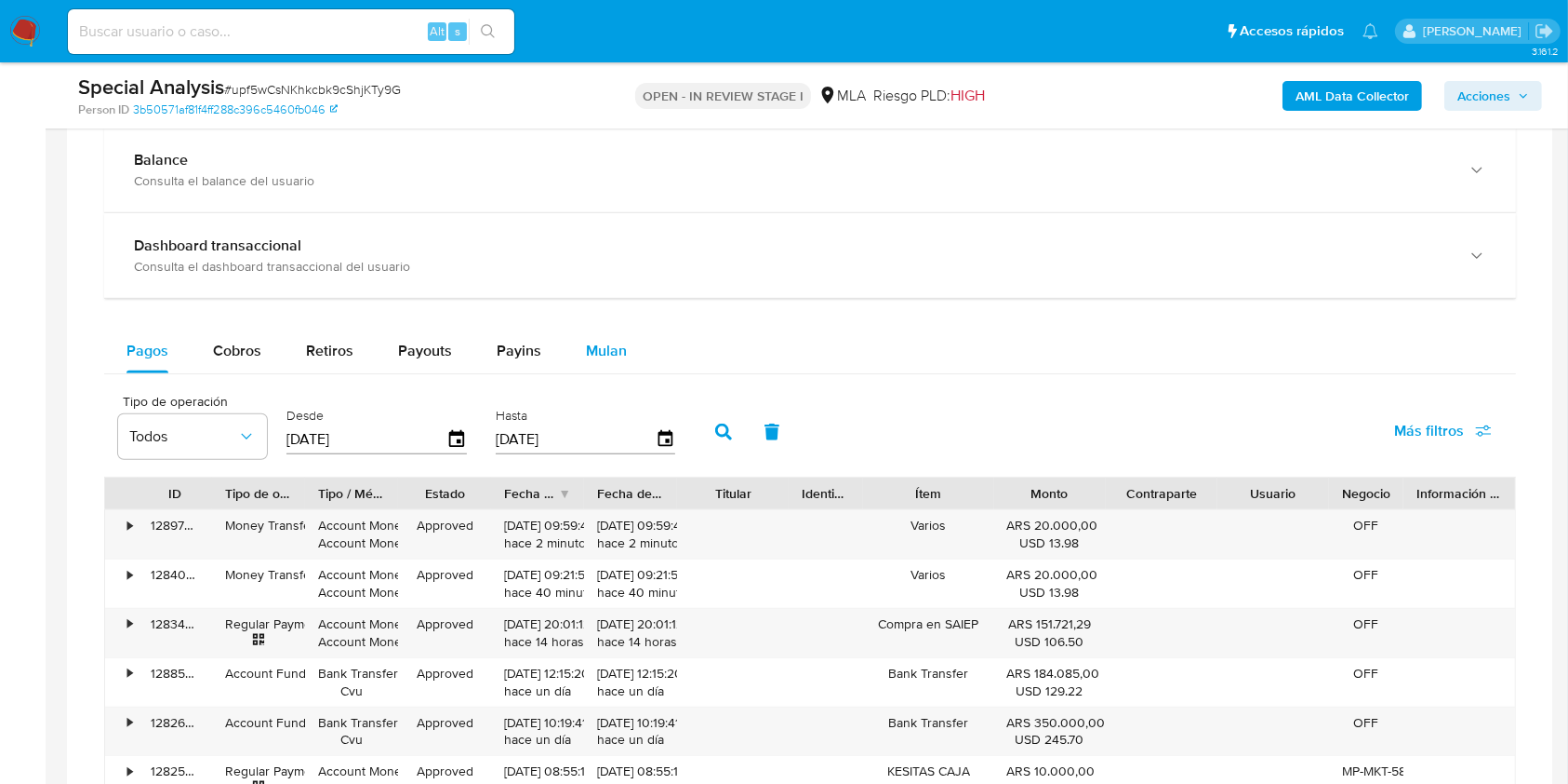
click at [609, 345] on span "Mulan" at bounding box center [606, 350] width 41 height 21
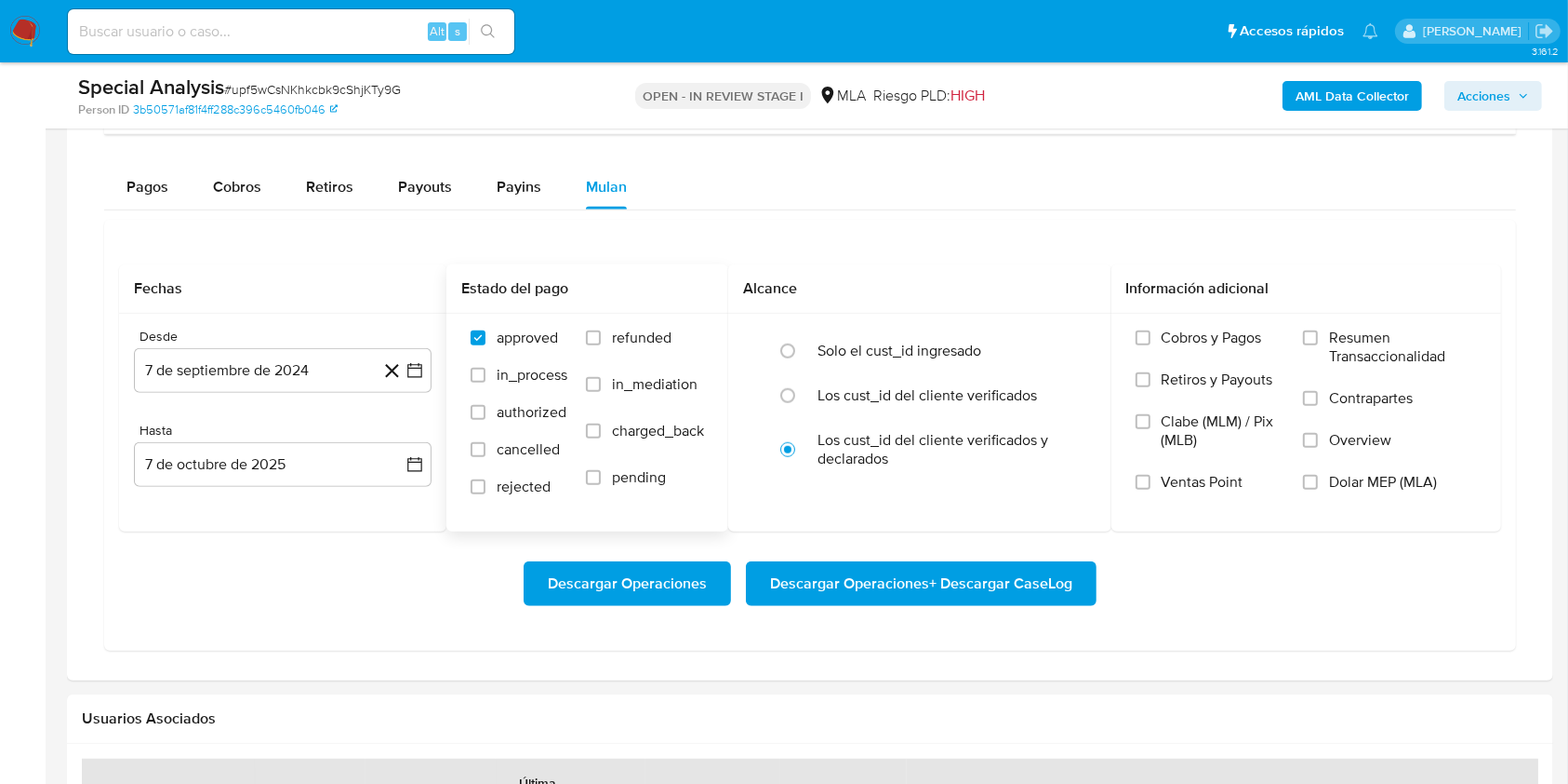
scroll to position [1489, 0]
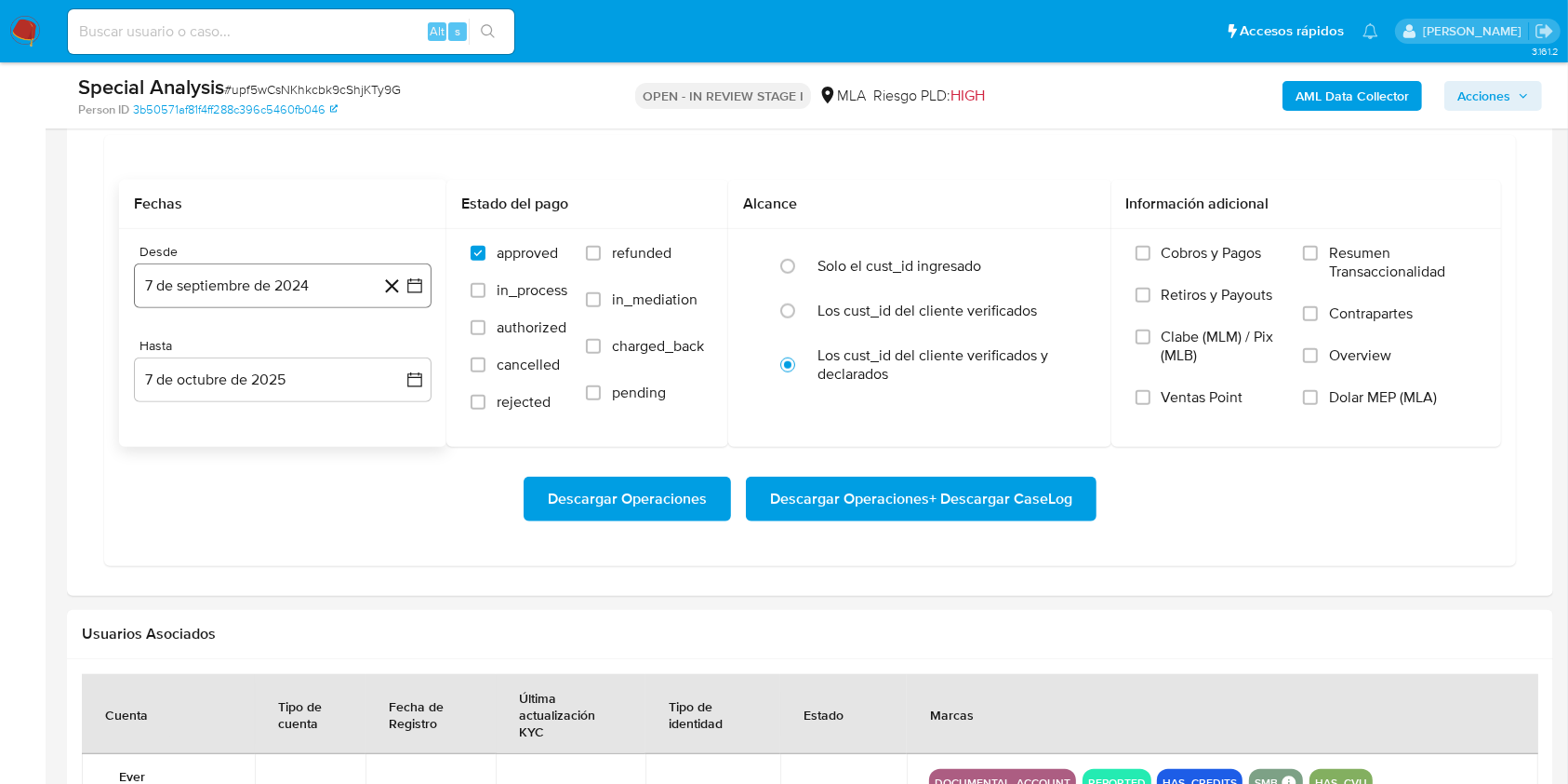
click at [270, 283] on button "7 de septiembre de 2024" at bounding box center [283, 285] width 298 height 44
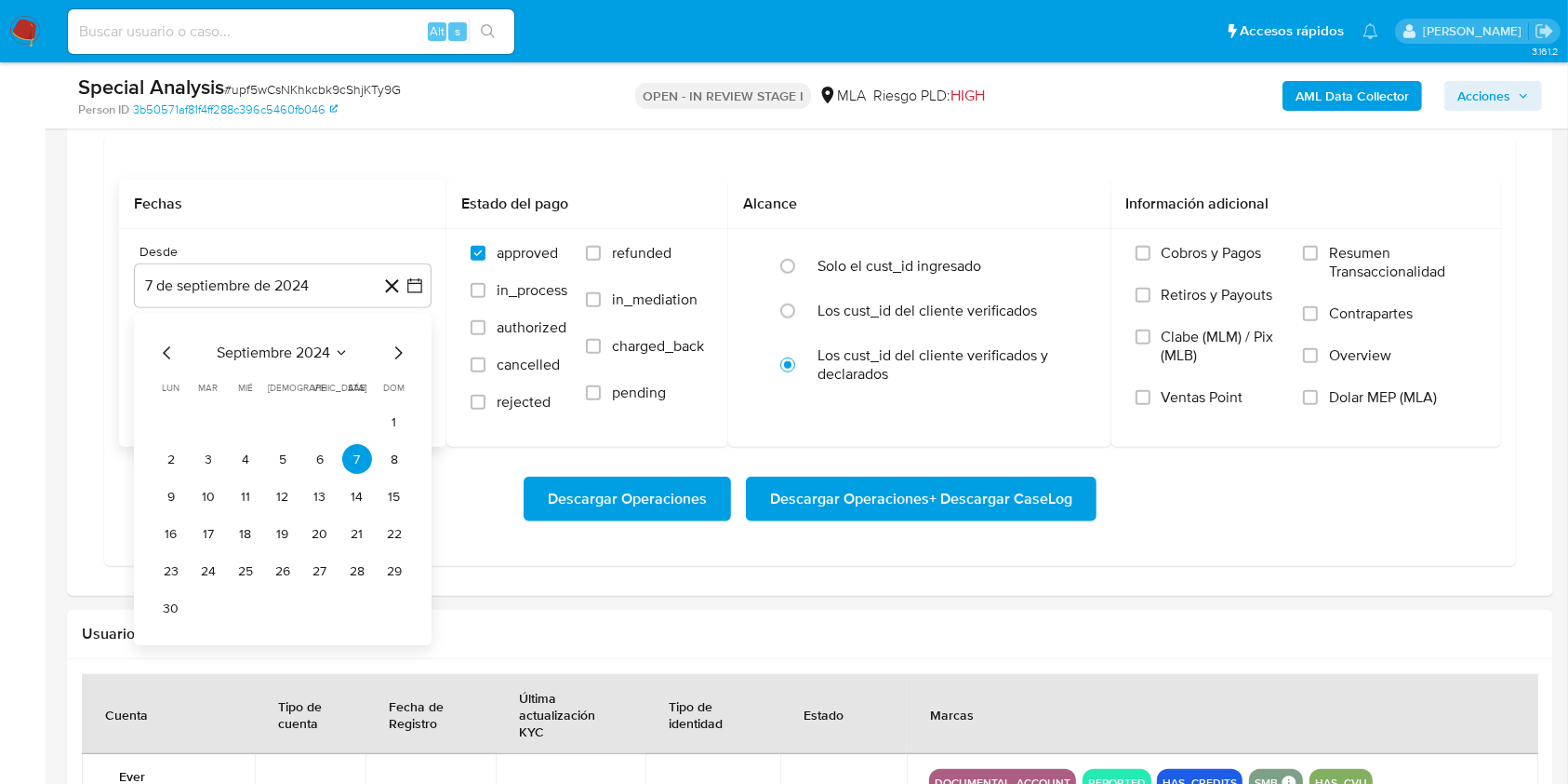
click at [271, 350] on span "septiembre 2024" at bounding box center [272, 353] width 113 height 18
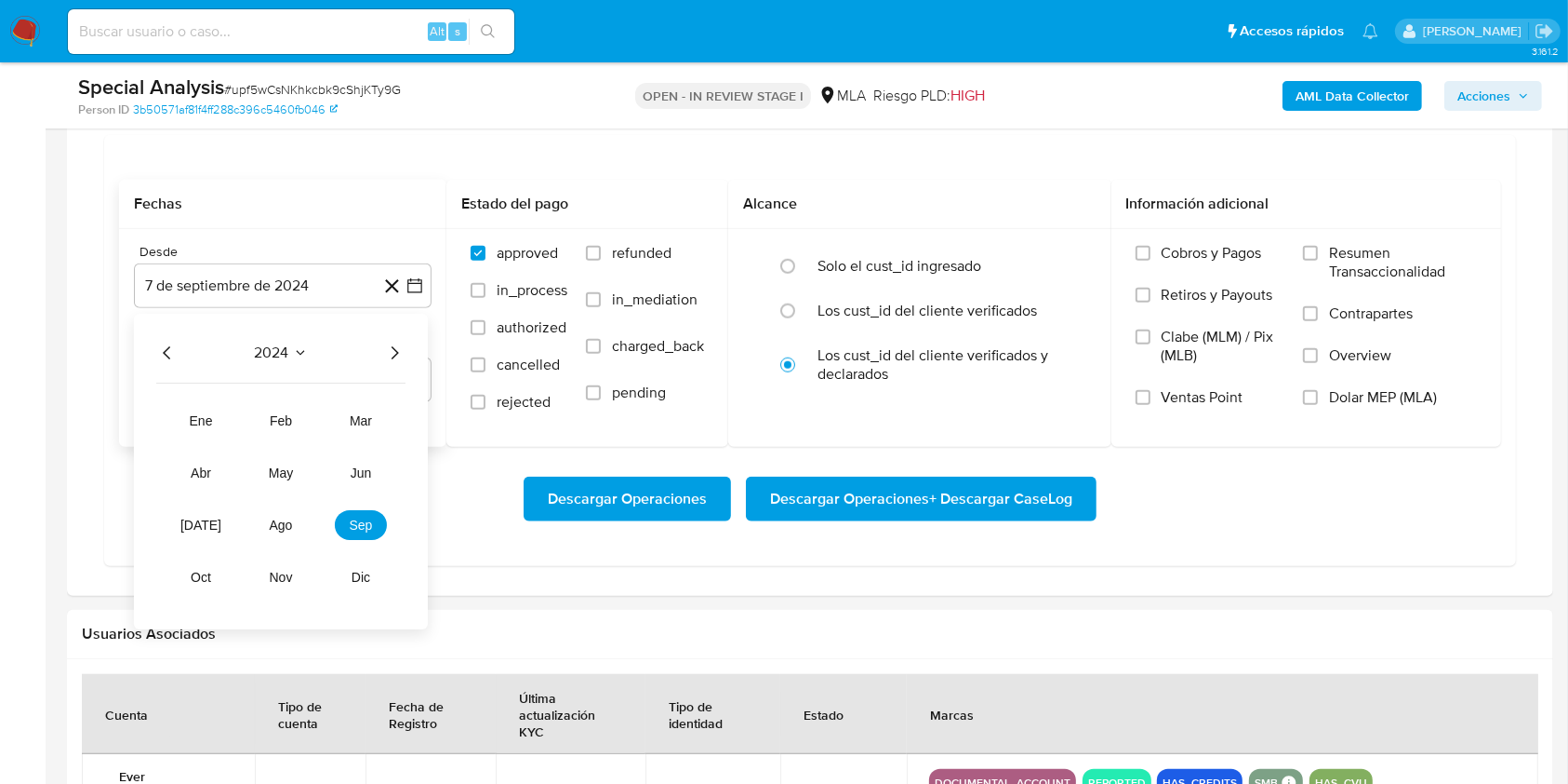
click at [393, 355] on icon "Año siguiente" at bounding box center [394, 353] width 22 height 22
click at [283, 468] on span "may" at bounding box center [280, 473] width 24 height 15
click at [280, 430] on button "1" at bounding box center [282, 422] width 30 height 30
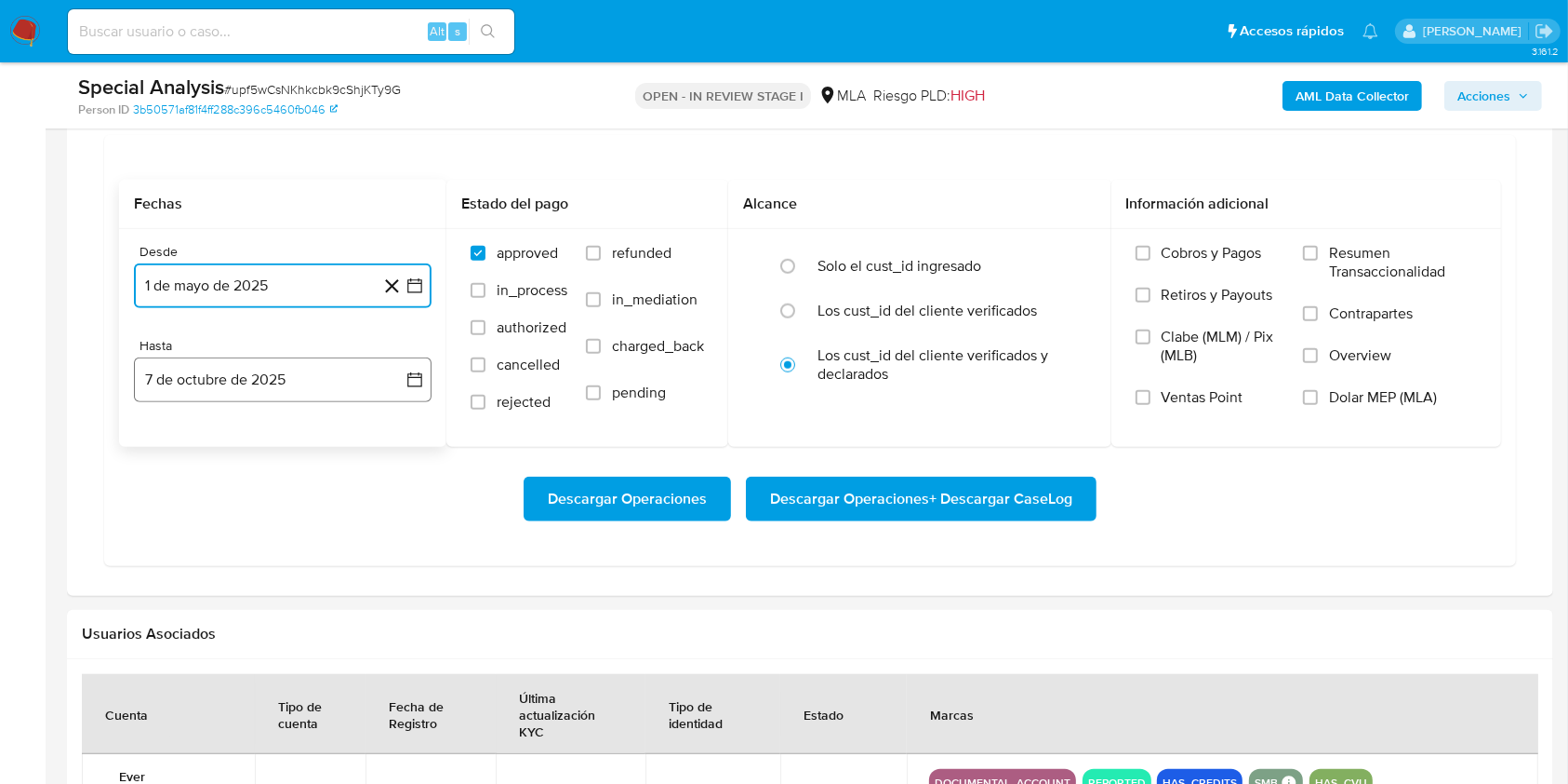
click at [263, 380] on button "7 de octubre de 2025" at bounding box center [283, 380] width 298 height 44
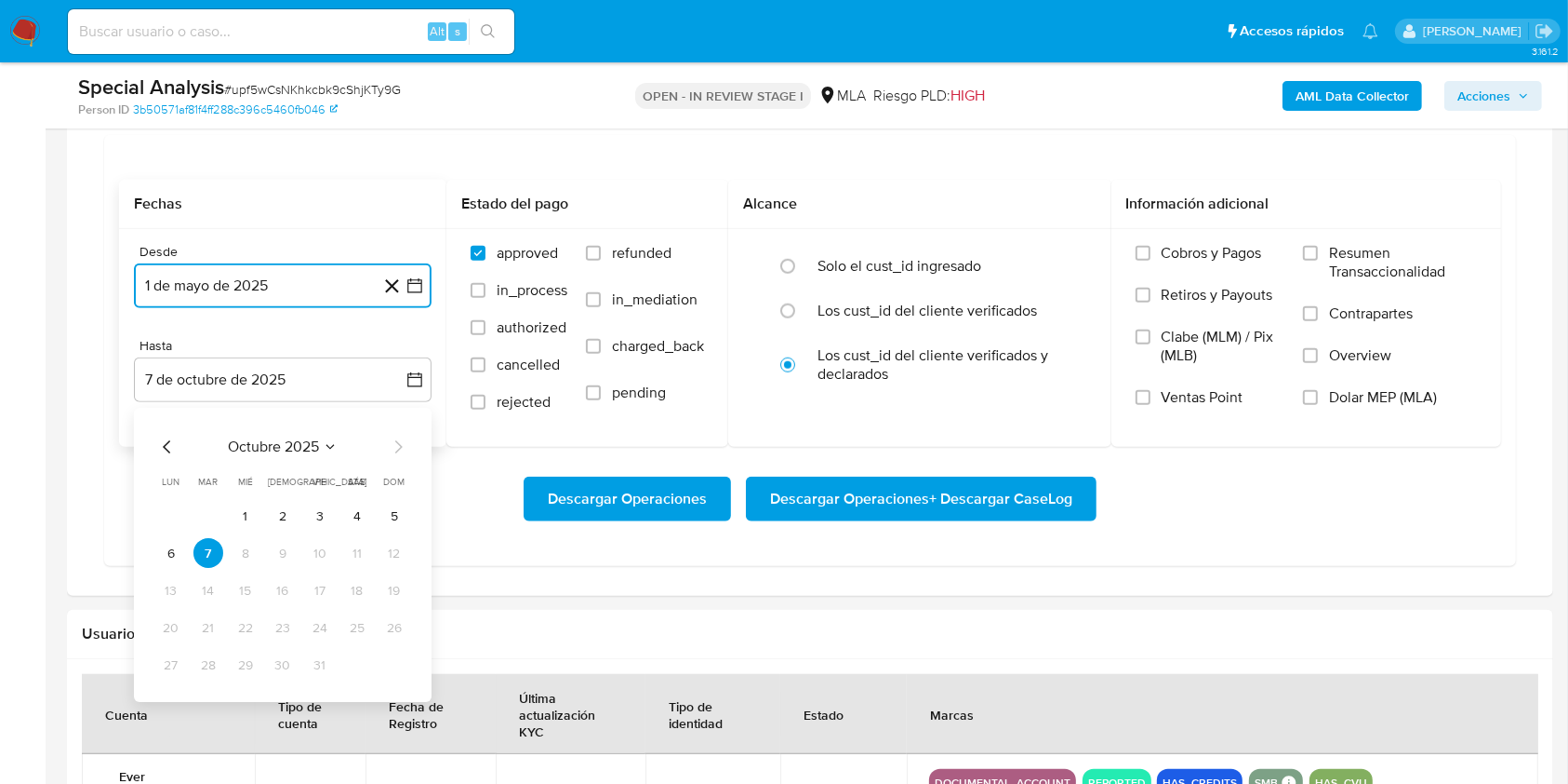
click at [164, 438] on icon "Mes anterior" at bounding box center [167, 447] width 22 height 22
click at [162, 441] on icon "Mes anterior" at bounding box center [167, 447] width 22 height 22
click at [386, 675] on button "31" at bounding box center [394, 665] width 30 height 30
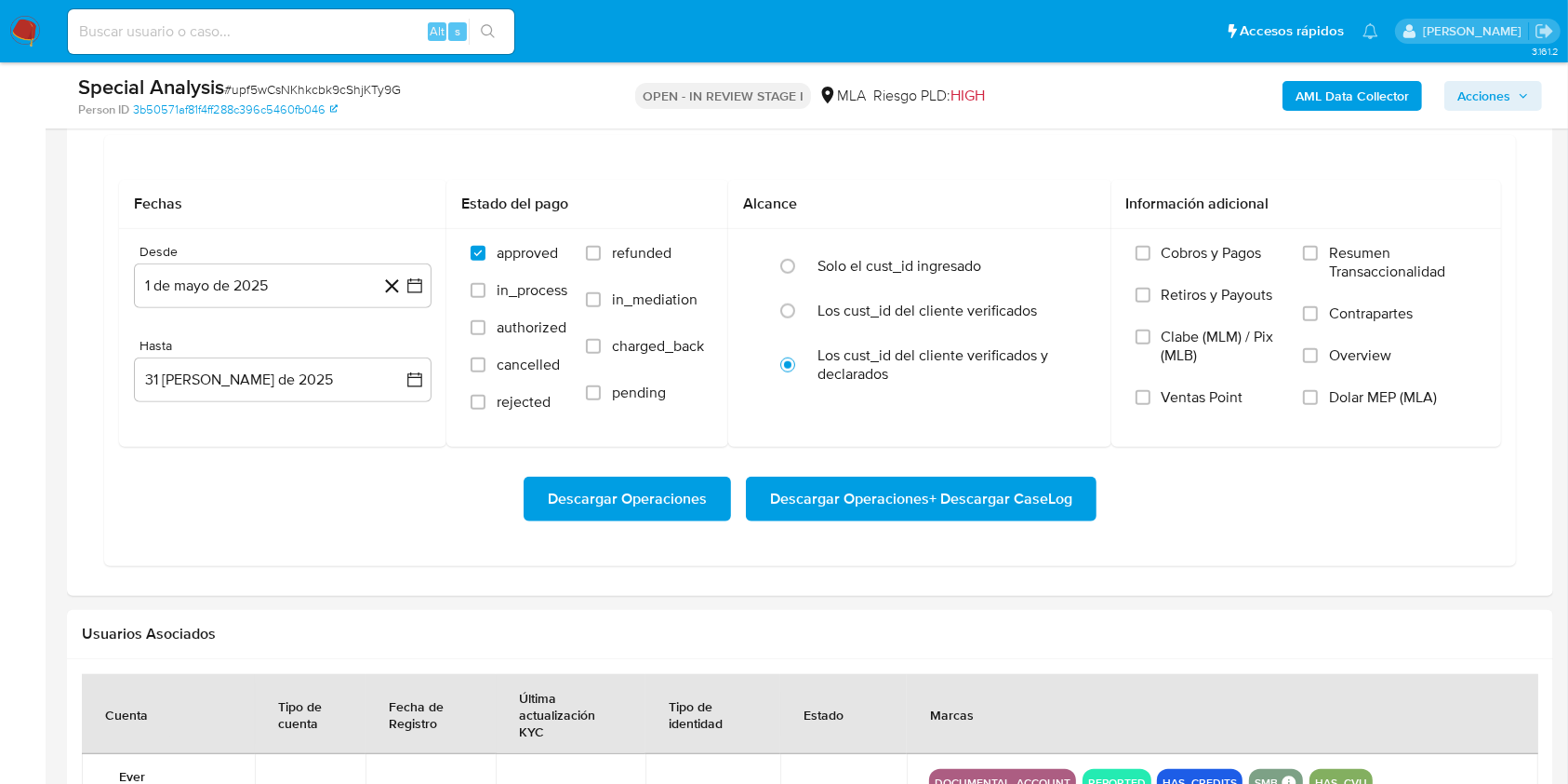
click at [1287, 508] on div "Descargar Operaciones Descargar Operaciones + Descargar CaseLog" at bounding box center [810, 499] width 1383 height 44
click at [1341, 399] on span "Dolar MEP (MLA)" at bounding box center [1383, 396] width 108 height 18
click at [1318, 399] on input "Dolar MEP (MLA)" at bounding box center [1310, 396] width 14 height 15
click at [945, 479] on span "Descargar Operaciones + Descargar CaseLog" at bounding box center [921, 499] width 302 height 41
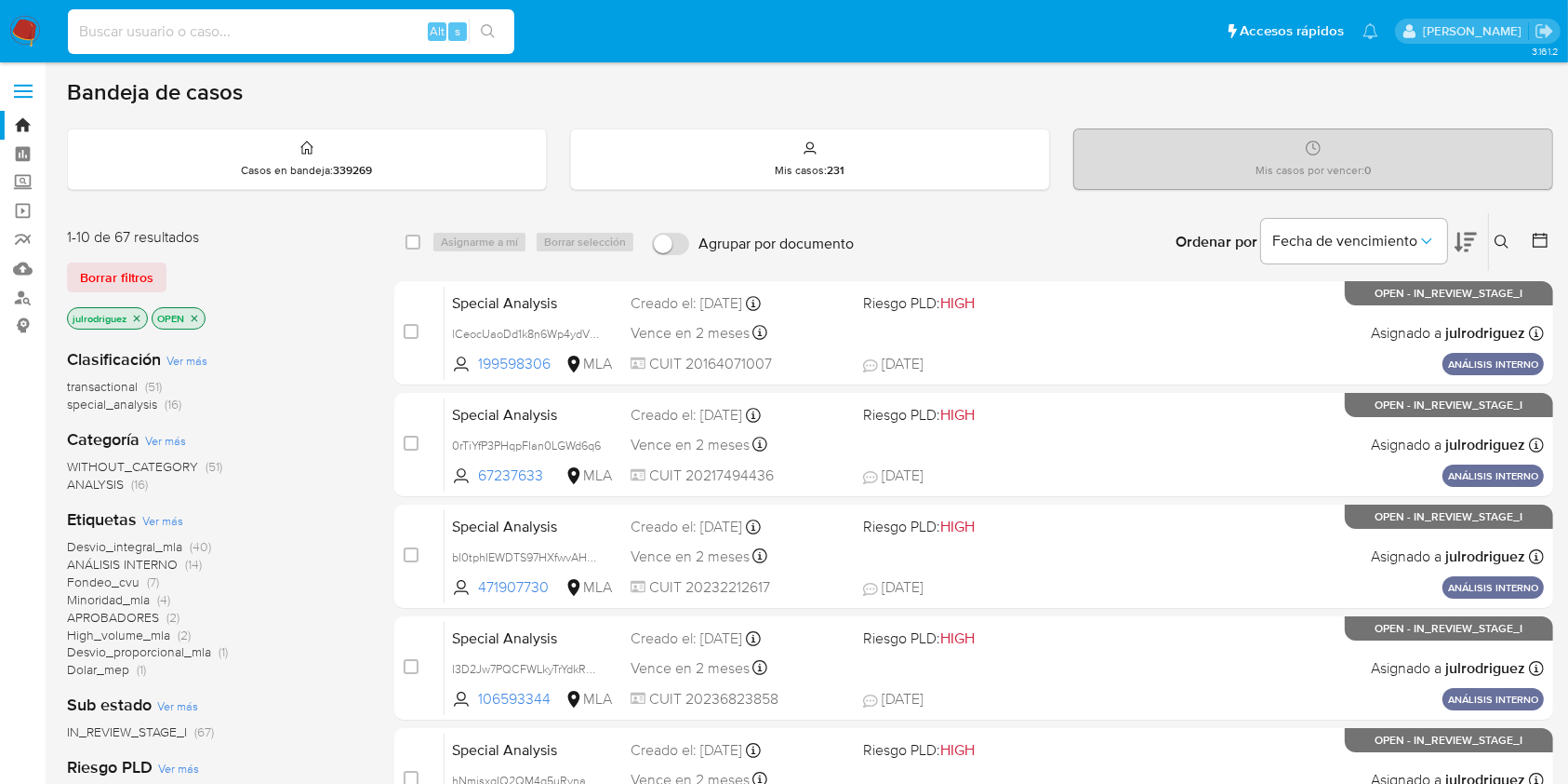
click at [301, 28] on input at bounding box center [291, 31] width 446 height 24
paste input "d9ISWay1abFLxIICQCFJO5aU"
type input "d9ISWay1abFLxIICQCFJO5aU"
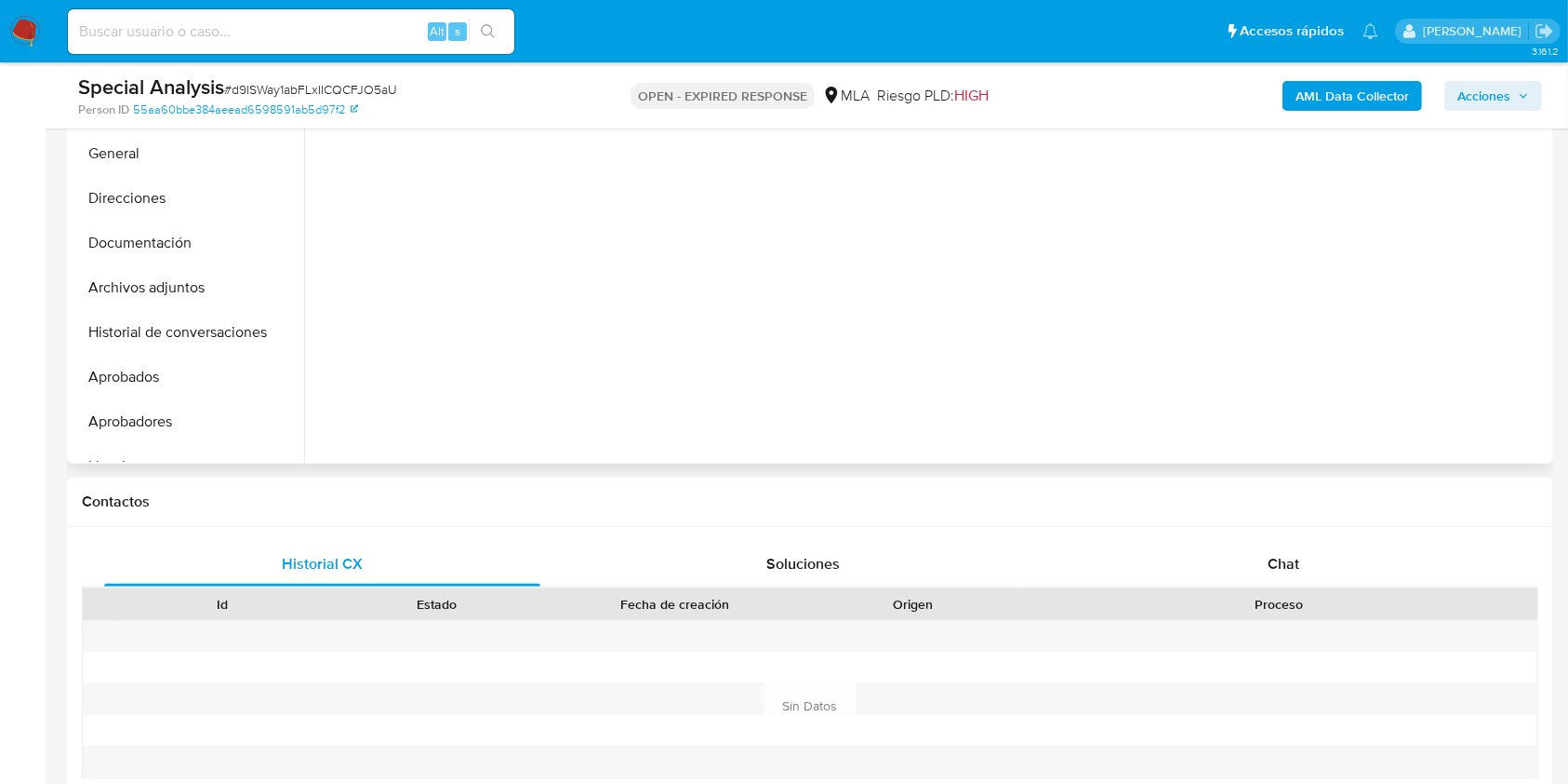
select select "10"
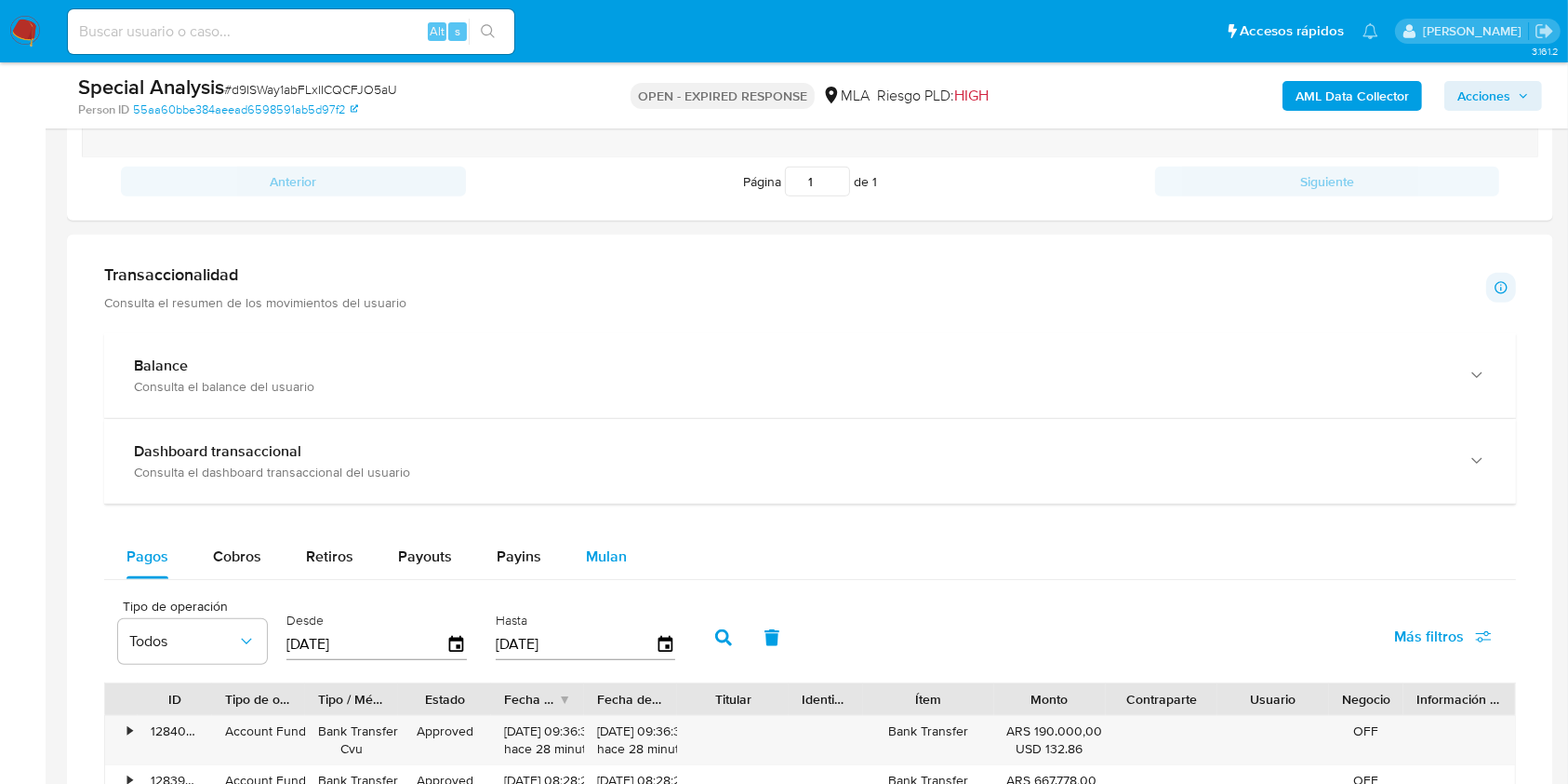
click at [613, 557] on span "Mulan" at bounding box center [606, 556] width 41 height 21
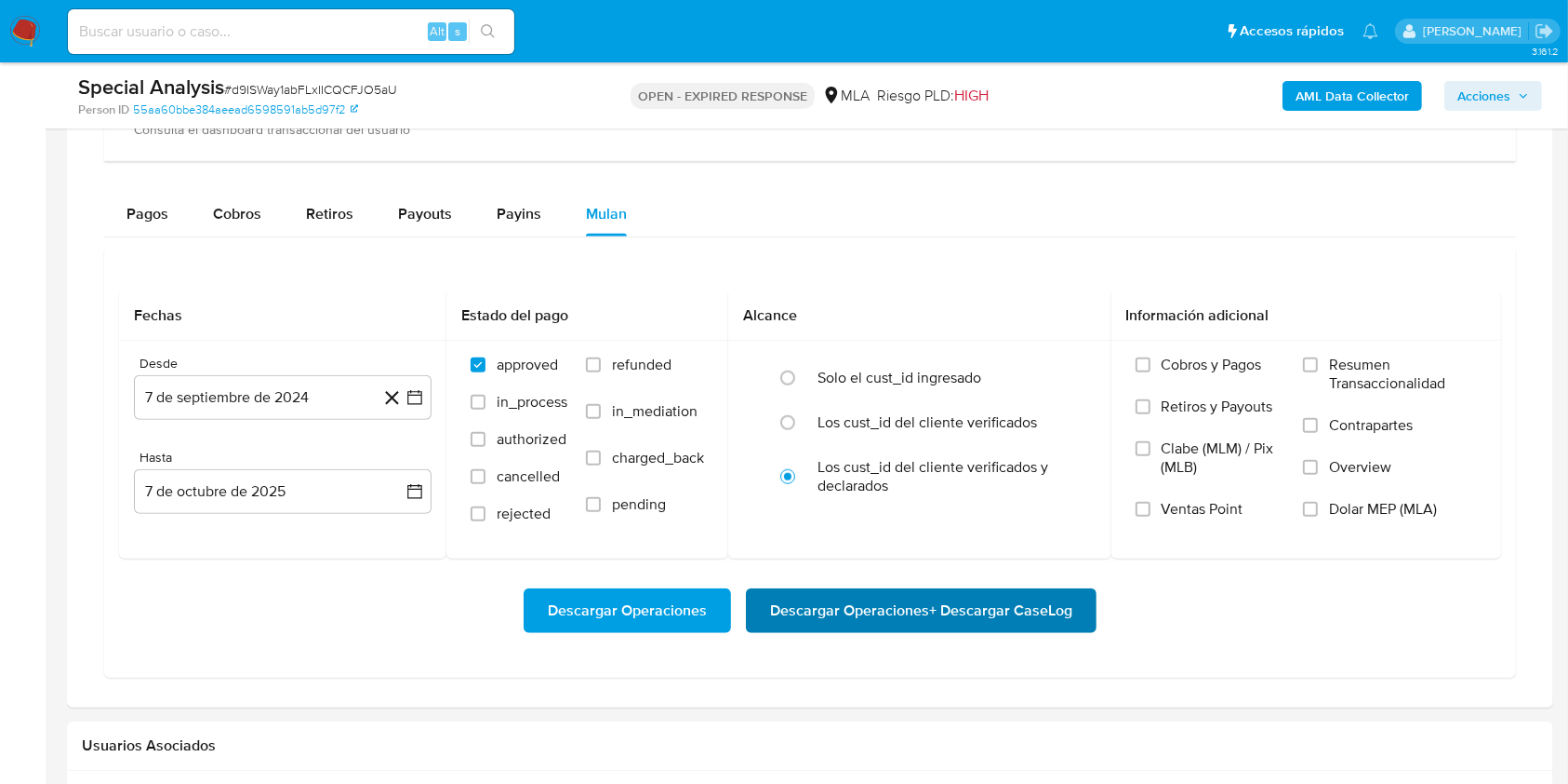
scroll to position [1612, 0]
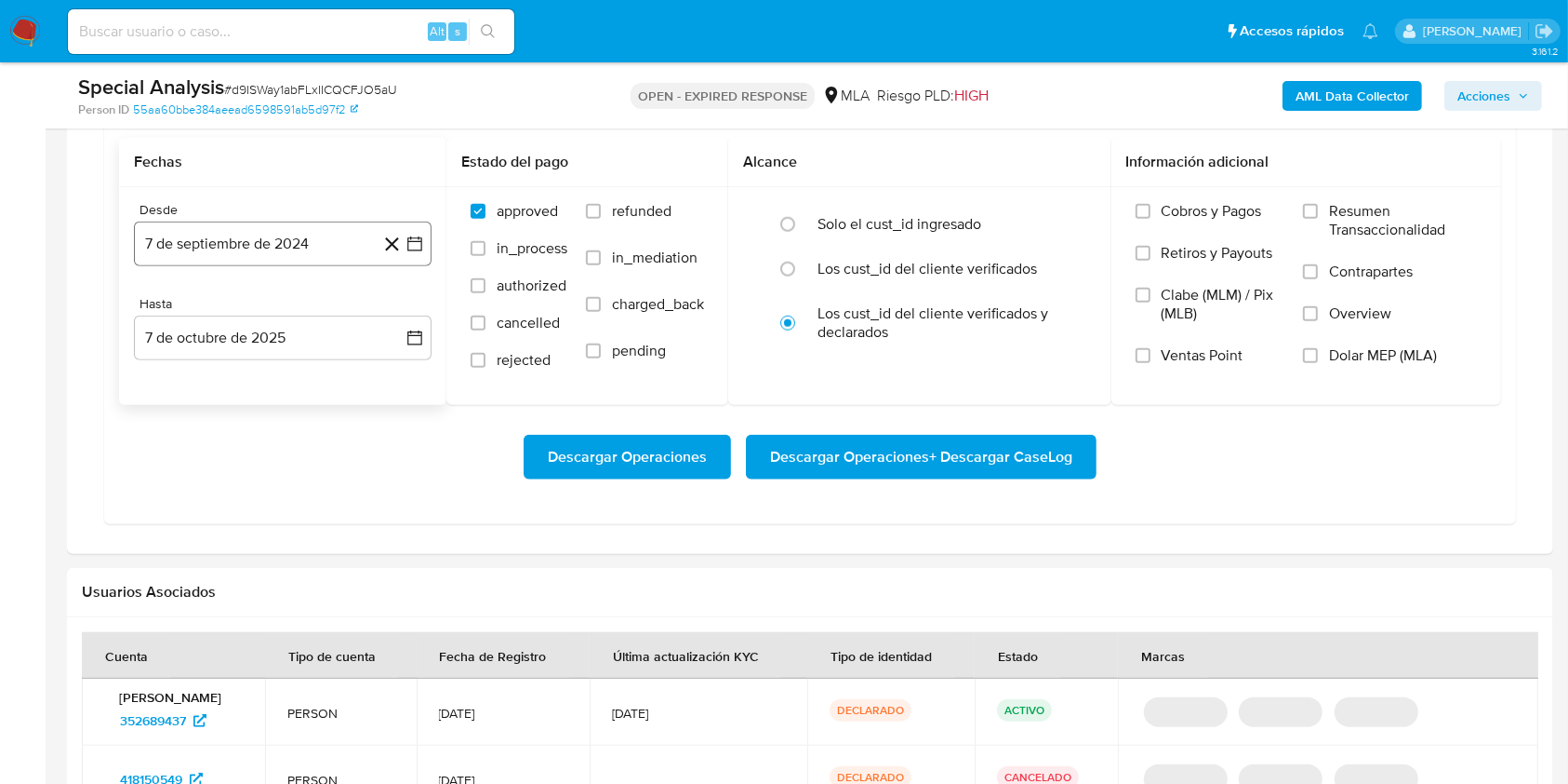
click at [298, 252] on button "7 de septiembre de 2024" at bounding box center [283, 244] width 298 height 44
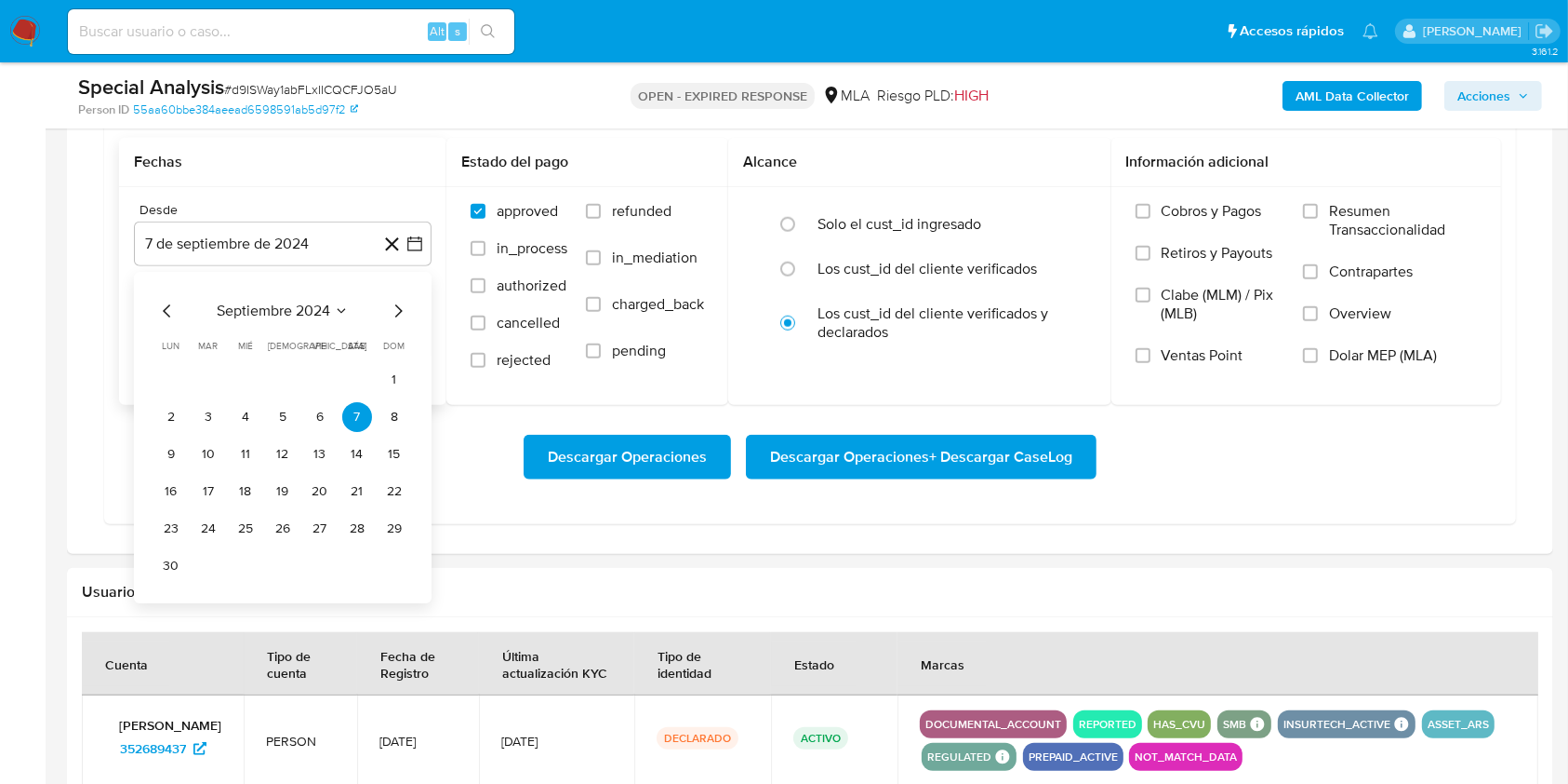
click at [288, 321] on div "septiembre 2024 septiembre 2024 lun lunes mar martes mié miércoles jue jueves v…" at bounding box center [283, 440] width 253 height 281
click at [320, 305] on span "septiembre 2024" at bounding box center [272, 310] width 113 height 18
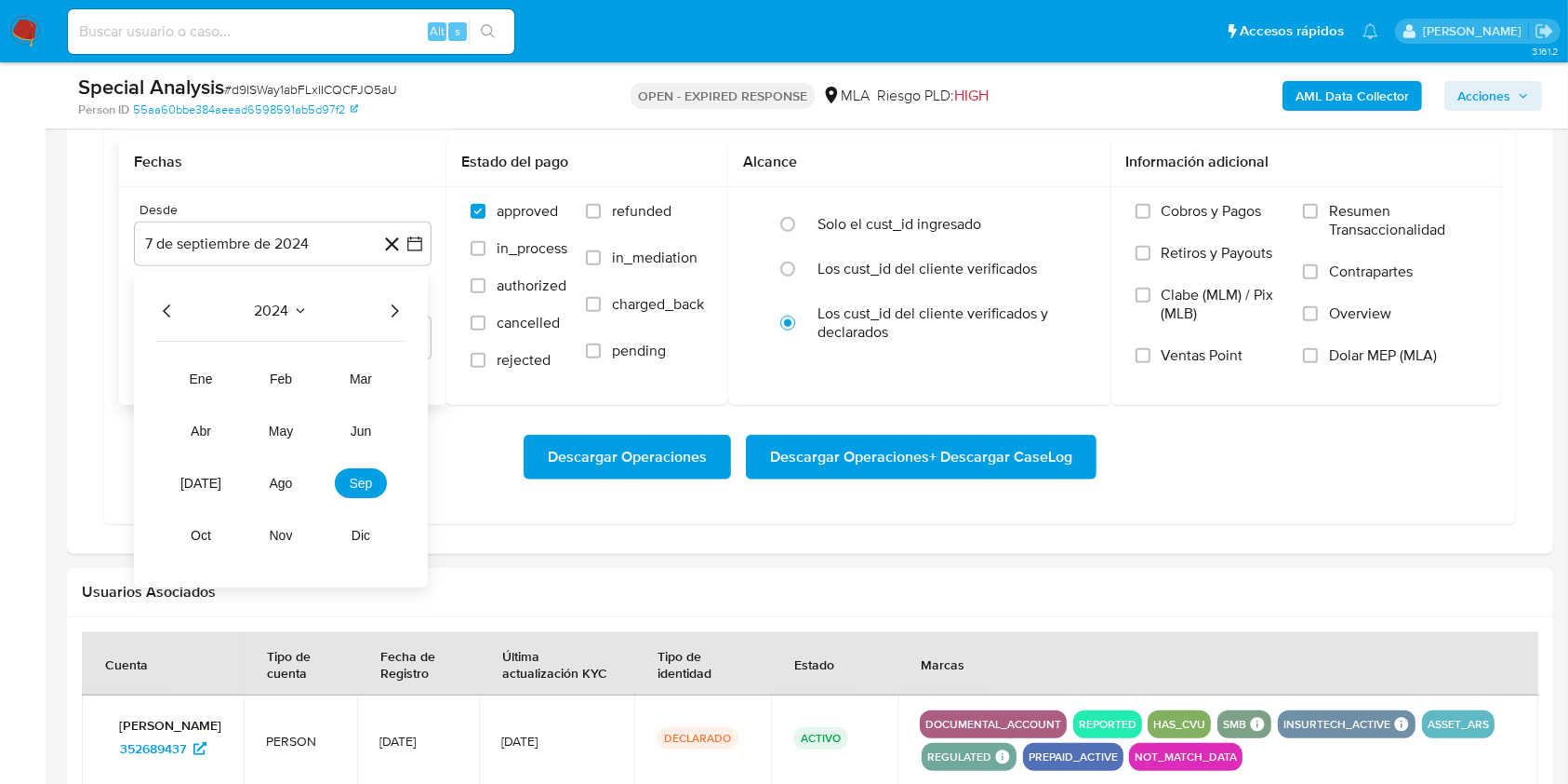
click at [399, 311] on icon "Año siguiente" at bounding box center [394, 310] width 22 height 22
click at [278, 437] on button "may" at bounding box center [281, 430] width 52 height 30
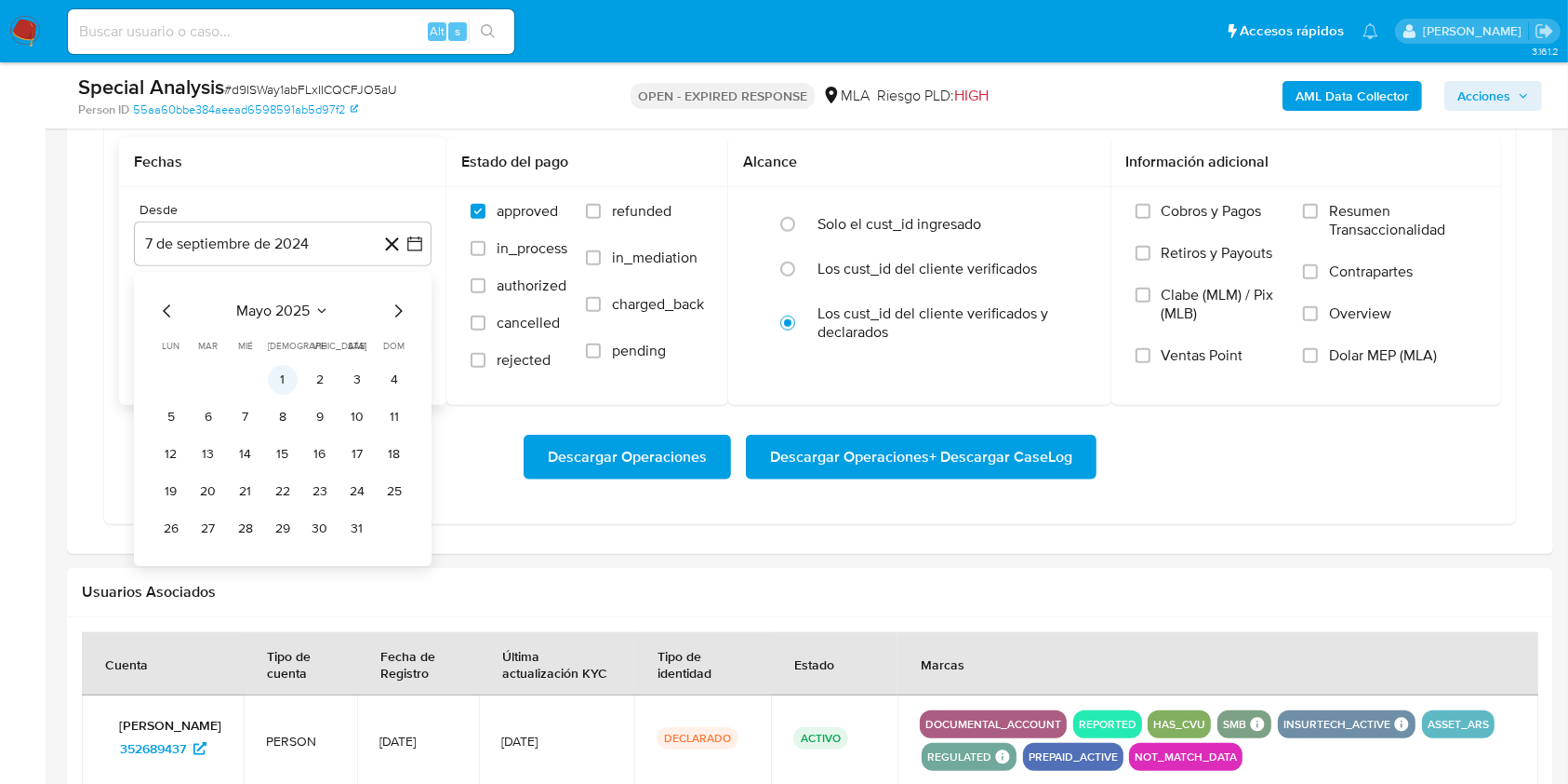
click at [282, 381] on button "1" at bounding box center [282, 379] width 30 height 30
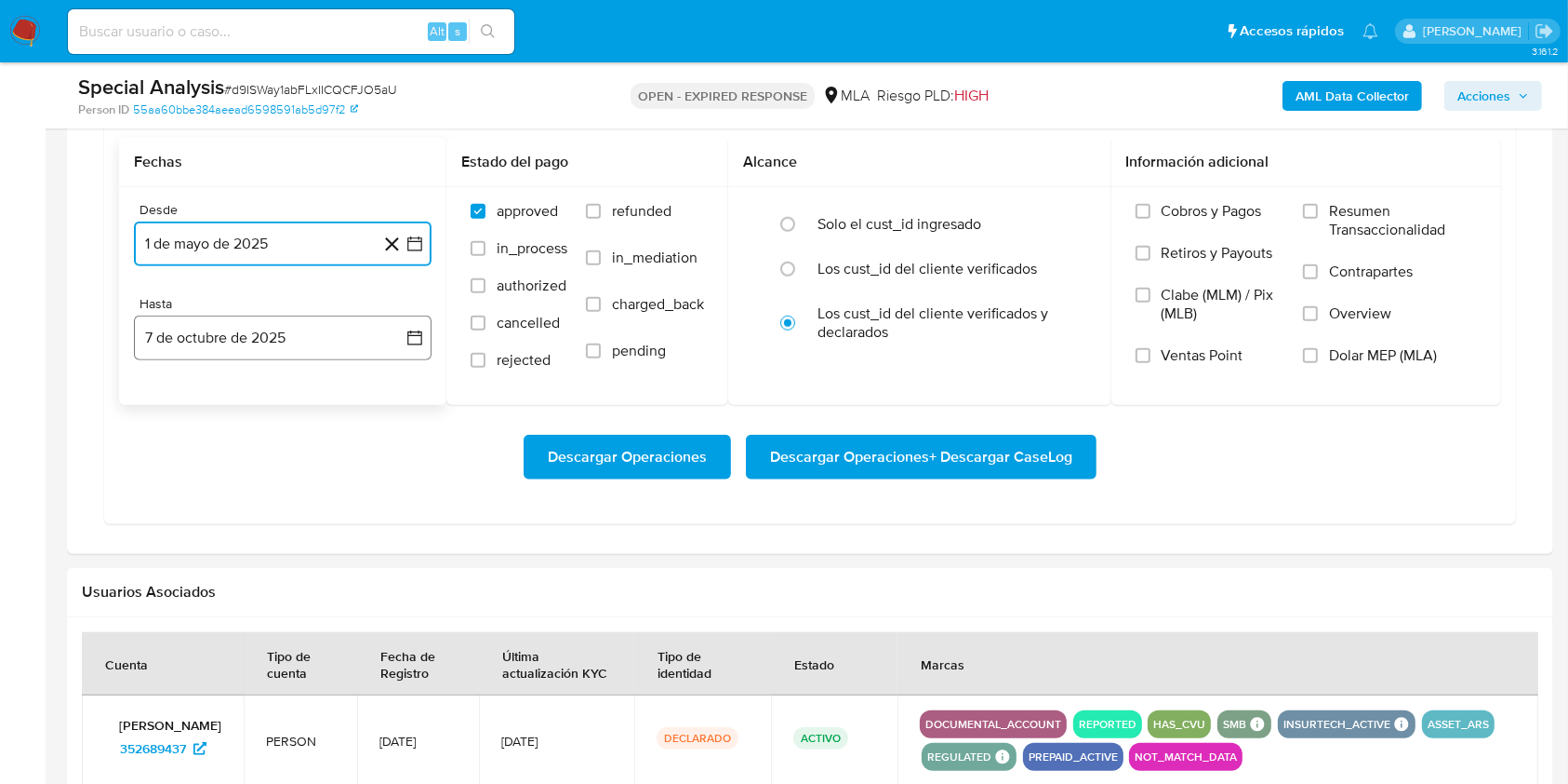
click at [232, 344] on button "7 de octubre de 2025" at bounding box center [283, 337] width 298 height 44
click at [166, 397] on icon "Mes anterior" at bounding box center [167, 404] width 22 height 22
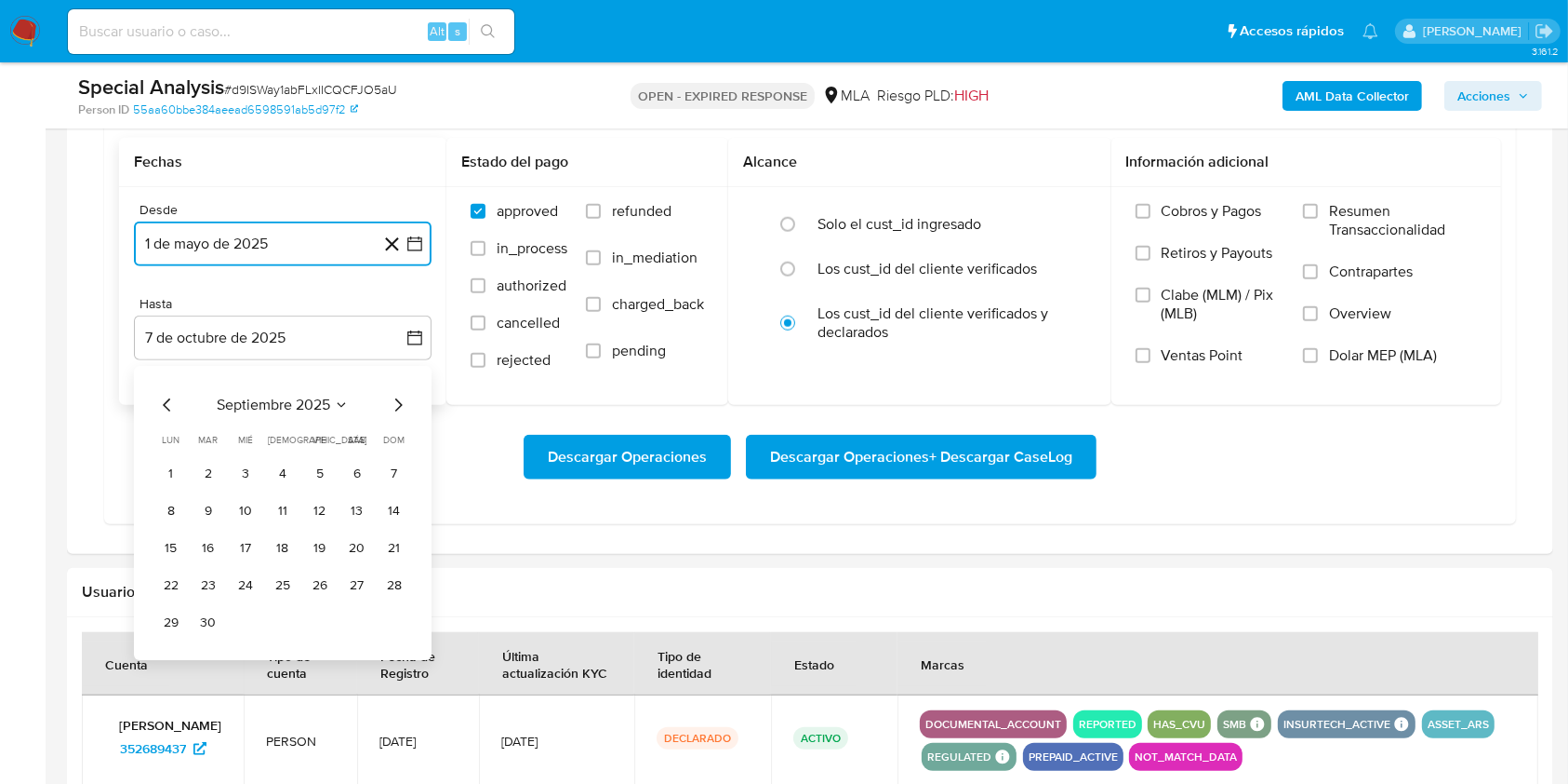
click at [169, 408] on icon "Mes anterior" at bounding box center [167, 404] width 22 height 22
click at [412, 624] on div "agosto 2025 agosto 2025 lun lunes mar martes mié miércoles jue jueves vie viern…" at bounding box center [283, 512] width 298 height 294
click at [400, 618] on button "31" at bounding box center [394, 623] width 30 height 30
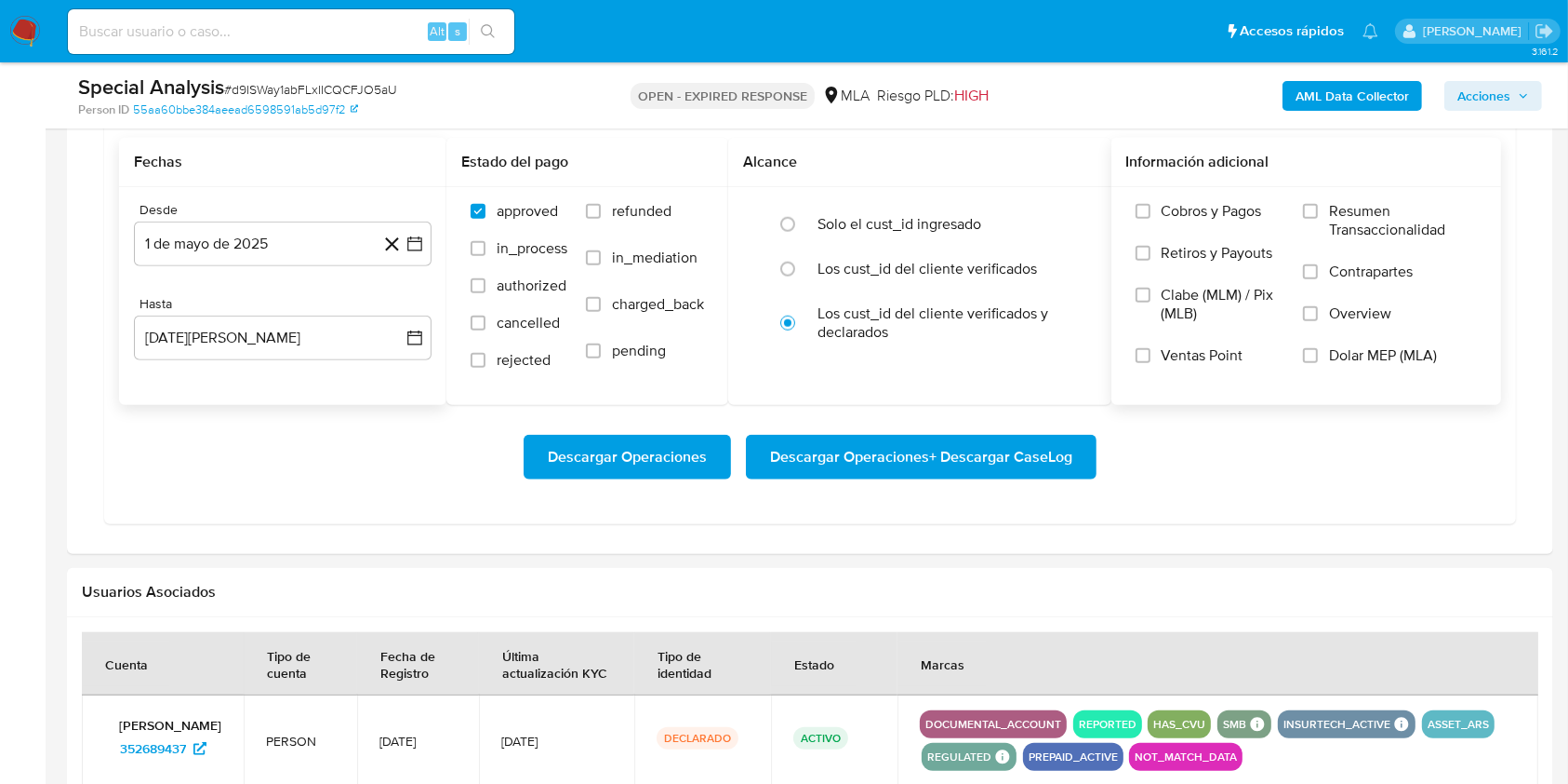
click at [1323, 358] on label "Dolar MEP (MLA)" at bounding box center [1390, 366] width 174 height 42
click at [1318, 358] on input "Dolar MEP (MLA)" at bounding box center [1310, 355] width 14 height 15
click at [849, 460] on span "Descargar Operaciones + Descargar CaseLog" at bounding box center [921, 456] width 302 height 41
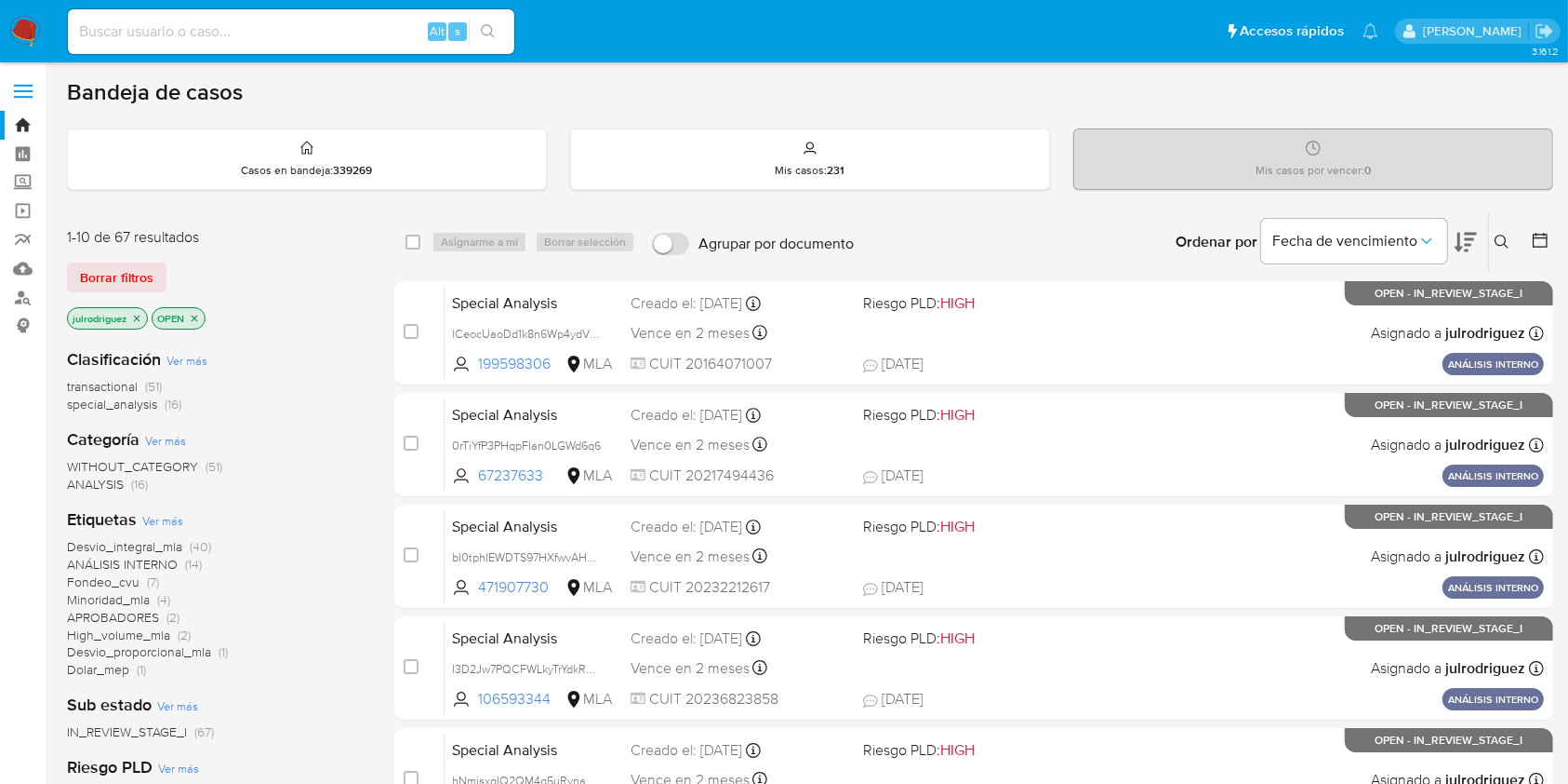
click at [372, 37] on input at bounding box center [291, 31] width 446 height 24
paste input "09hA1ajQZ8OFsuBB6f6usGYB"
type input "09hA1ajQZ8OFsuBB6f6usGYB"
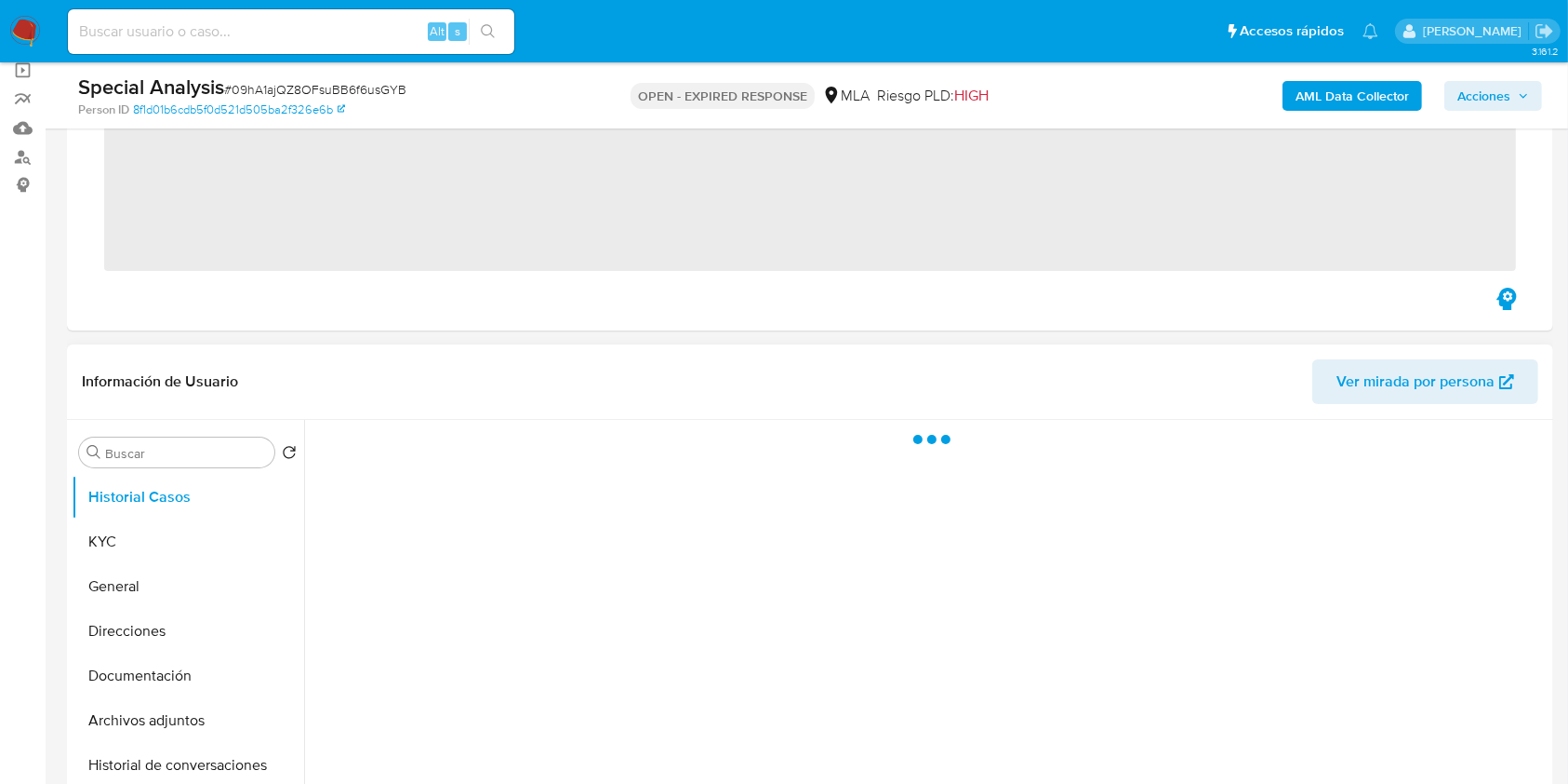
scroll to position [247, 0]
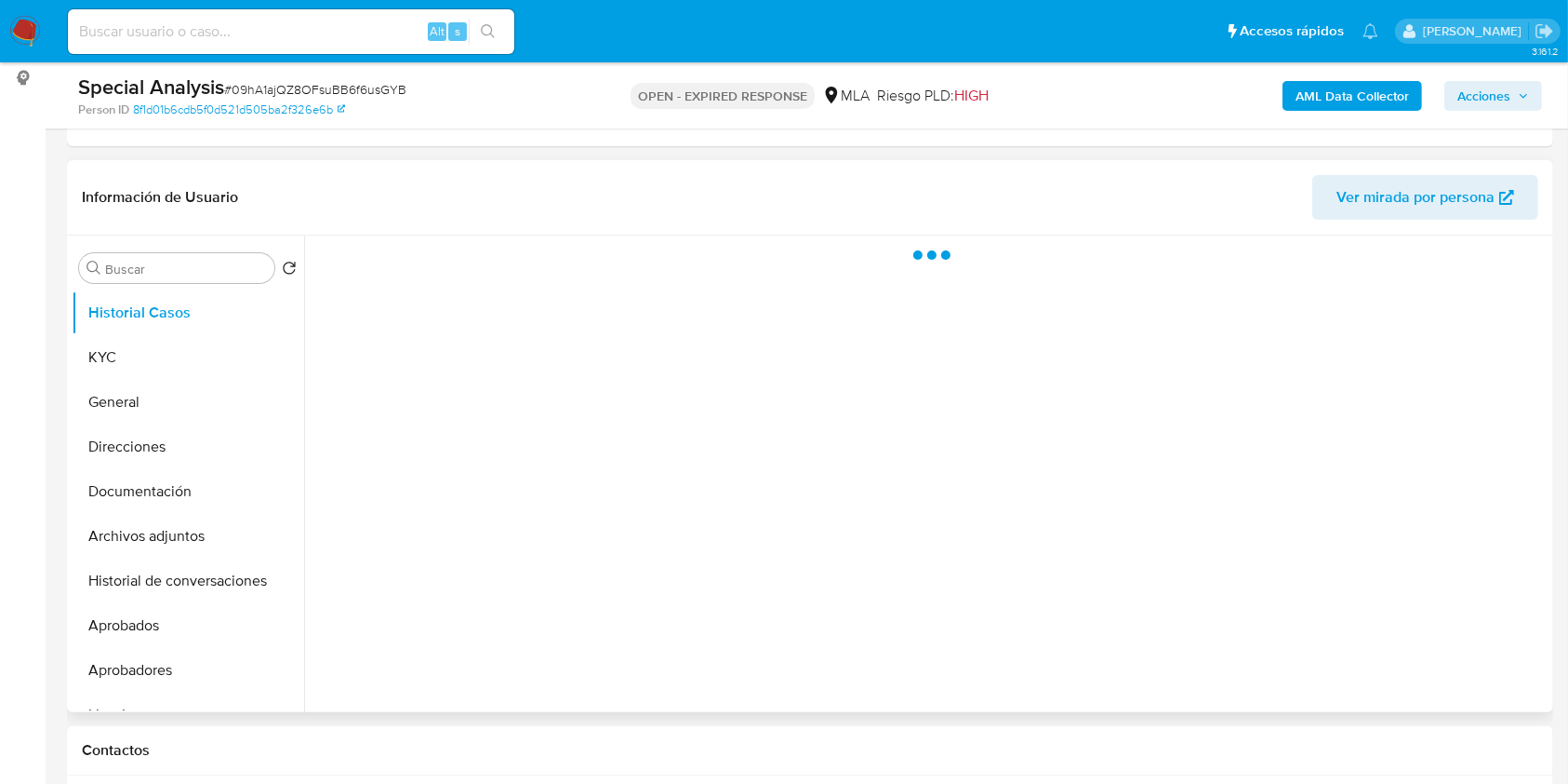
select select "10"
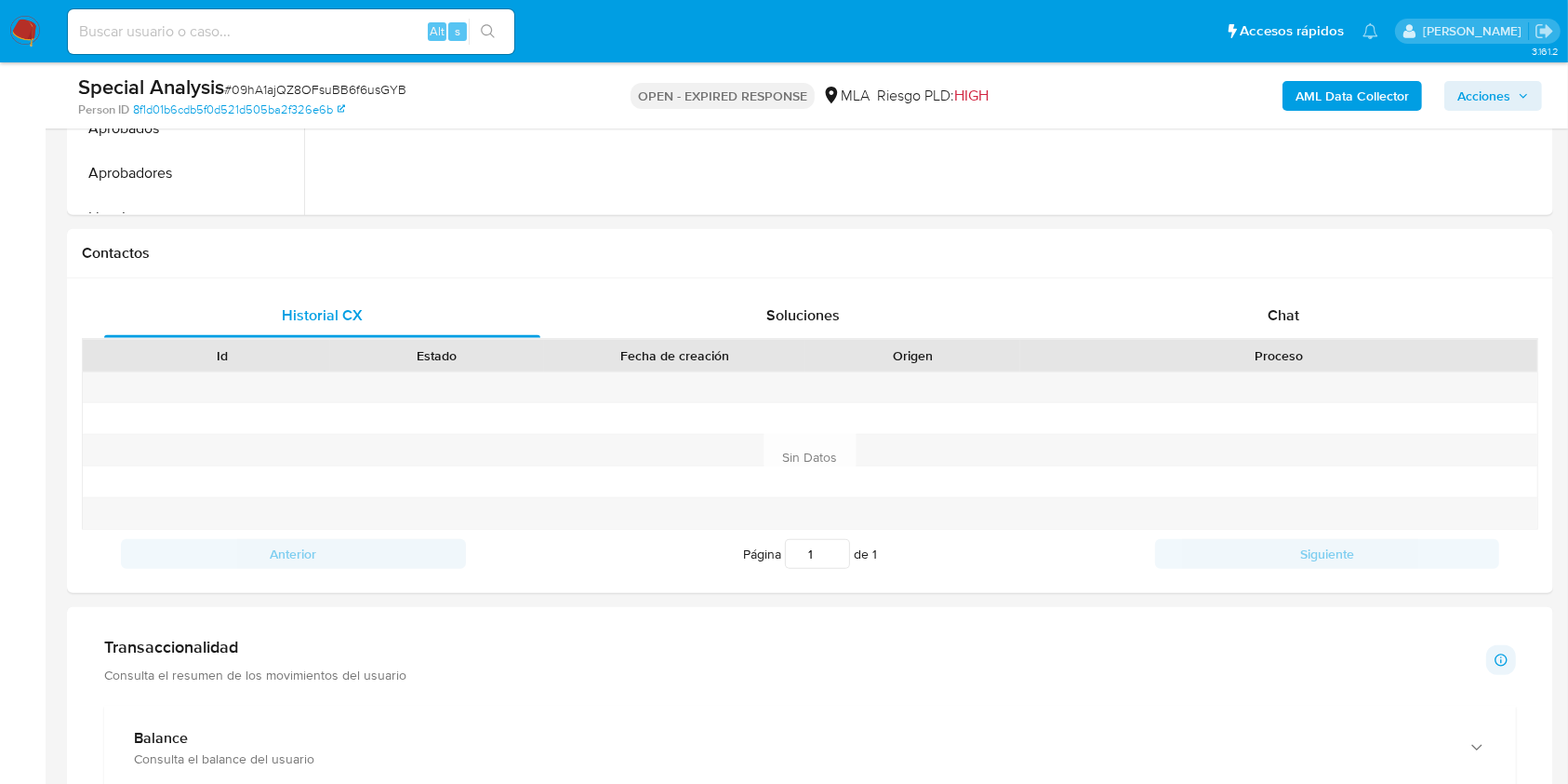
scroll to position [1117, 0]
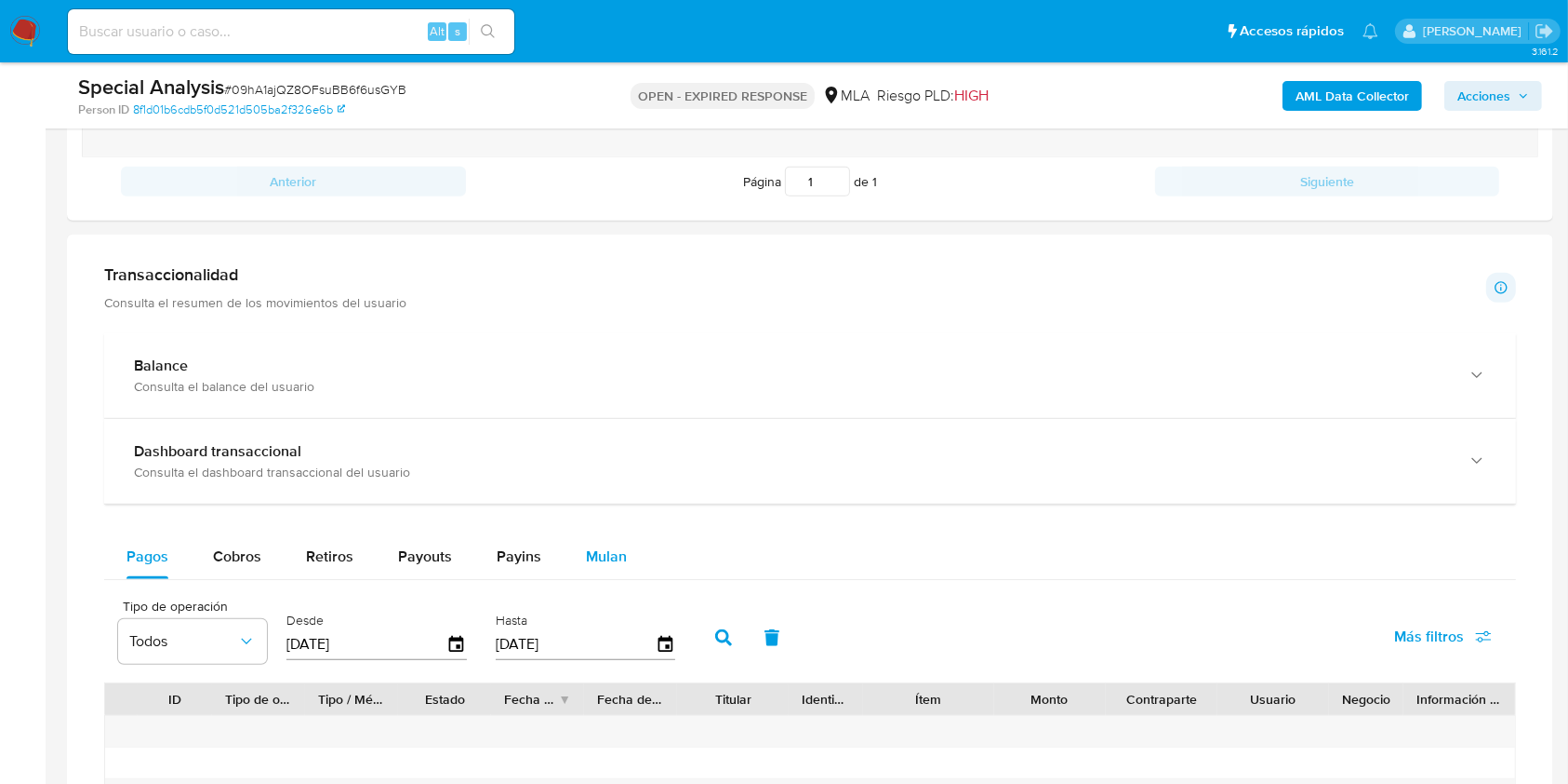
click at [595, 561] on span "Mulan" at bounding box center [606, 556] width 41 height 21
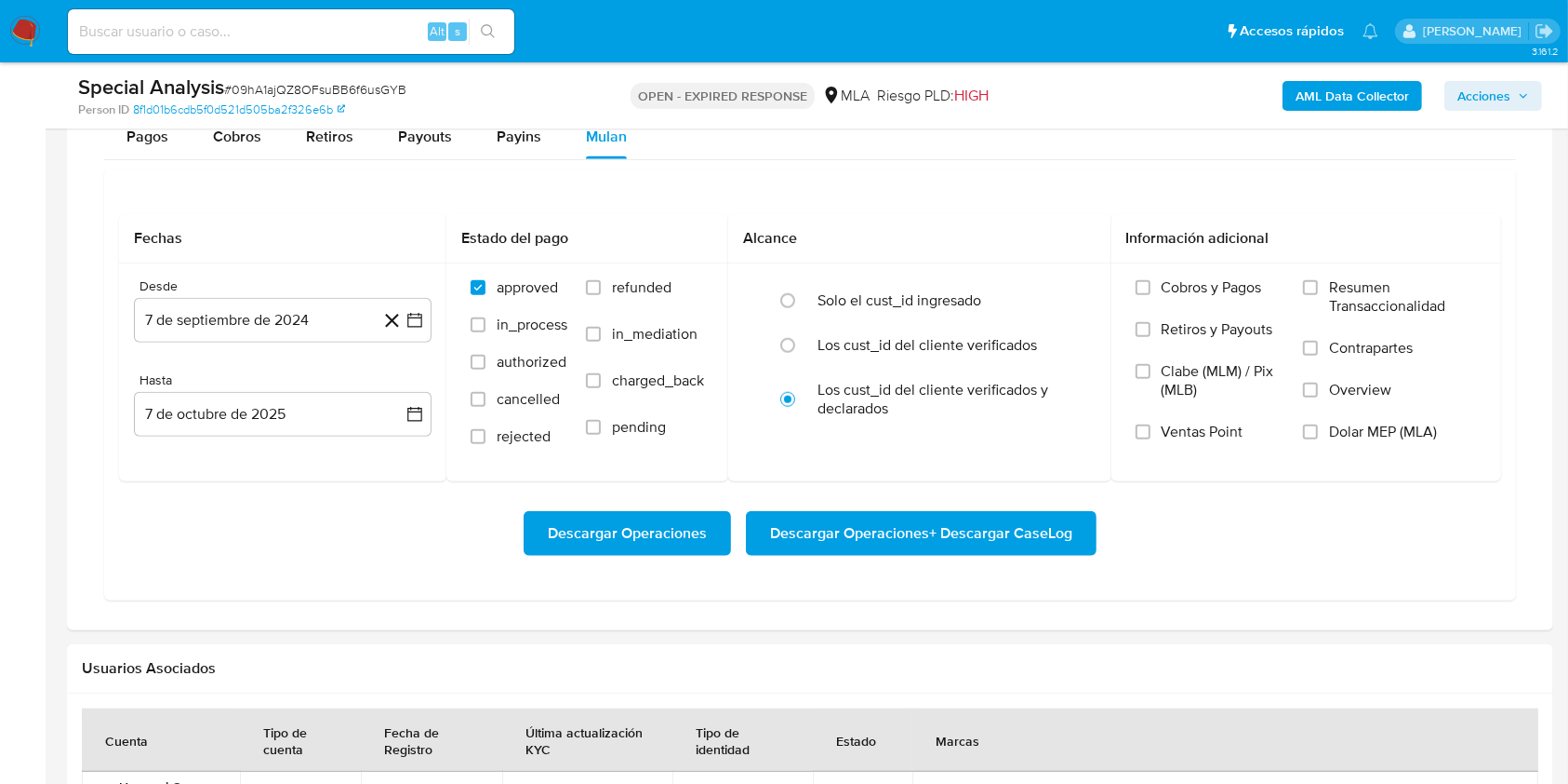
scroll to position [1612, 0]
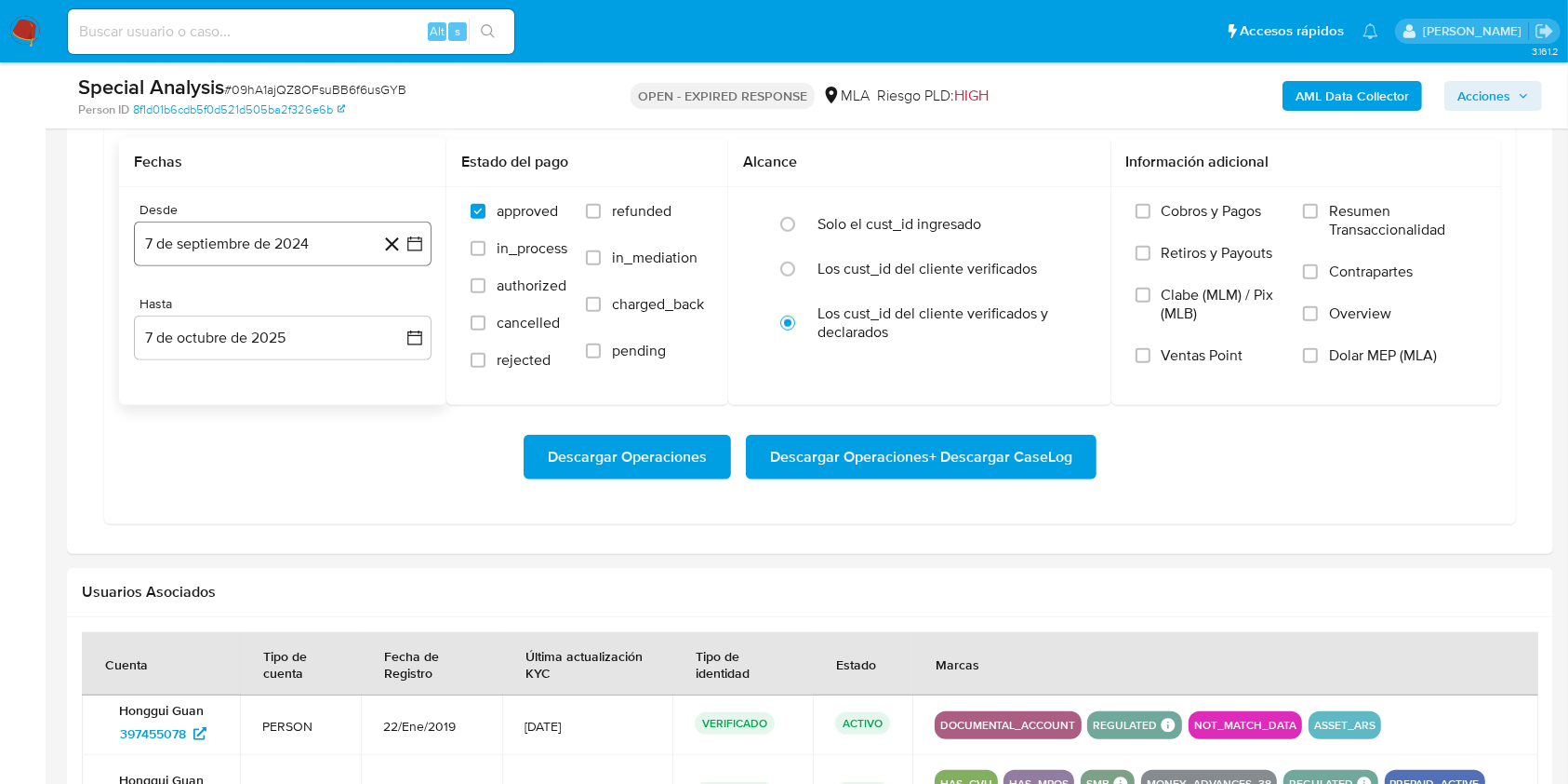
click at [281, 229] on button "7 de septiembre de 2024" at bounding box center [283, 244] width 298 height 44
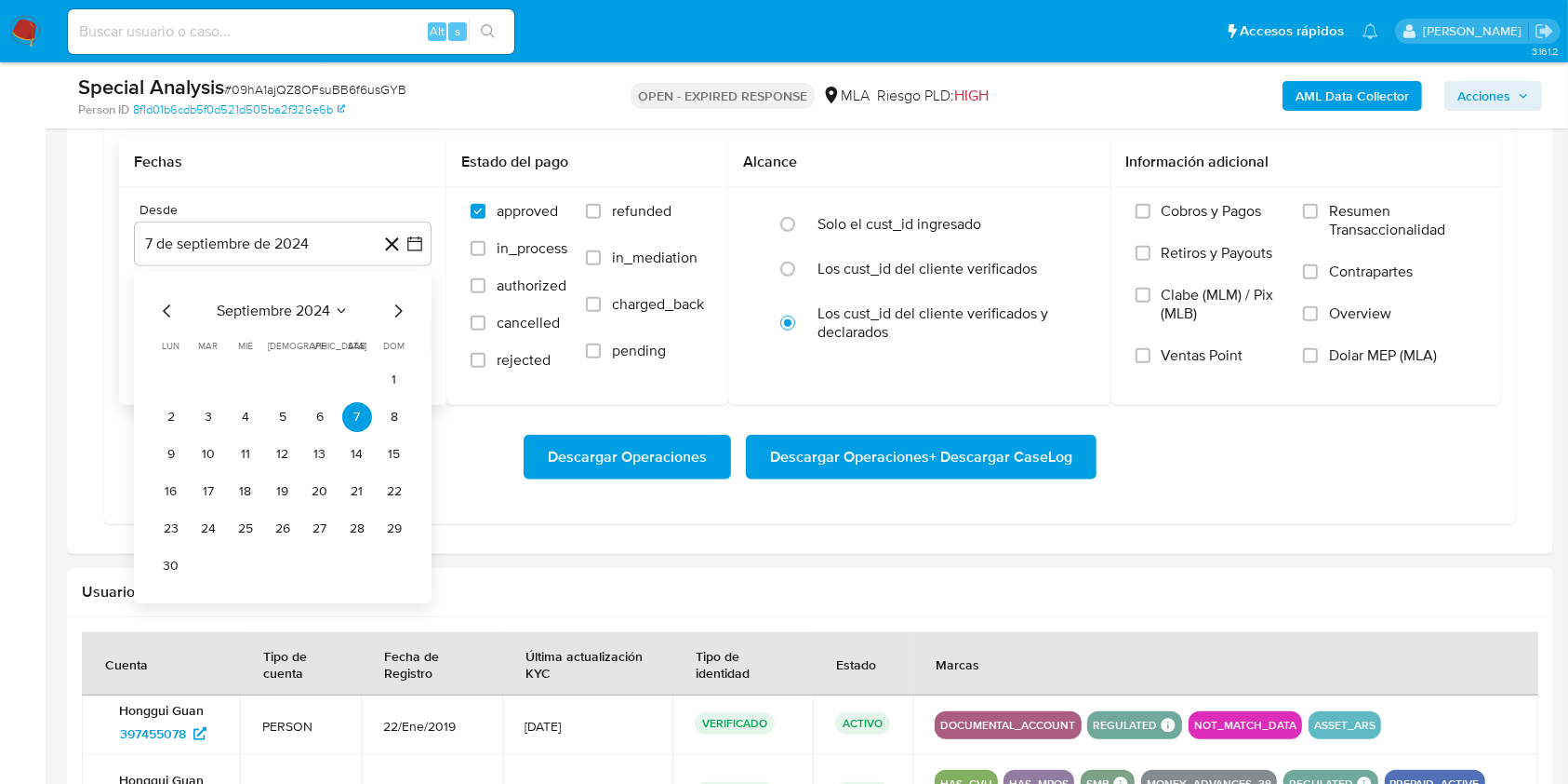
click at [266, 314] on span "septiembre 2024" at bounding box center [272, 310] width 113 height 18
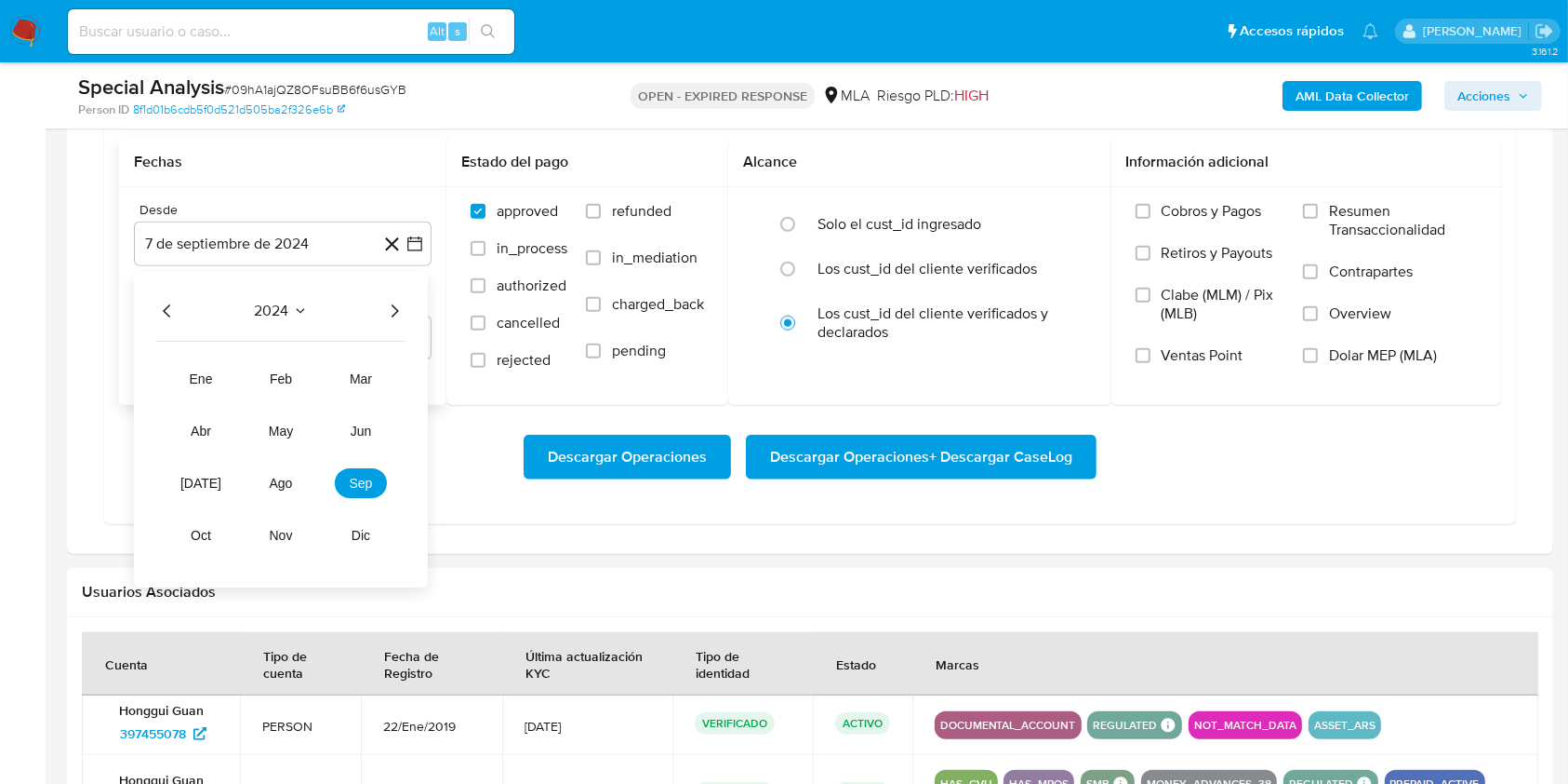
click at [394, 312] on icon "Año siguiente" at bounding box center [394, 310] width 22 height 22
click at [295, 417] on button "may" at bounding box center [281, 430] width 52 height 30
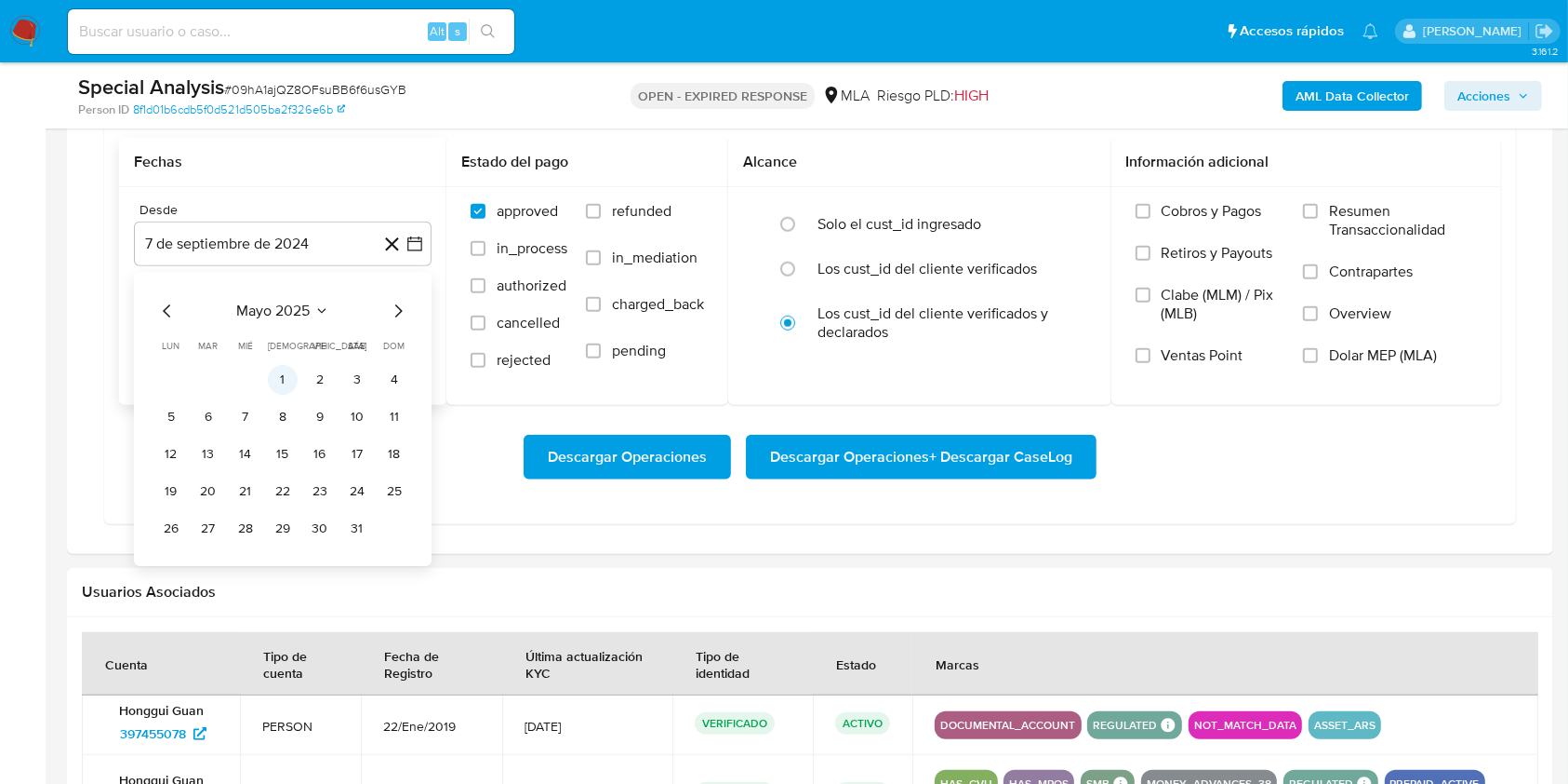
click at [283, 376] on button "1" at bounding box center [282, 379] width 30 height 30
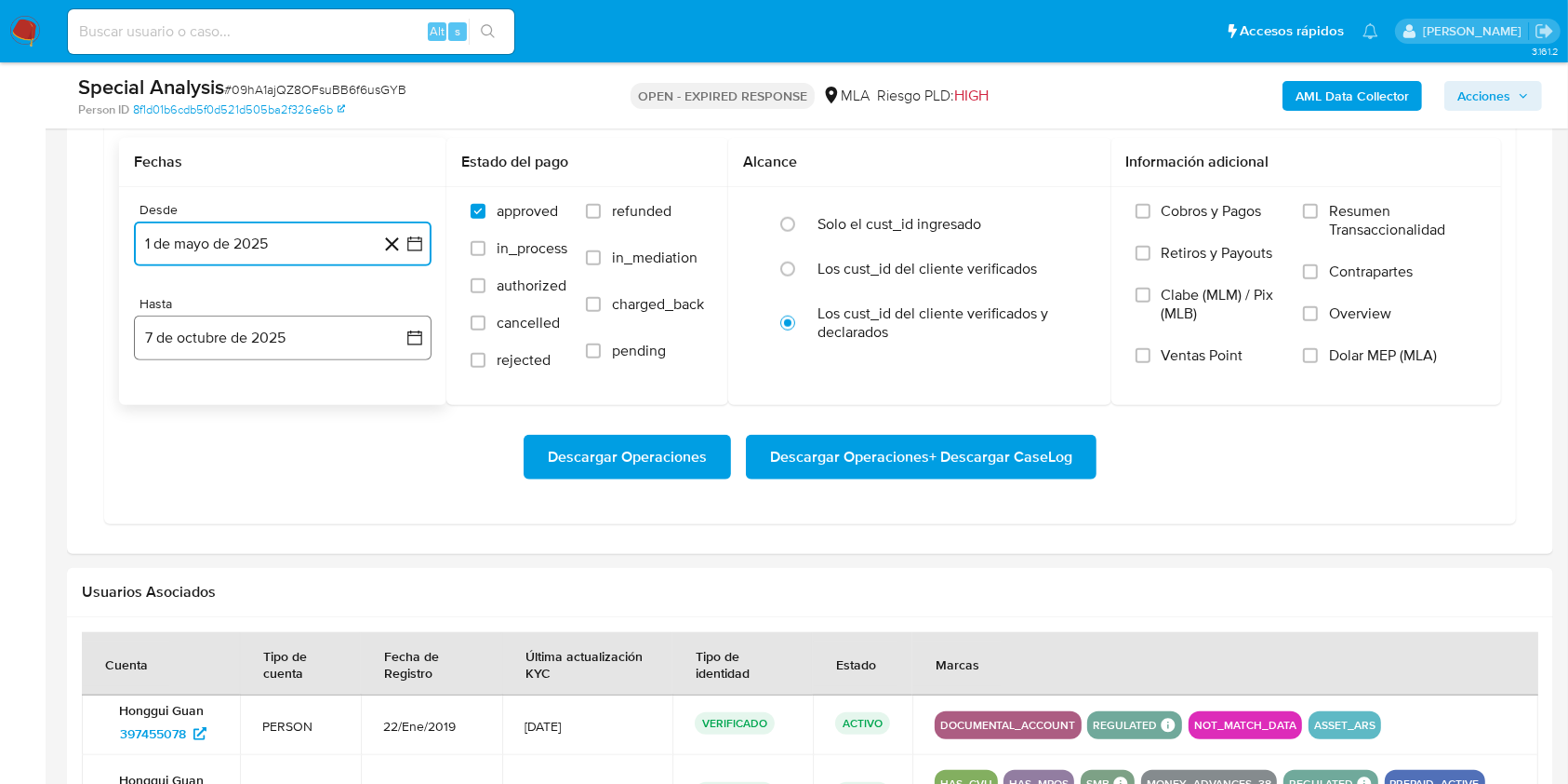
click at [273, 339] on button "7 de octubre de 2025" at bounding box center [283, 337] width 298 height 44
click at [162, 398] on icon "Mes anterior" at bounding box center [167, 404] width 22 height 22
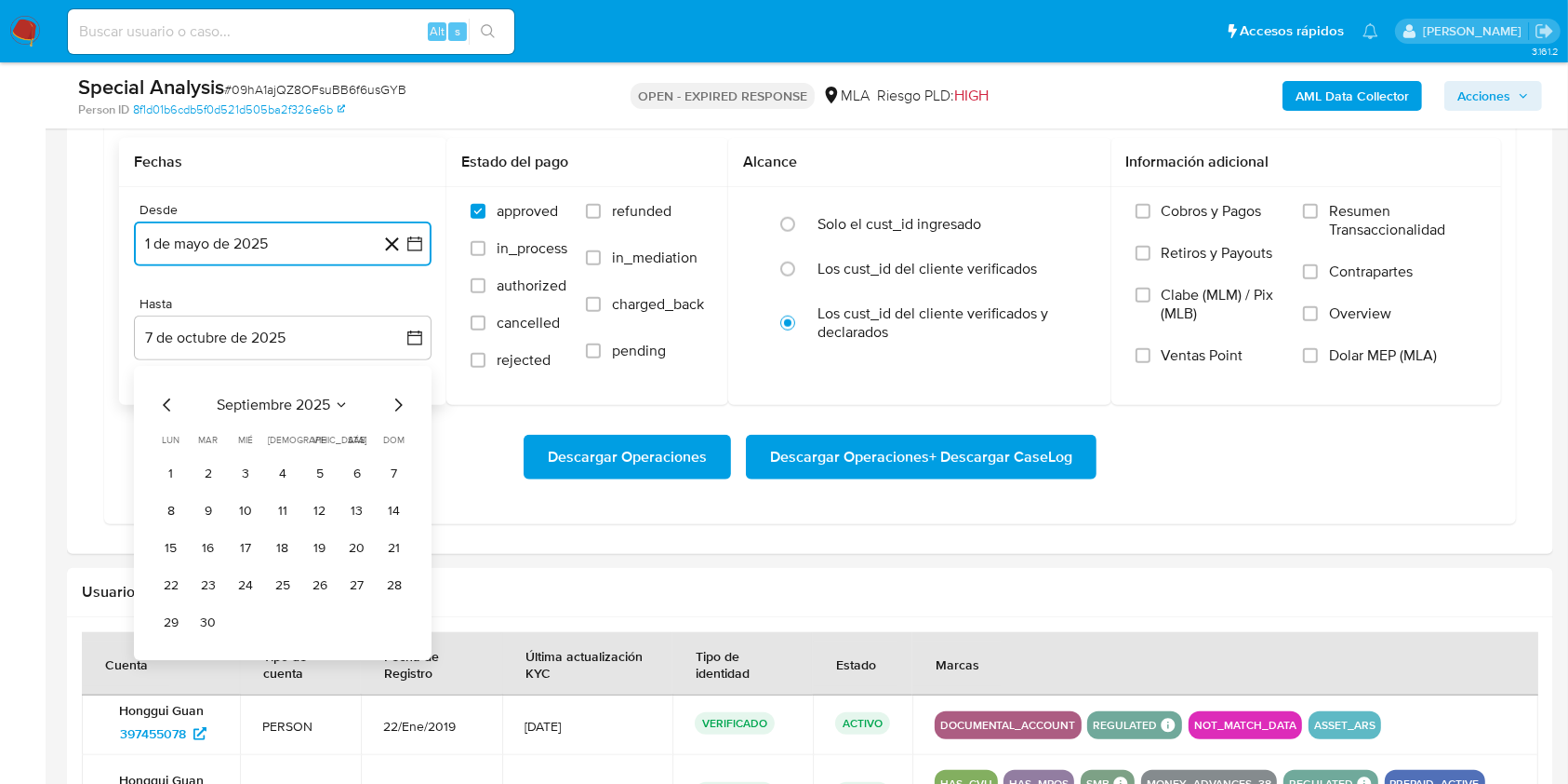
click at [163, 412] on icon "Mes anterior" at bounding box center [167, 404] width 22 height 22
click at [408, 626] on button "31" at bounding box center [394, 623] width 30 height 30
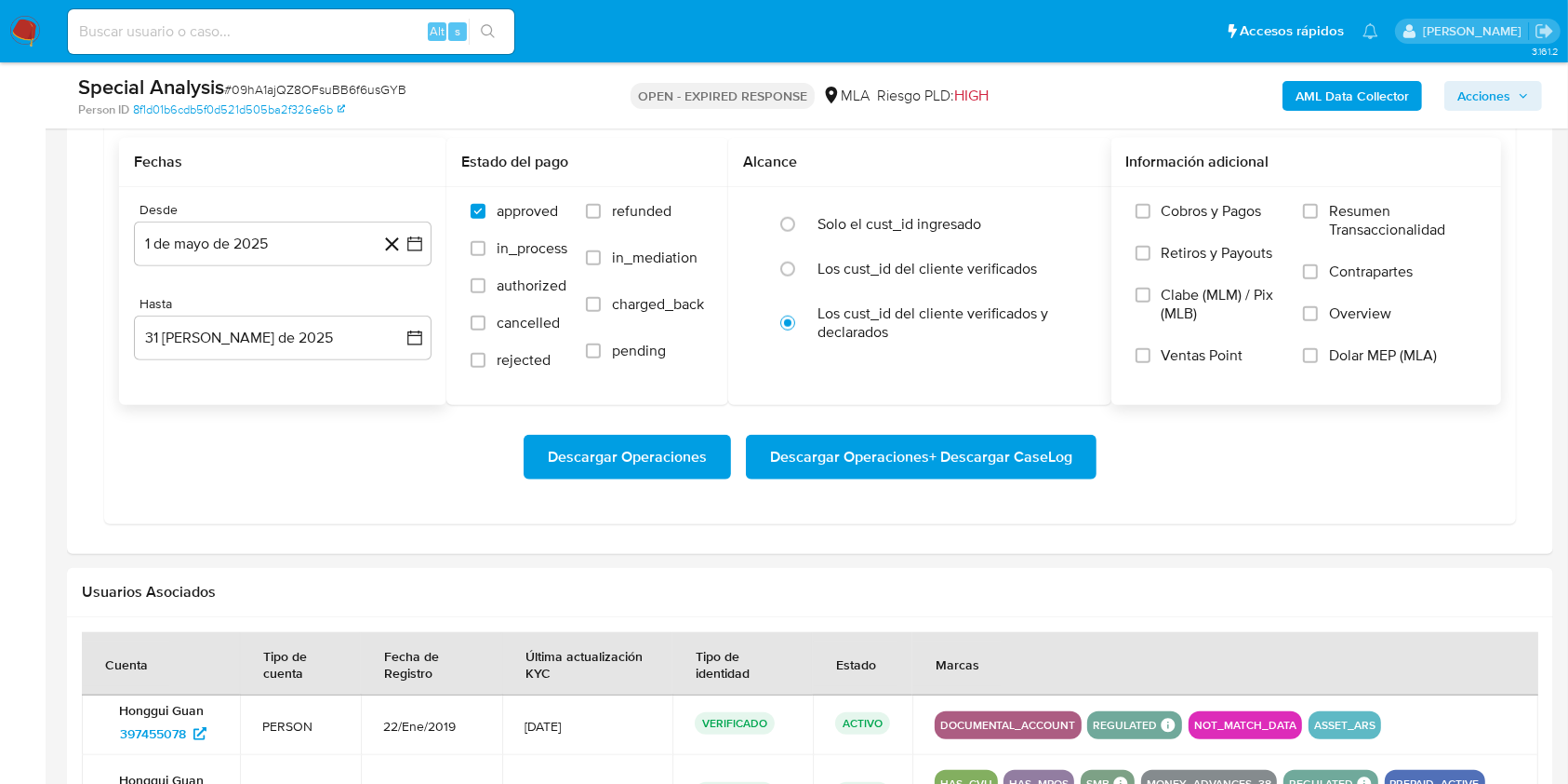
click at [1377, 363] on span "Dolar MEP (MLA)" at bounding box center [1383, 355] width 108 height 18
click at [1318, 363] on input "Dolar MEP (MLA)" at bounding box center [1310, 355] width 14 height 15
click at [898, 458] on span "Descargar Operaciones + Descargar CaseLog" at bounding box center [921, 456] width 302 height 41
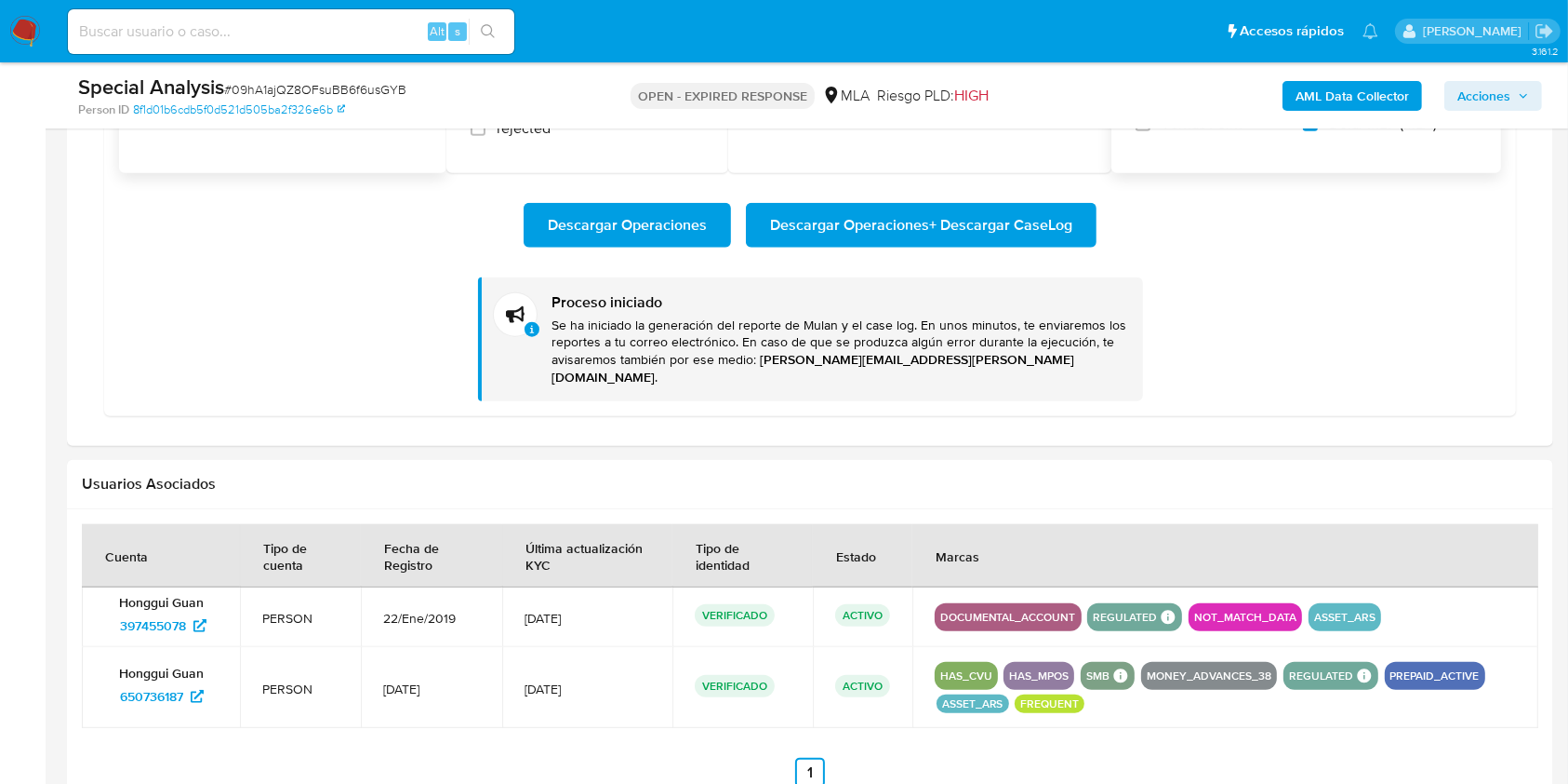
scroll to position [1936, 0]
